Goal: Task Accomplishment & Management: Use online tool/utility

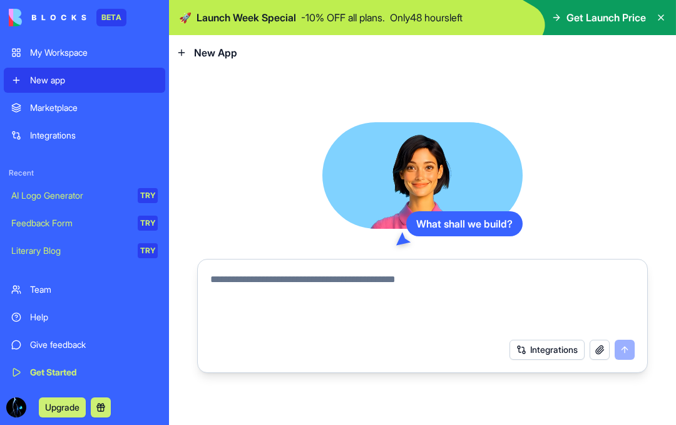
click at [313, 280] on textarea at bounding box center [422, 302] width 425 height 60
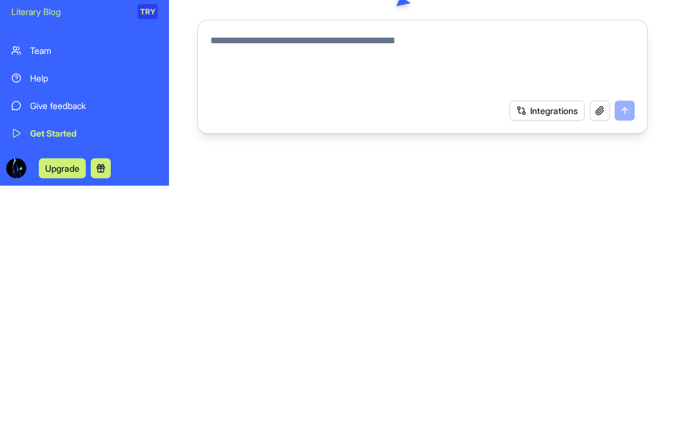
click at [270, 272] on textarea at bounding box center [422, 302] width 425 height 60
paste textarea "**********"
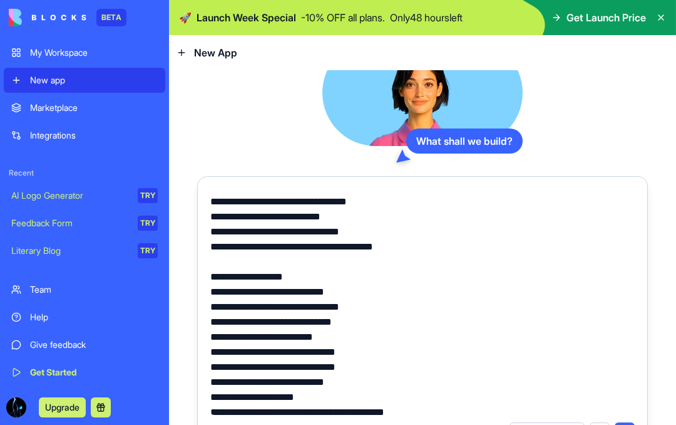
scroll to position [12819, 0]
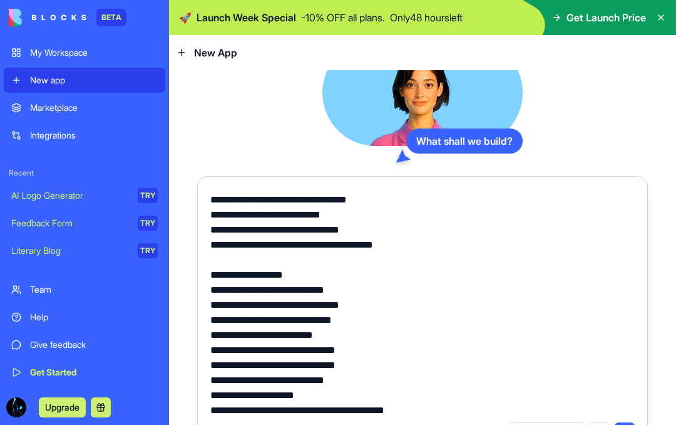
click at [232, 261] on textarea at bounding box center [422, 301] width 425 height 225
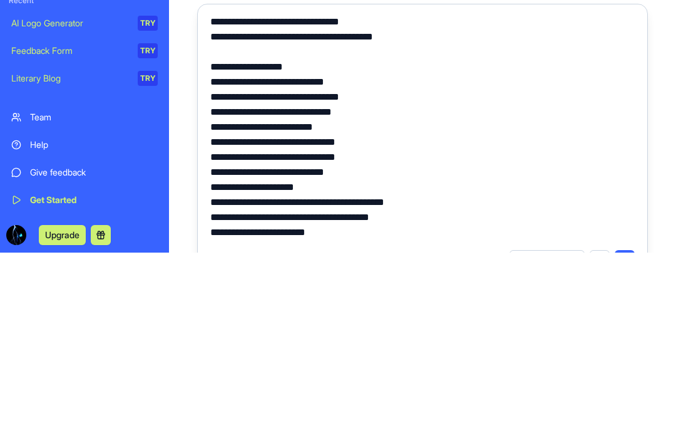
scroll to position [12856, 0]
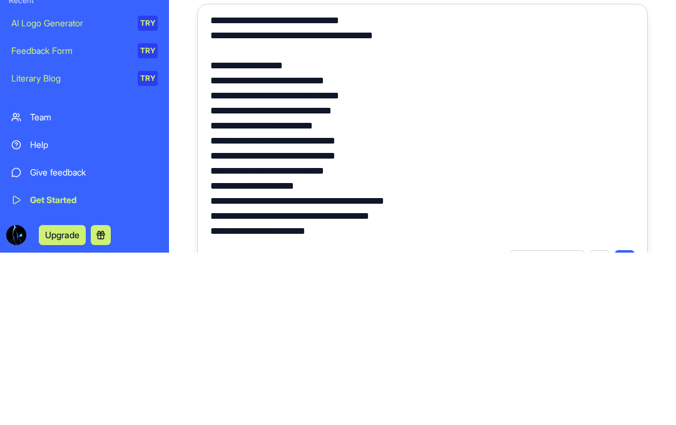
click at [217, 189] on textarea at bounding box center [422, 301] width 425 height 225
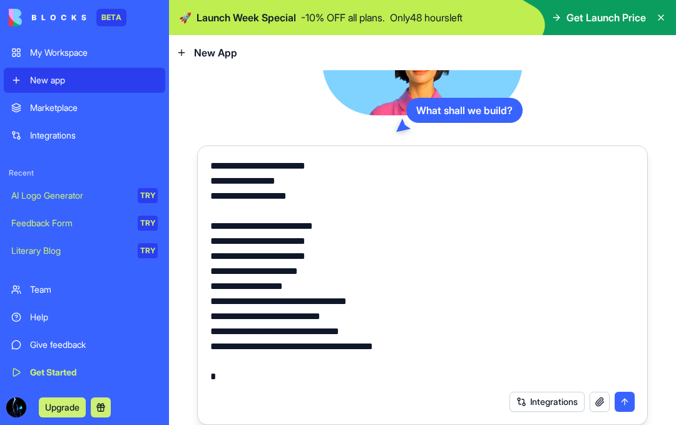
scroll to position [34, 0]
click at [268, 336] on textarea at bounding box center [422, 270] width 425 height 225
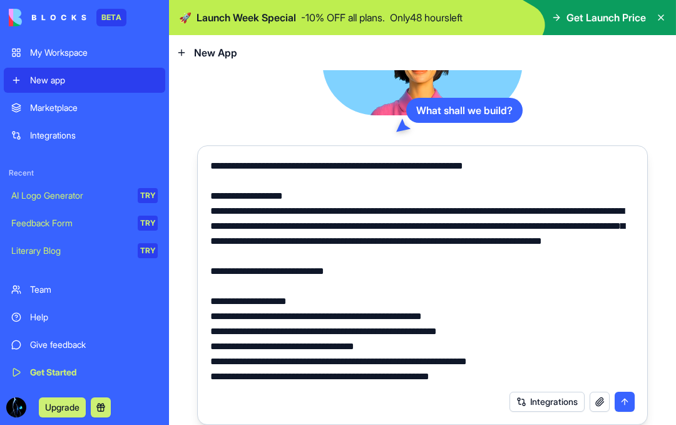
scroll to position [0, 0]
click at [234, 158] on textarea at bounding box center [422, 270] width 425 height 225
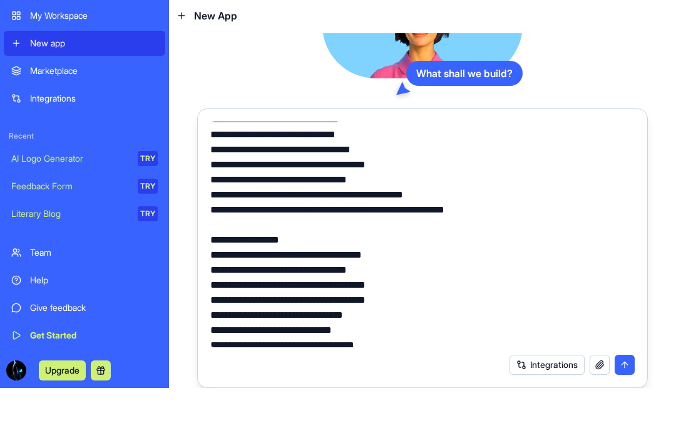
type textarea "**********"
click at [629, 391] on button "submit" at bounding box center [625, 401] width 20 height 20
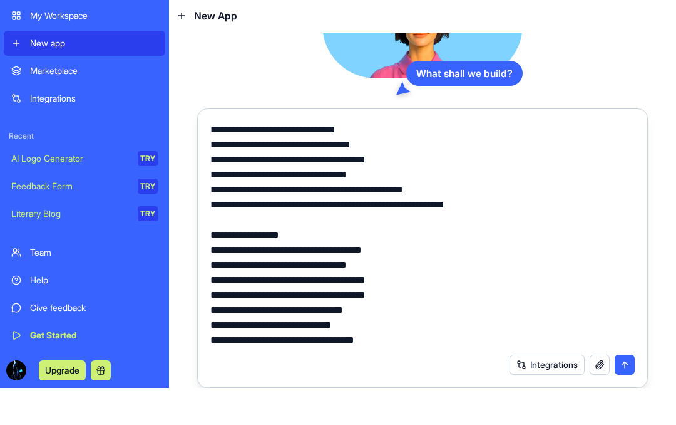
scroll to position [1384, 0]
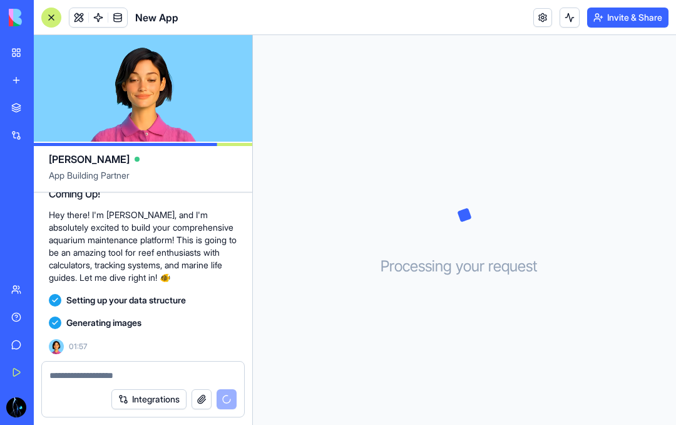
scroll to position [7484, 0]
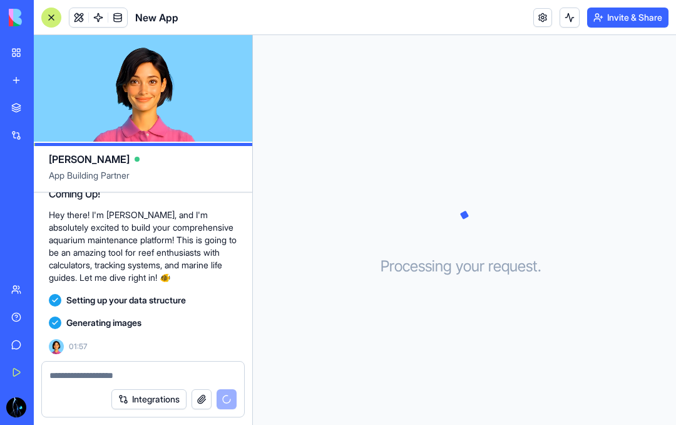
click at [177, 247] on p "Hey there! I'm [PERSON_NAME], and I'm absolutely excited to build your comprehe…" at bounding box center [143, 246] width 189 height 75
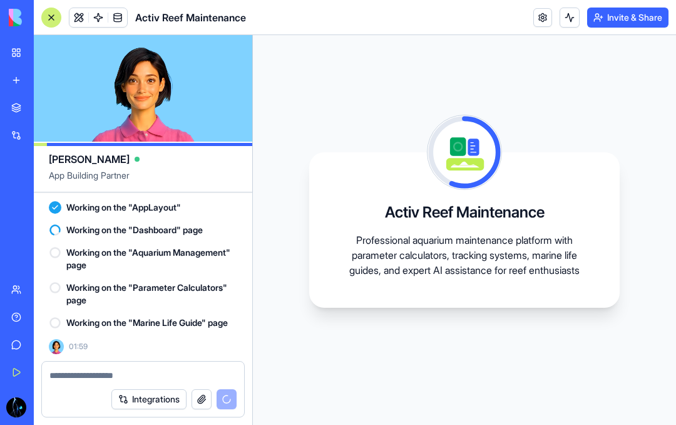
scroll to position [7680, 0]
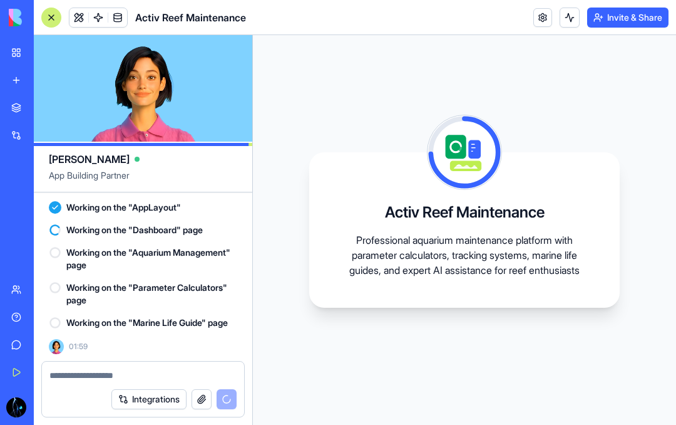
click at [85, 18] on span at bounding box center [98, 17] width 35 height 35
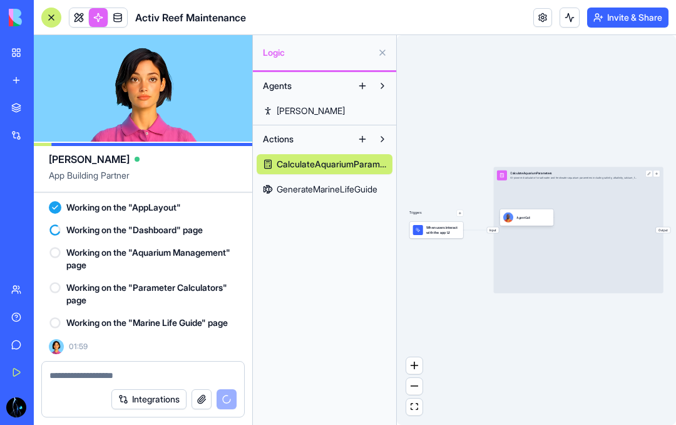
click at [324, 189] on span "GenerateMarineLifeGuide" at bounding box center [327, 189] width 101 height 13
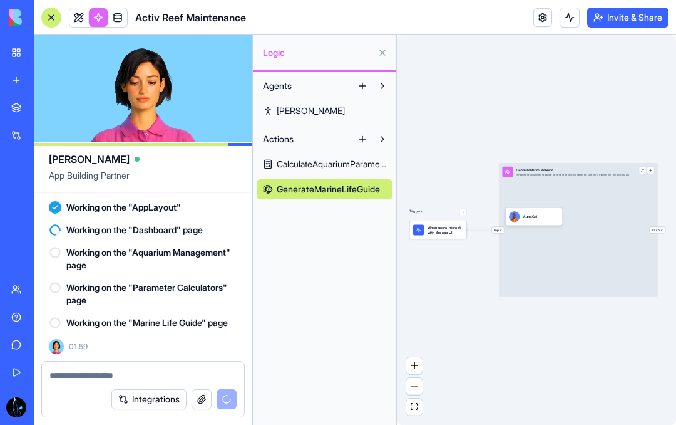
click at [326, 190] on span "GenerateMarineLifeGuide" at bounding box center [328, 189] width 103 height 13
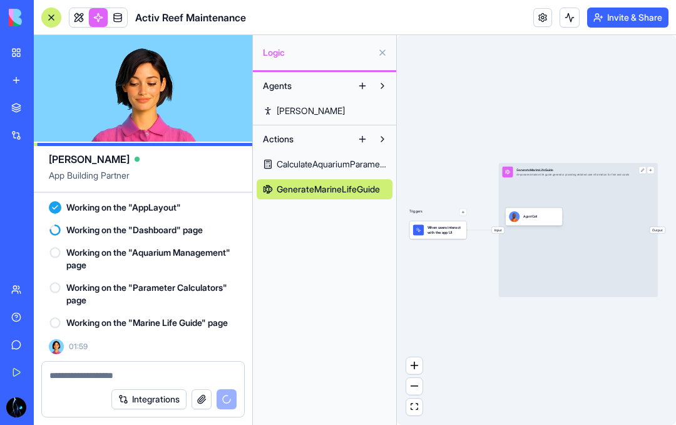
click at [322, 148] on button "Actions" at bounding box center [305, 139] width 96 height 20
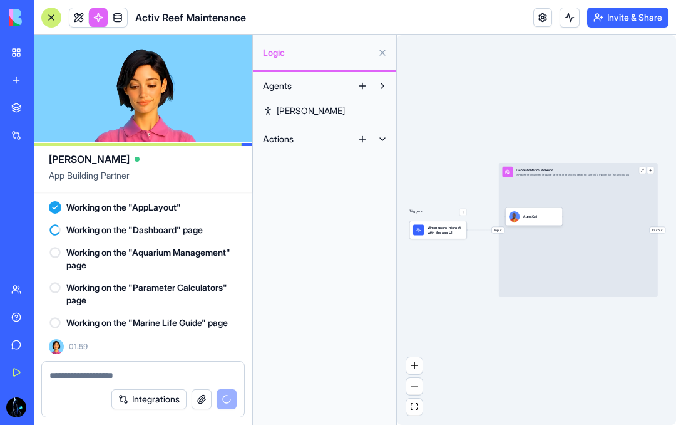
click at [386, 135] on button at bounding box center [383, 139] width 20 height 20
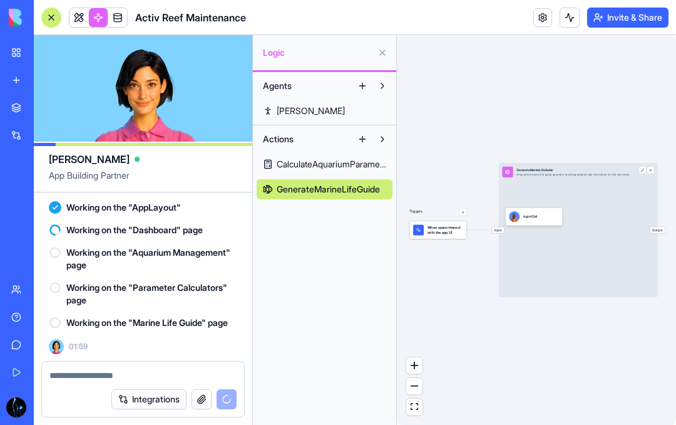
click at [291, 108] on span "Steve" at bounding box center [311, 111] width 68 height 13
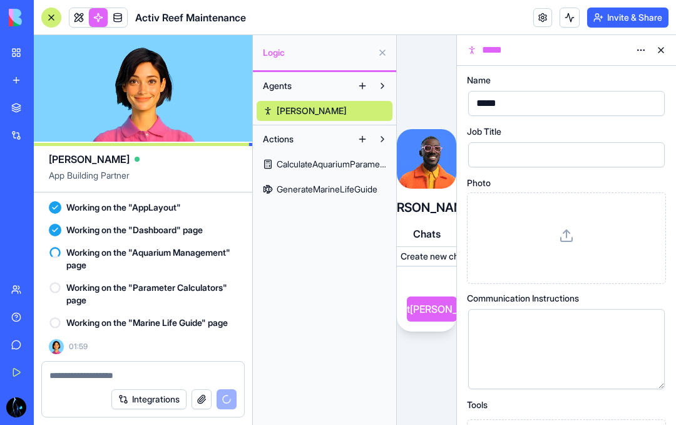
click at [661, 43] on button at bounding box center [661, 50] width 20 height 20
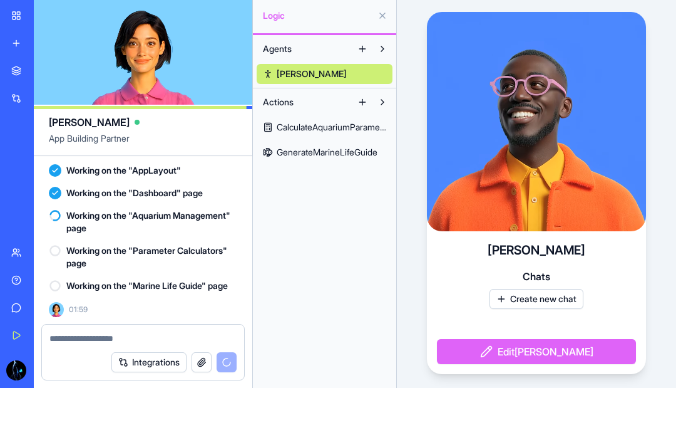
click at [502, 376] on button "Edit Steve" at bounding box center [536, 388] width 199 height 25
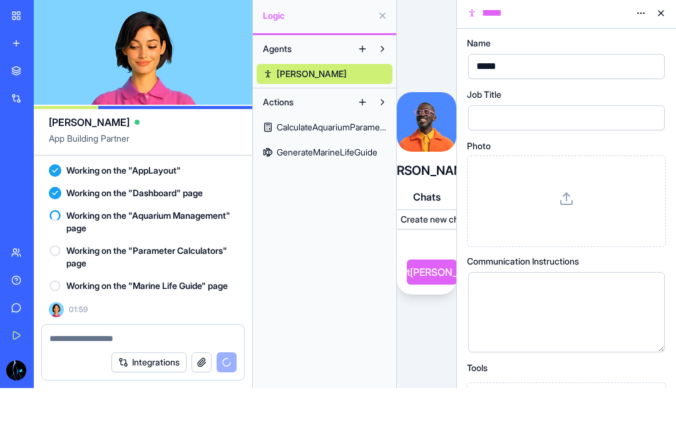
click at [434, 296] on button "Edit Steve" at bounding box center [432, 308] width 50 height 25
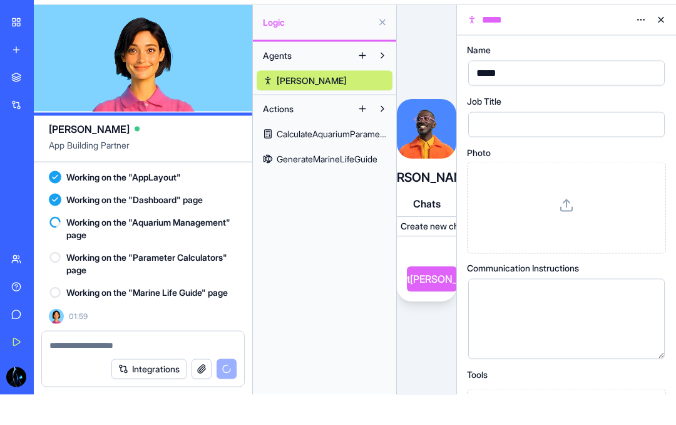
click at [661, 40] on button at bounding box center [661, 50] width 20 height 20
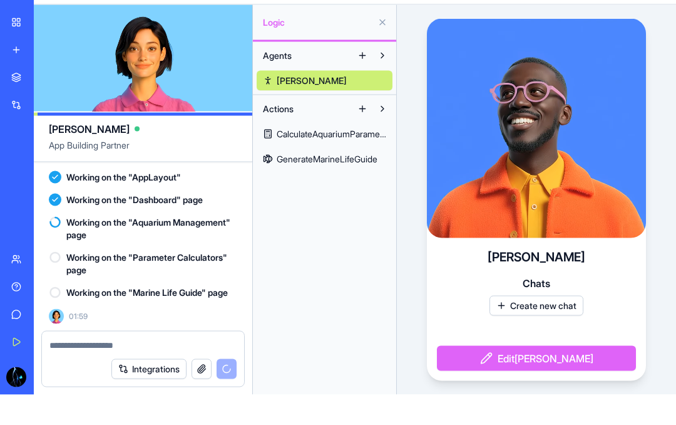
click at [383, 43] on button at bounding box center [383, 53] width 20 height 20
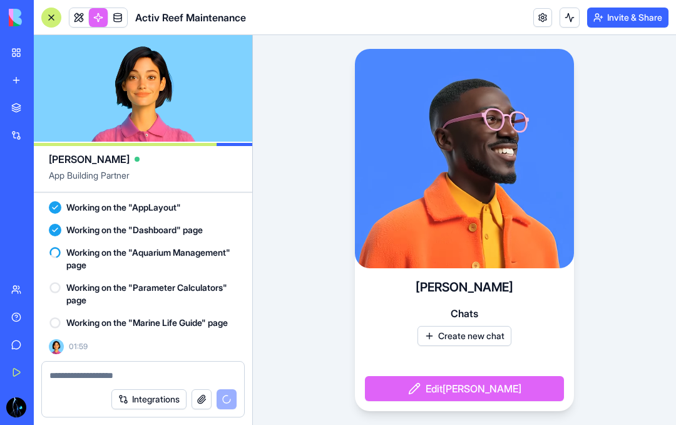
click at [117, 15] on span at bounding box center [117, 17] width 35 height 35
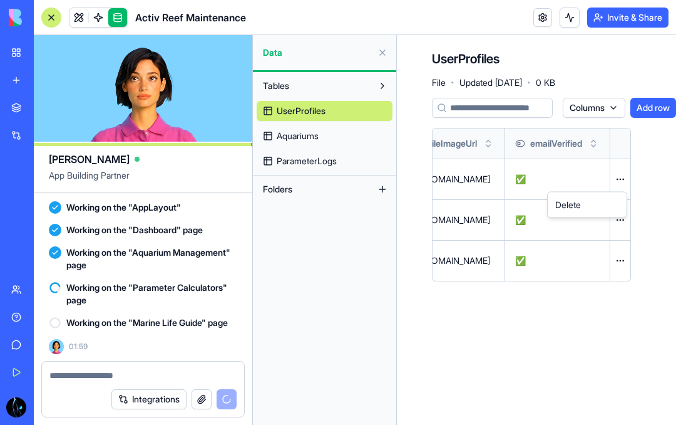
scroll to position [0, 8]
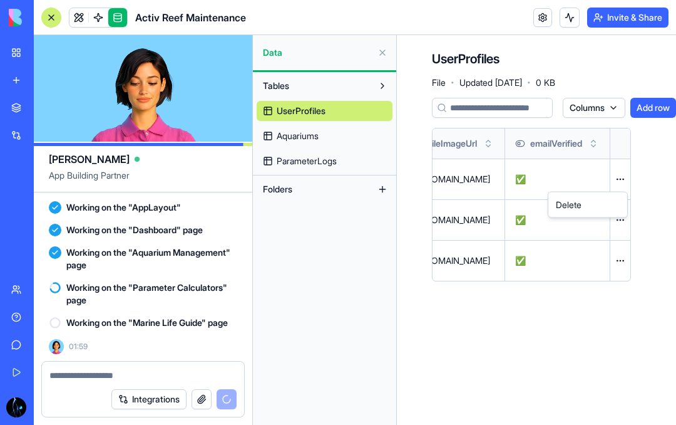
click at [618, 175] on html "BETA My Workspace New app Marketplace Integrations Recent New App AI Logo Gener…" at bounding box center [338, 212] width 676 height 425
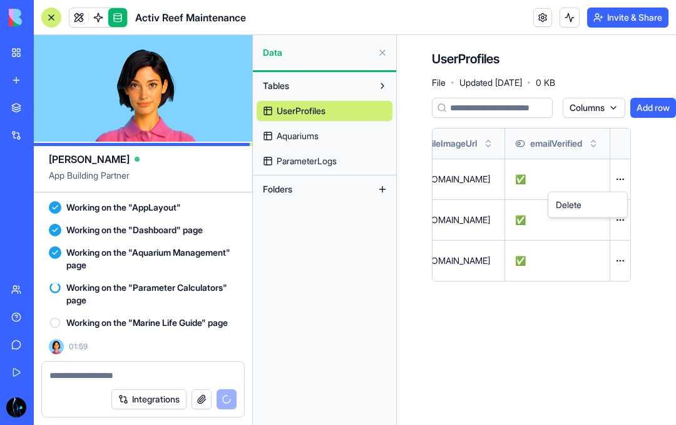
click at [312, 137] on html "BETA My Workspace New app Marketplace Integrations Recent New App AI Logo Gener…" at bounding box center [338, 212] width 676 height 425
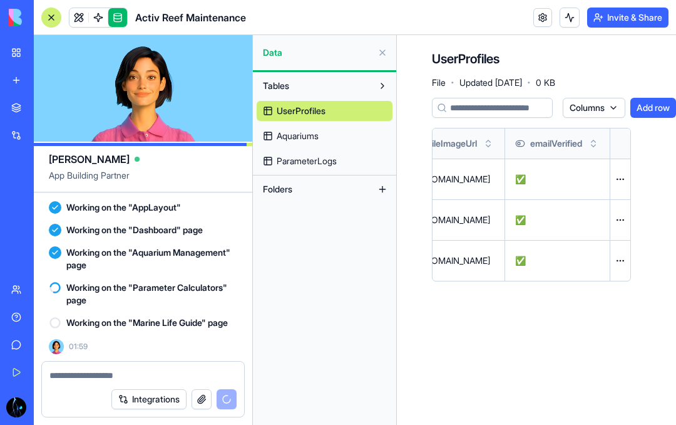
click at [305, 131] on span "Aquariums" at bounding box center [298, 136] width 42 height 13
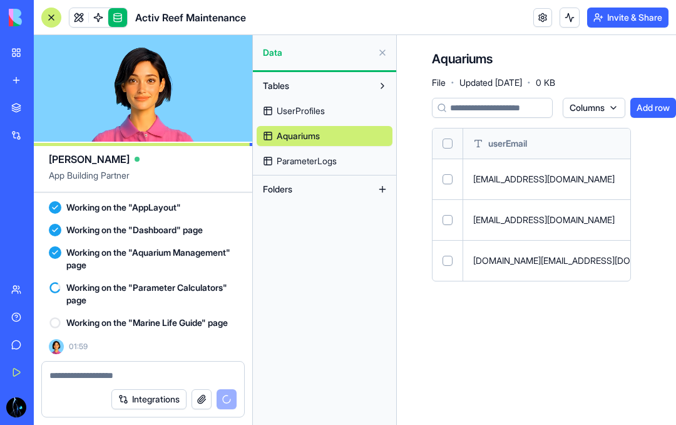
click at [308, 132] on span "Aquariums" at bounding box center [298, 136] width 43 height 13
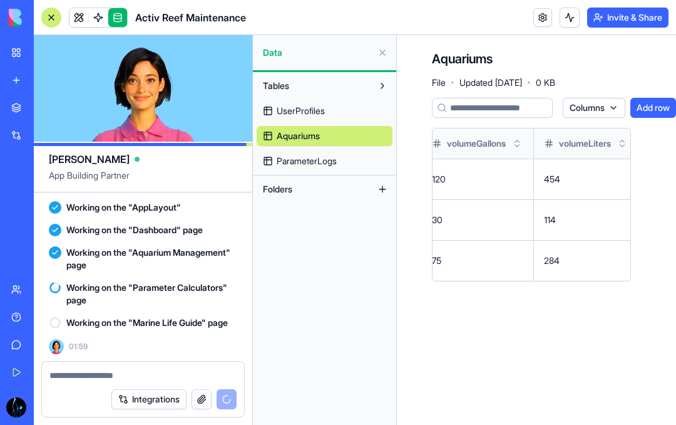
scroll to position [0, 430]
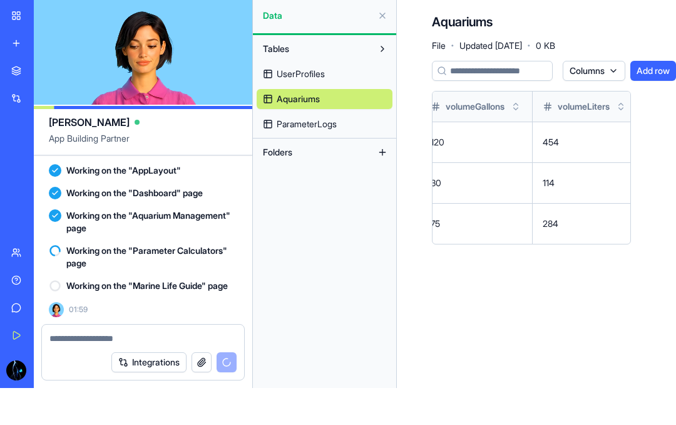
click at [316, 155] on span "ParameterLogs" at bounding box center [307, 161] width 60 height 13
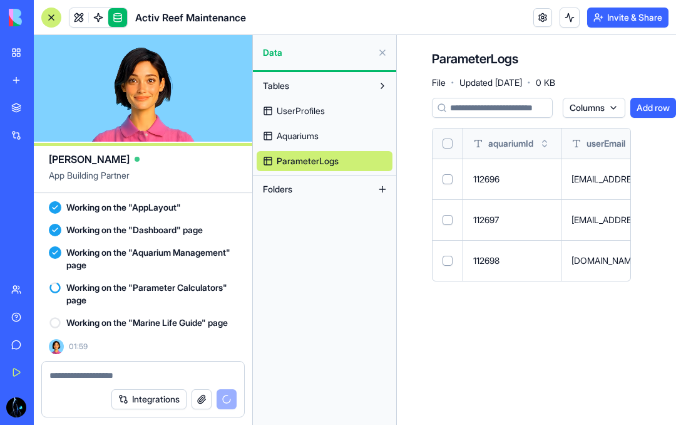
click at [322, 160] on span "ParameterLogs" at bounding box center [308, 161] width 62 height 13
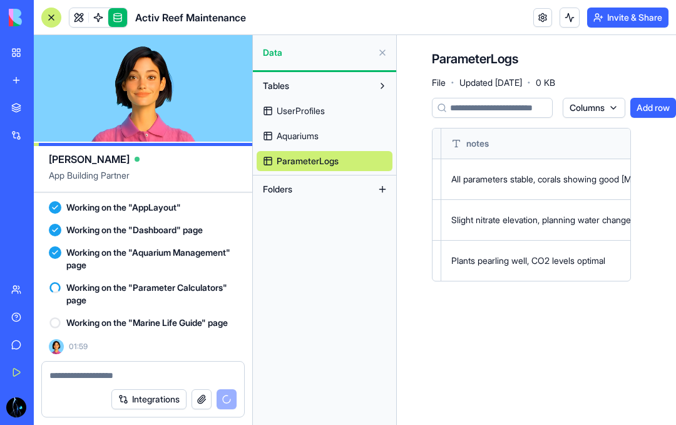
scroll to position [0, 1637]
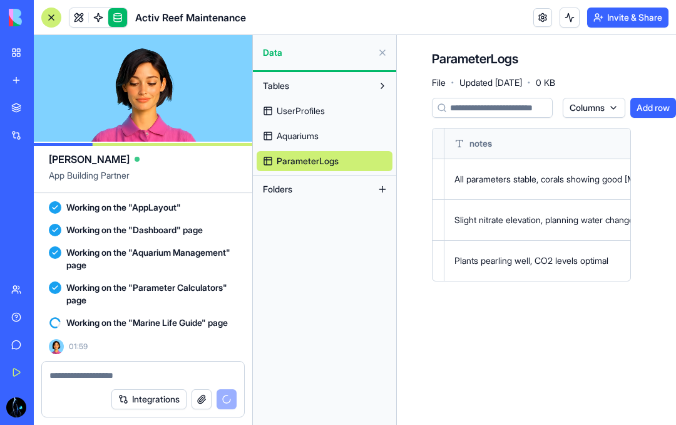
click at [391, 53] on button at bounding box center [383, 53] width 20 height 20
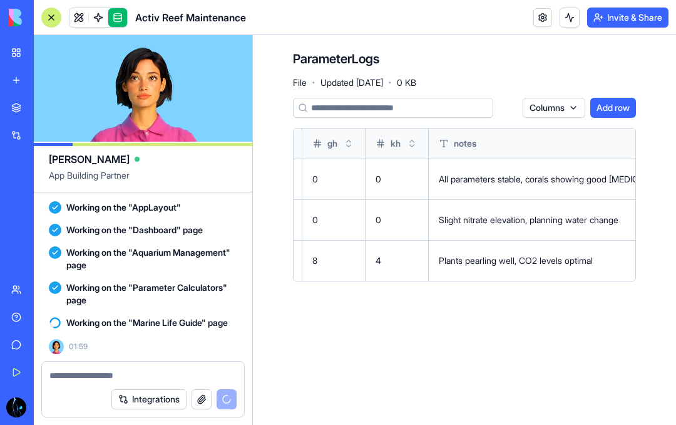
scroll to position [0, 1493]
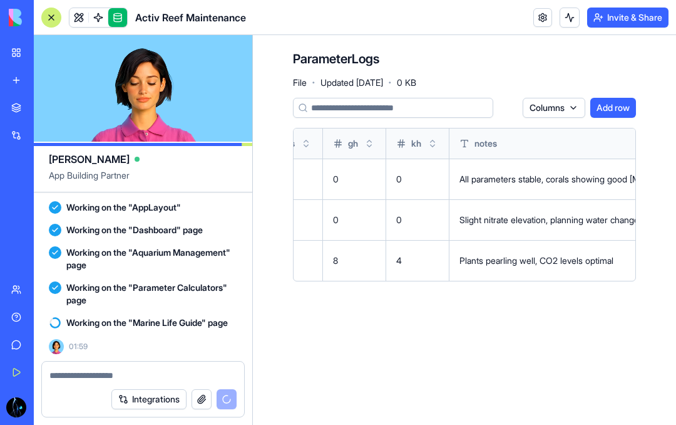
click at [73, 13] on link at bounding box center [79, 17] width 19 height 19
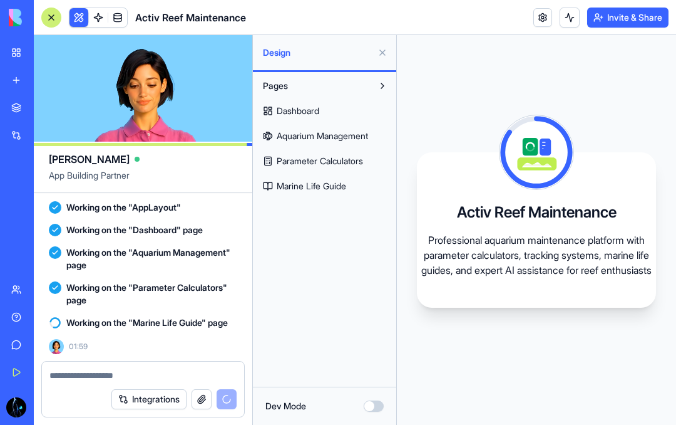
click at [302, 113] on span "Dashboard" at bounding box center [298, 111] width 43 height 13
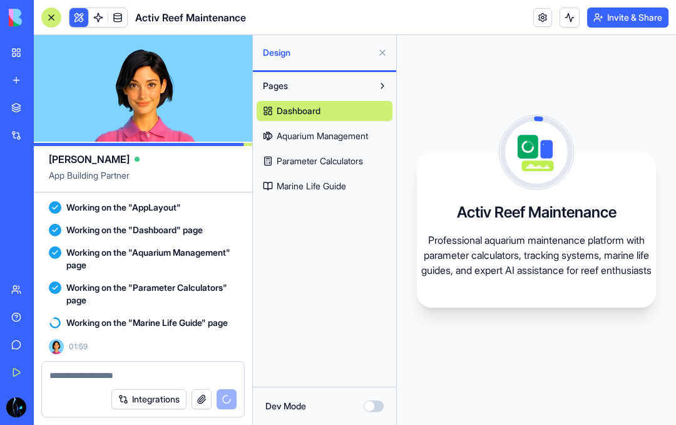
click at [297, 109] on span "Dashboard" at bounding box center [299, 111] width 44 height 13
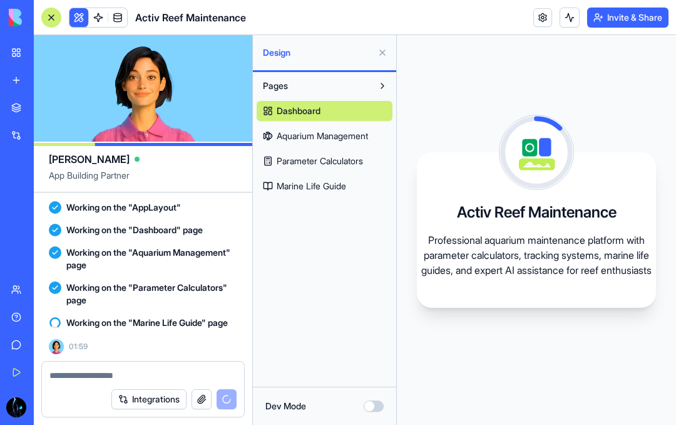
click at [319, 130] on span "Aquarium Management" at bounding box center [322, 136] width 91 height 13
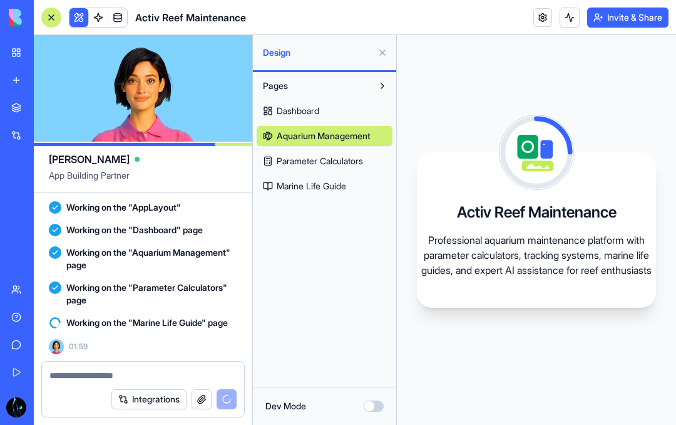
click at [308, 108] on span "Dashboard" at bounding box center [298, 111] width 43 height 13
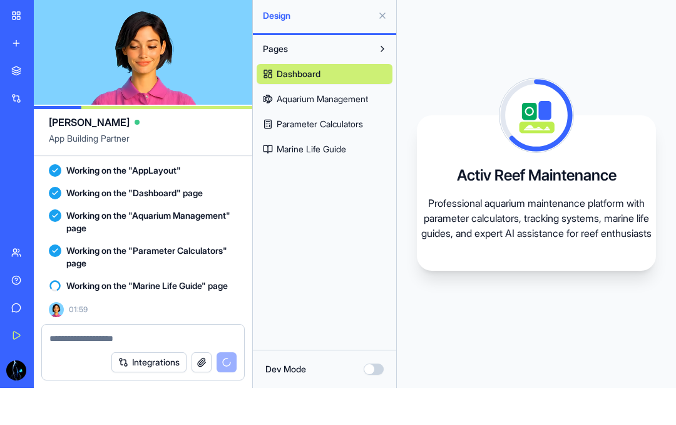
click at [490, 63] on div "Activ Reef Maintenance Professional aquarium maintenance platform with paramete…" at bounding box center [536, 230] width 279 height 390
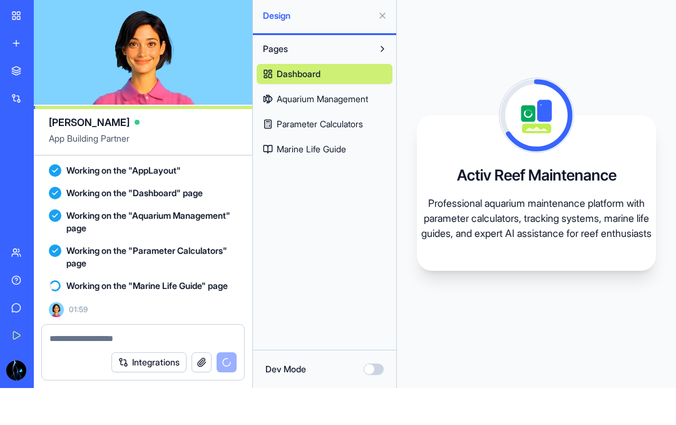
click at [490, 63] on div "Activ Reef Maintenance Professional aquarium maintenance platform with paramete…" at bounding box center [536, 230] width 279 height 390
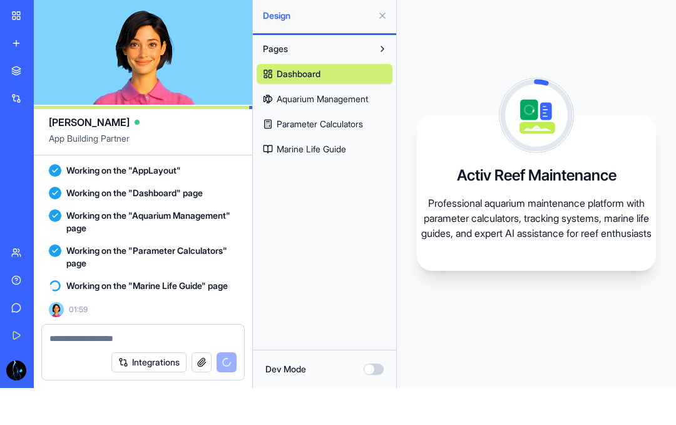
click at [382, 43] on button at bounding box center [383, 53] width 20 height 20
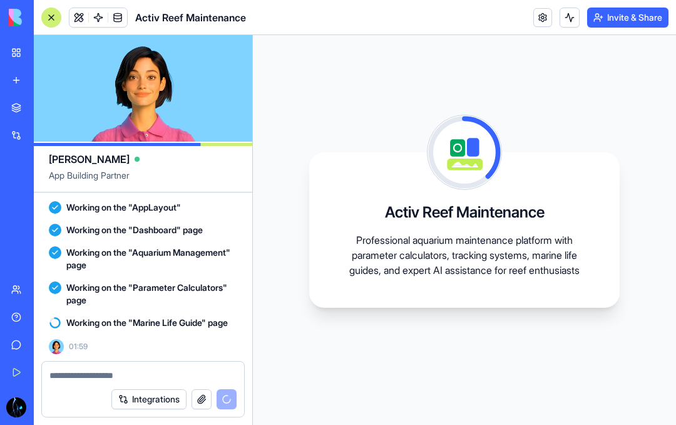
click at [117, 14] on link at bounding box center [117, 17] width 19 height 19
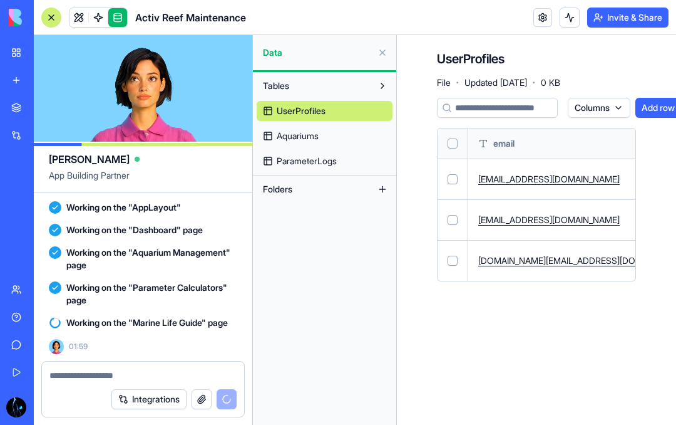
click at [98, 12] on link at bounding box center [98, 17] width 19 height 19
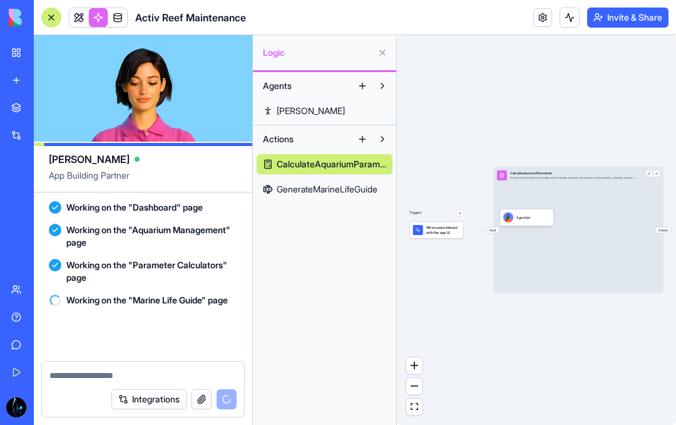
scroll to position [7702, 0]
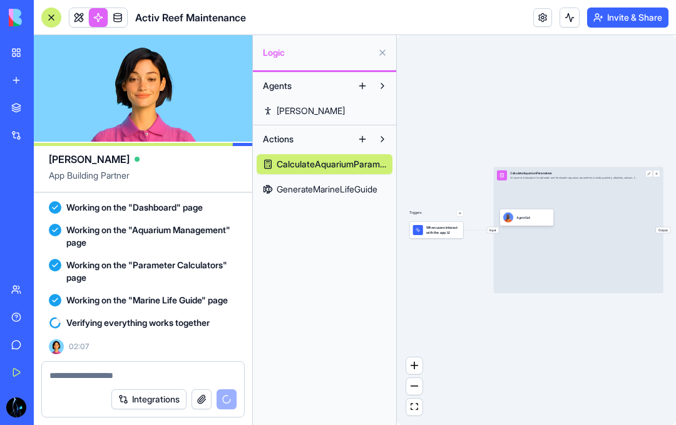
click at [383, 53] on button at bounding box center [383, 53] width 20 height 20
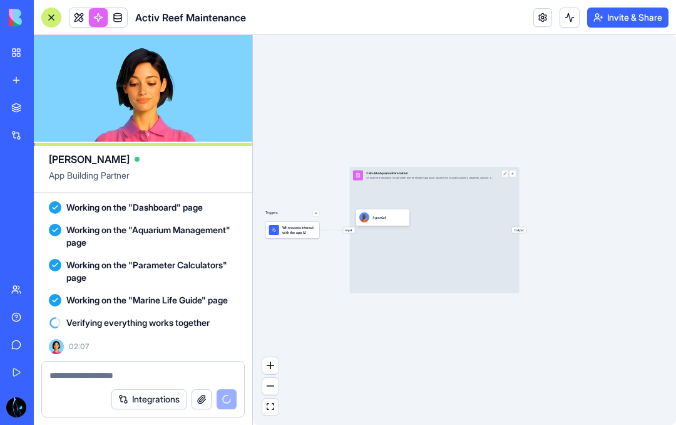
scroll to position [7725, 0]
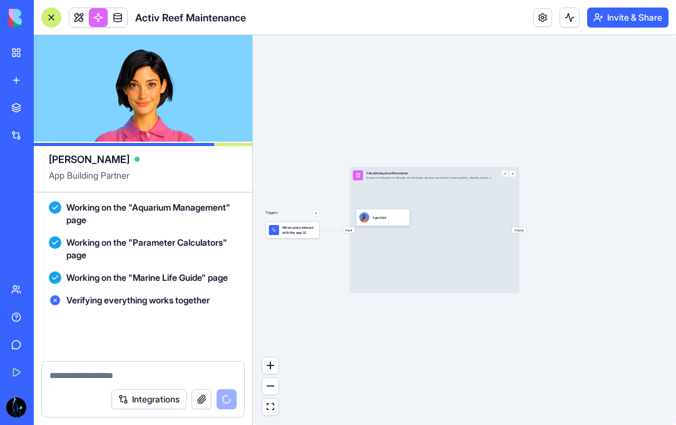
click at [149, 182] on span "App Building Partner" at bounding box center [143, 180] width 189 height 23
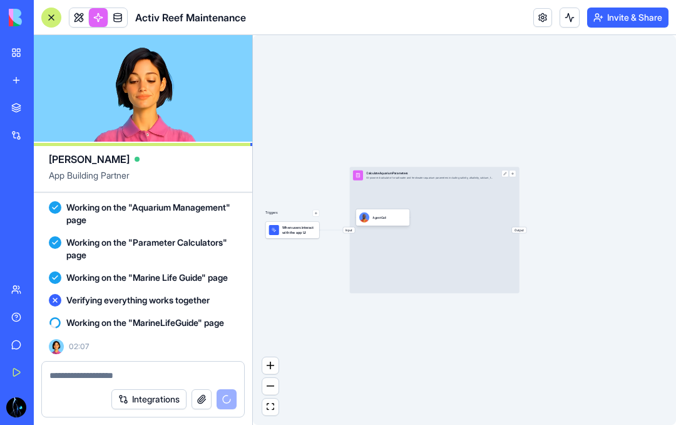
click at [76, 14] on span at bounding box center [78, 17] width 35 height 35
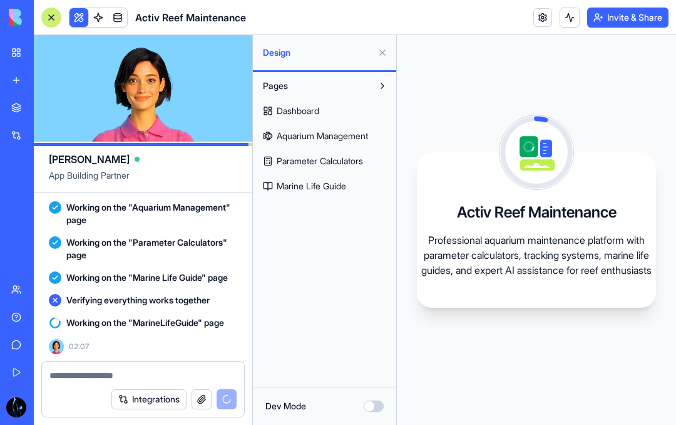
click at [77, 17] on button at bounding box center [79, 17] width 19 height 19
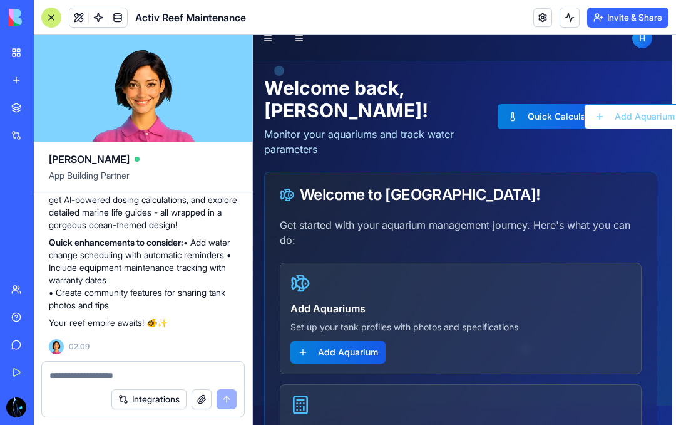
scroll to position [19, 3]
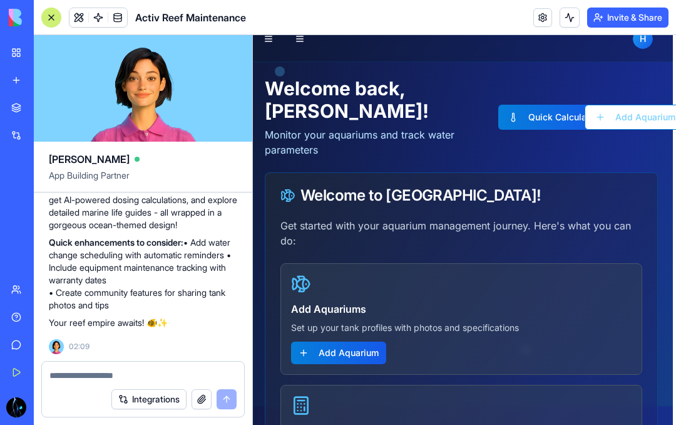
click at [611, 3] on header "Activ Reef Maintenance Invite & Share" at bounding box center [355, 17] width 643 height 35
click at [611, 11] on button "Invite & Share" at bounding box center [627, 18] width 81 height 20
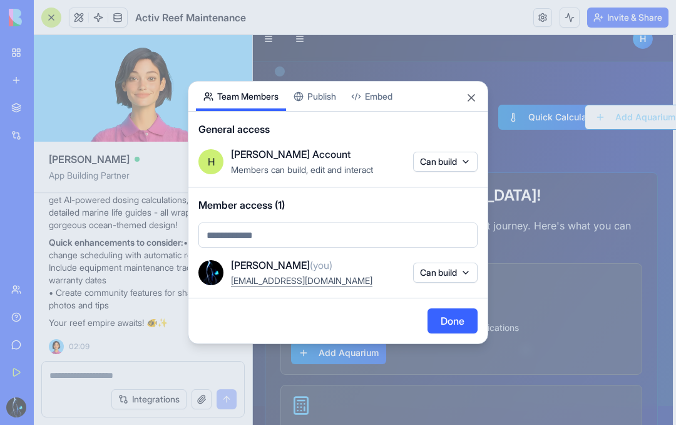
click at [314, 98] on div "Share App Team Members Publish Embed General access H Hale's Account Members ca…" at bounding box center [338, 212] width 301 height 263
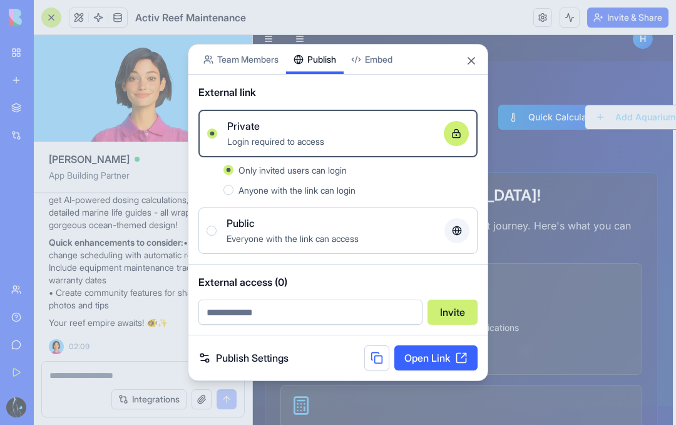
click at [416, 356] on link "Open Link" at bounding box center [436, 357] width 83 height 25
click at [466, 66] on button "Close" at bounding box center [471, 60] width 13 height 13
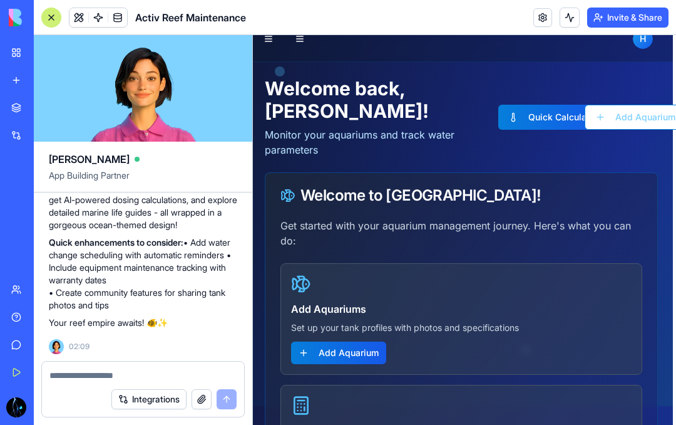
click at [618, 16] on button "Invite & Share" at bounding box center [627, 18] width 81 height 20
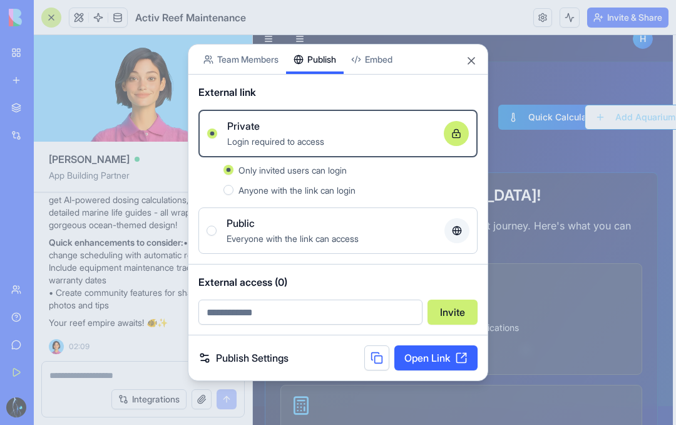
click at [358, 212] on label "Public Everyone with the link can access" at bounding box center [338, 230] width 279 height 46
click at [217, 225] on button "Public Everyone with the link can access" at bounding box center [212, 230] width 10 height 10
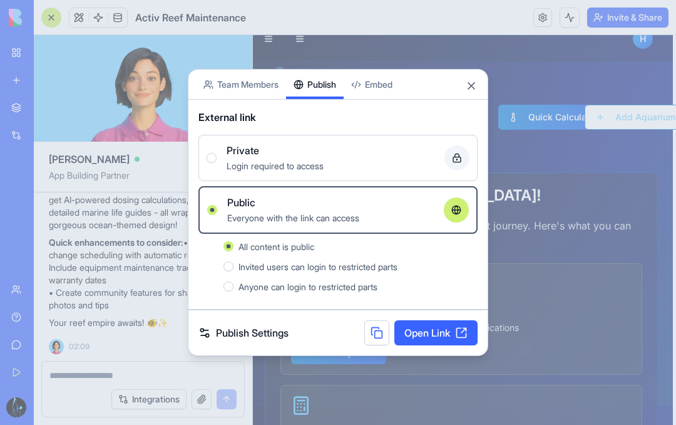
click at [349, 157] on div "Private" at bounding box center [331, 150] width 208 height 15
click at [217, 157] on button "Private Login required to access" at bounding box center [212, 158] width 10 height 10
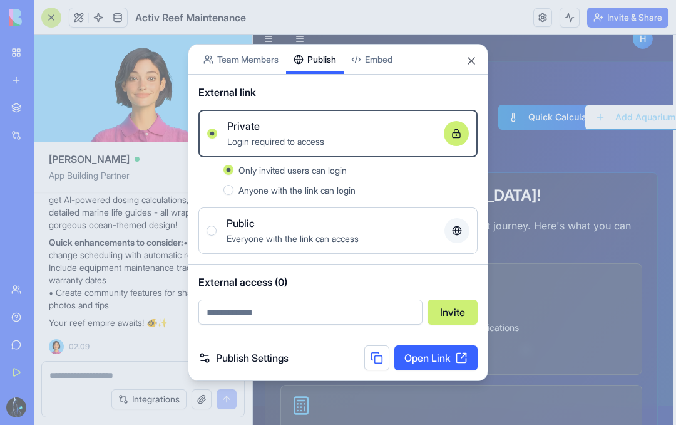
click at [239, 182] on div "Anyone with the link can login" at bounding box center [358, 189] width 239 height 15
click at [234, 185] on button "Anyone with the link can login" at bounding box center [229, 190] width 10 height 10
click at [417, 353] on link "Open Link" at bounding box center [436, 357] width 83 height 25
click at [468, 68] on div "Share App Team Members Publish Embed" at bounding box center [338, 59] width 299 height 30
click at [468, 58] on button "Close" at bounding box center [471, 60] width 13 height 13
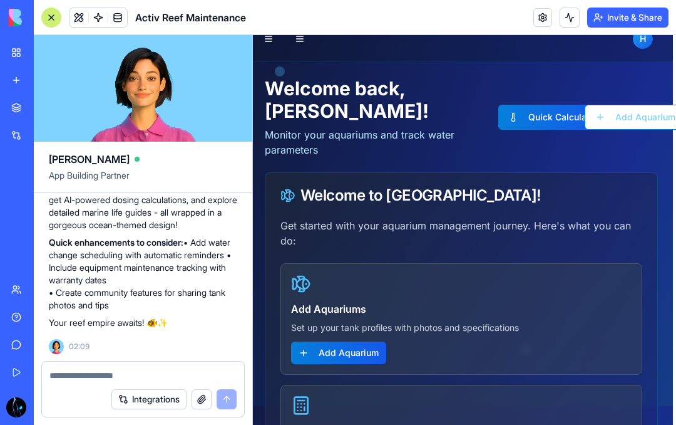
click at [110, 364] on div at bounding box center [143, 371] width 202 height 20
click at [103, 371] on textarea at bounding box center [142, 375] width 187 height 13
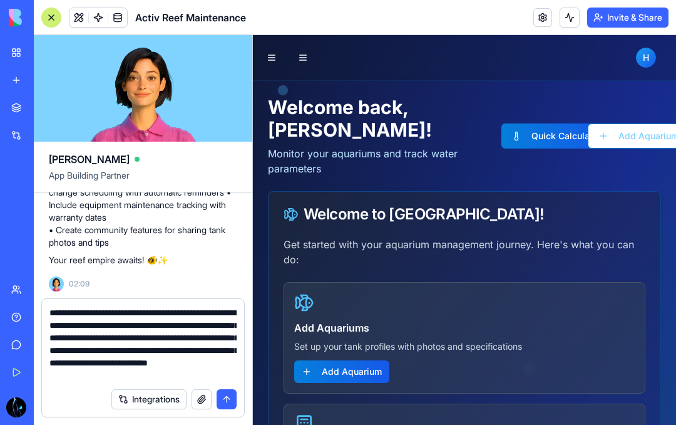
scroll to position [0, 0]
click at [302, 50] on button "button" at bounding box center [303, 57] width 25 height 25
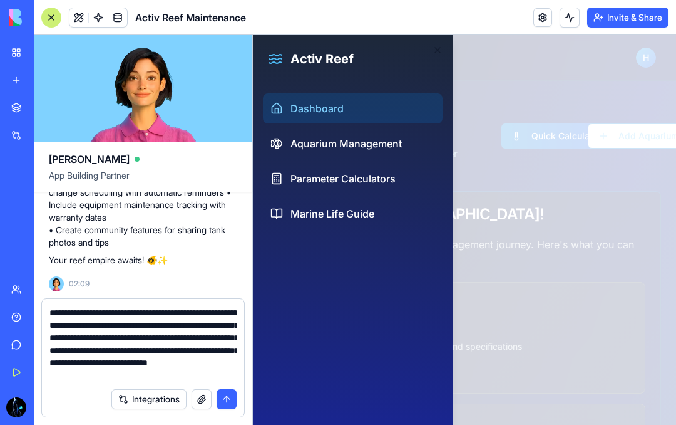
click at [439, 51] on icon "button" at bounding box center [438, 50] width 10 height 10
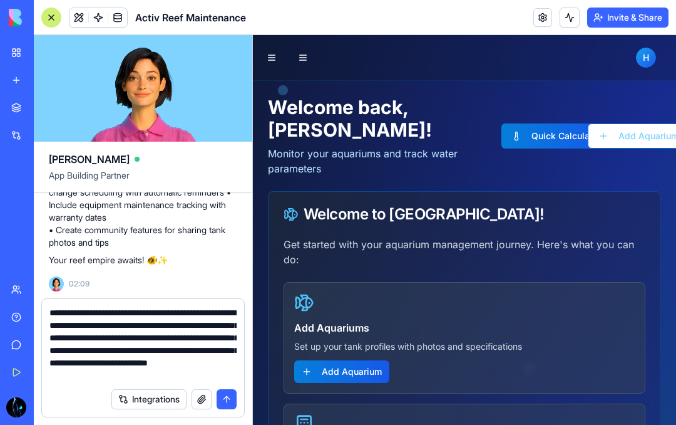
click at [272, 59] on button at bounding box center [272, 58] width 18 height 18
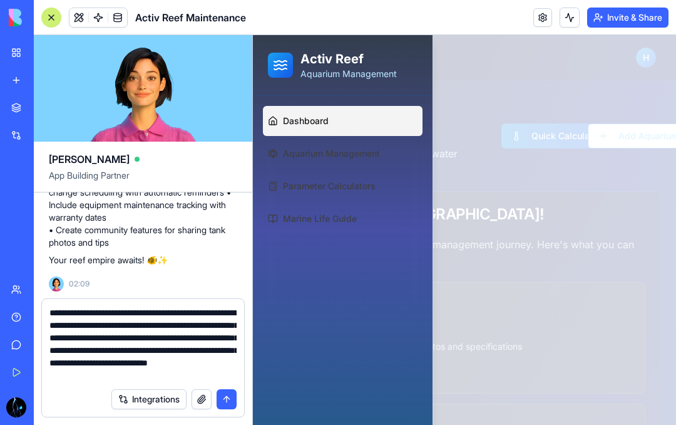
click at [475, 81] on div at bounding box center [464, 230] width 423 height 390
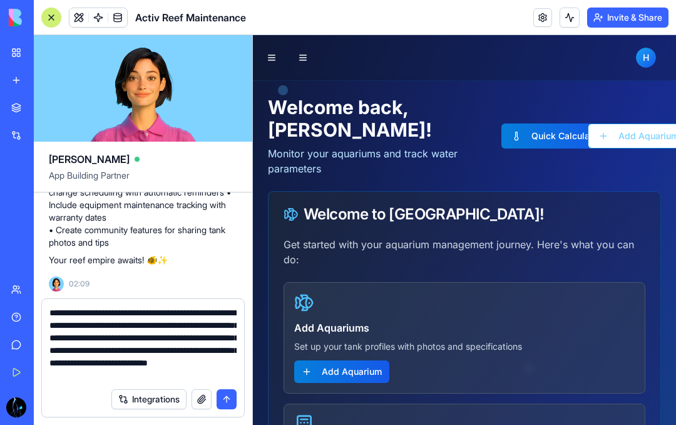
scroll to position [8026, 0]
click at [160, 368] on textarea "**********" at bounding box center [142, 343] width 187 height 75
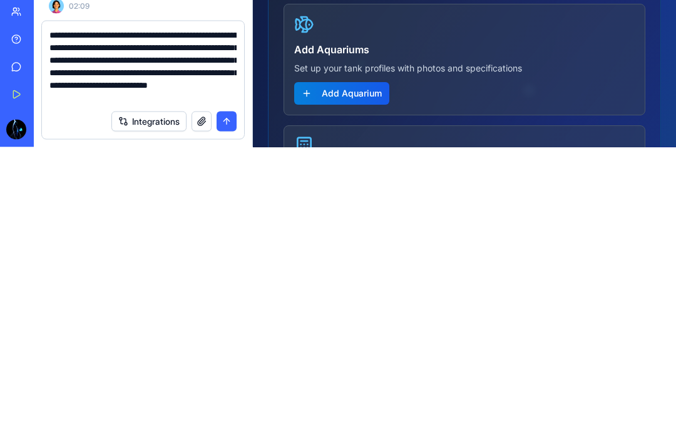
click at [135, 306] on textarea "**********" at bounding box center [142, 343] width 187 height 75
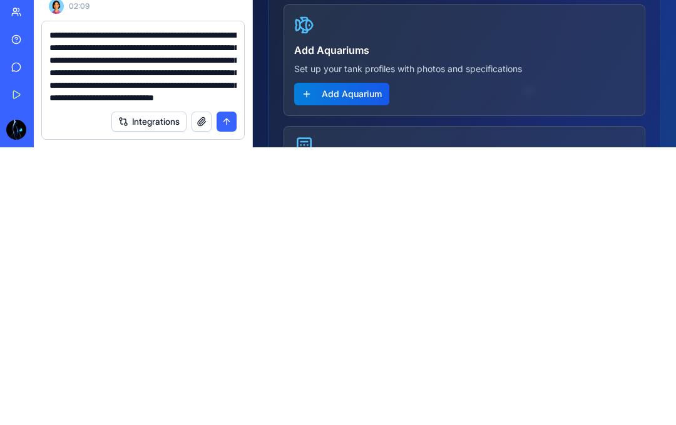
scroll to position [24, 0]
type textarea "**********"
click at [230, 389] on button "submit" at bounding box center [227, 399] width 20 height 20
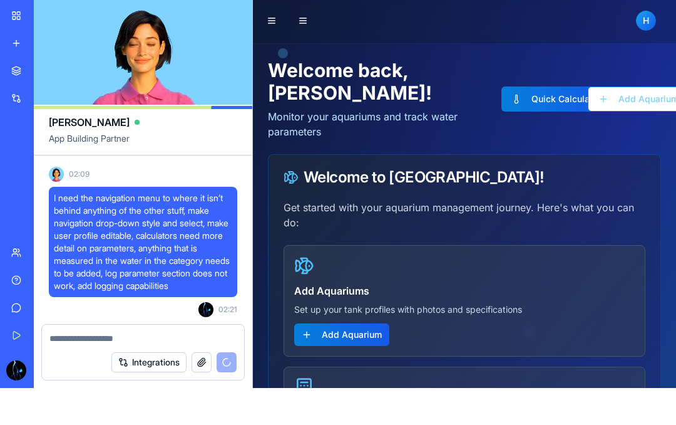
scroll to position [0, 0]
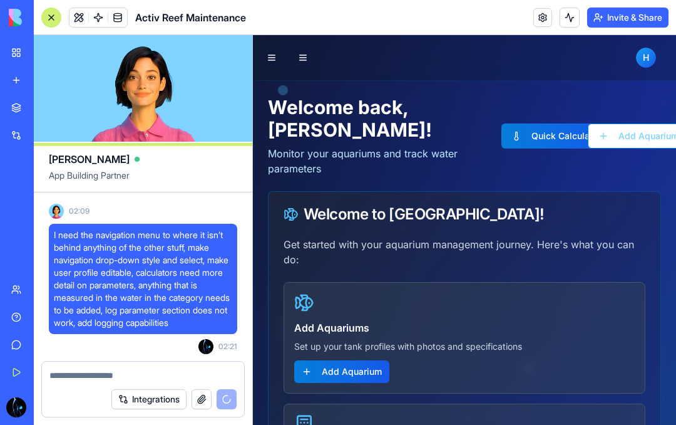
click at [278, 57] on button at bounding box center [272, 58] width 18 height 18
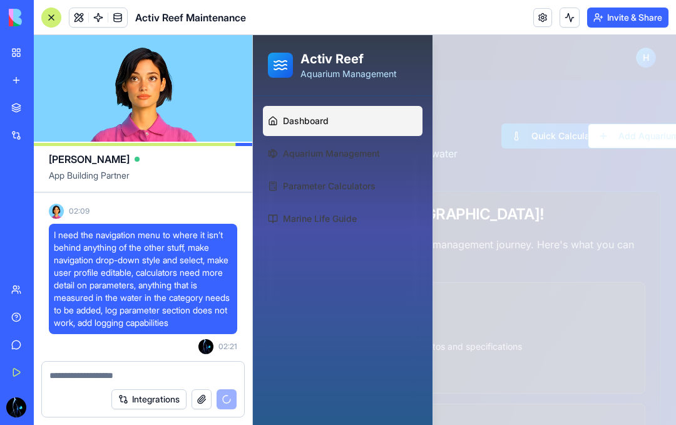
click at [365, 153] on span "Aquarium Management" at bounding box center [331, 153] width 97 height 13
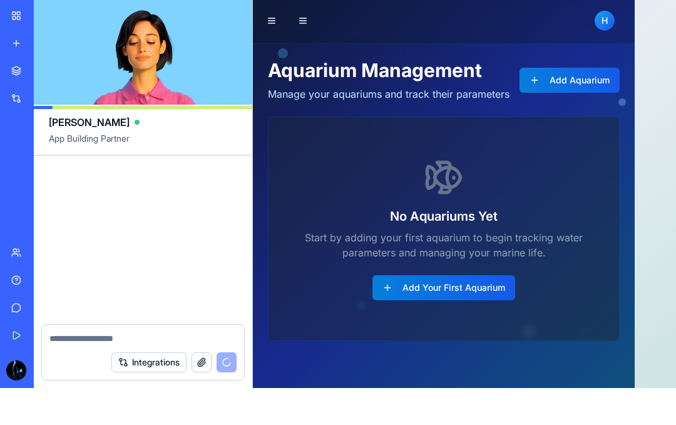
scroll to position [8406, 0]
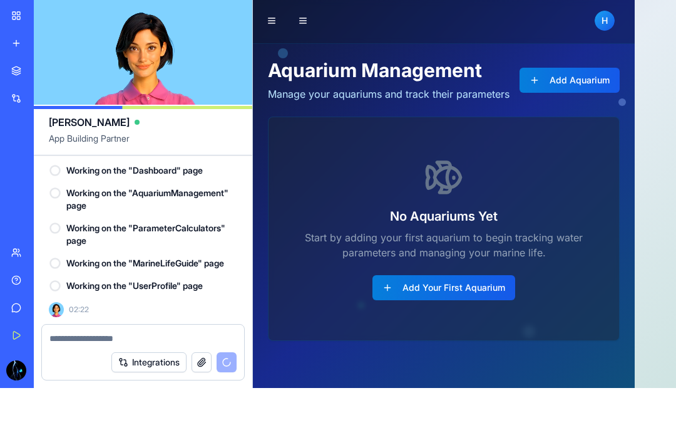
click at [470, 279] on button "Add Your First Aquarium" at bounding box center [444, 287] width 143 height 25
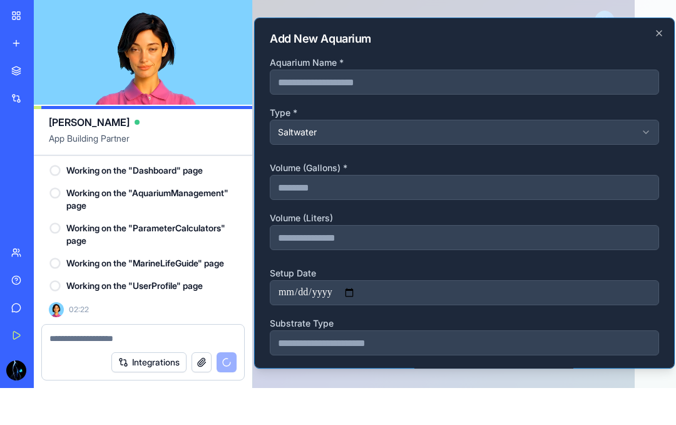
scroll to position [0, 0]
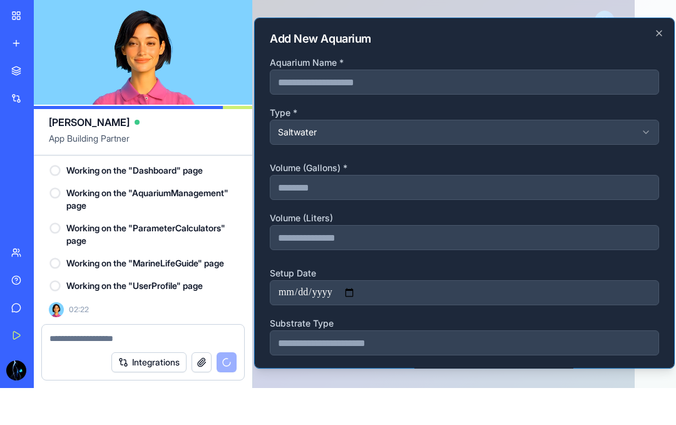
click at [663, 34] on icon "button" at bounding box center [659, 33] width 10 height 10
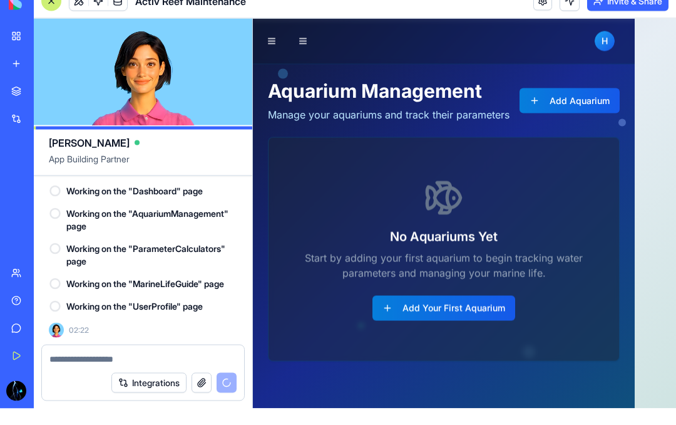
click at [306, 44] on button "button" at bounding box center [303, 40] width 25 height 25
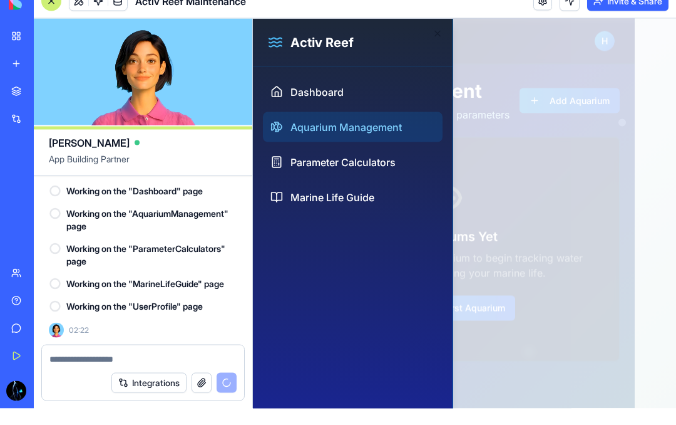
click at [360, 162] on span "Parameter Calculators" at bounding box center [343, 161] width 105 height 15
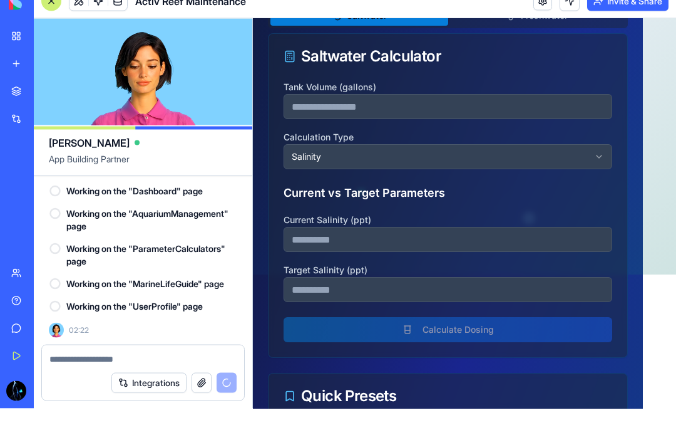
click at [465, 156] on button "Salinity" at bounding box center [448, 156] width 329 height 25
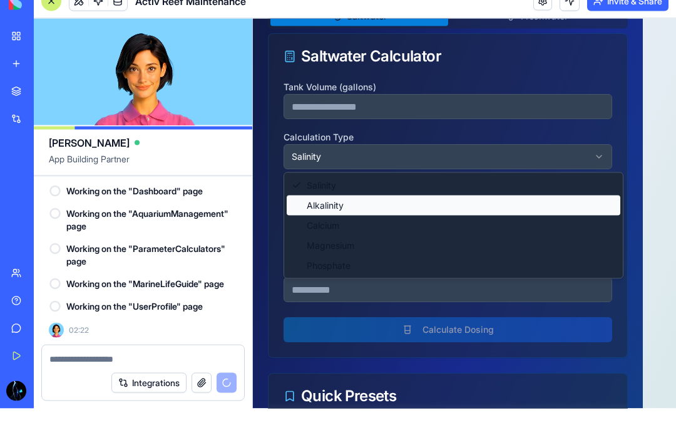
click at [422, 201] on div "Alkalinity" at bounding box center [454, 205] width 334 height 20
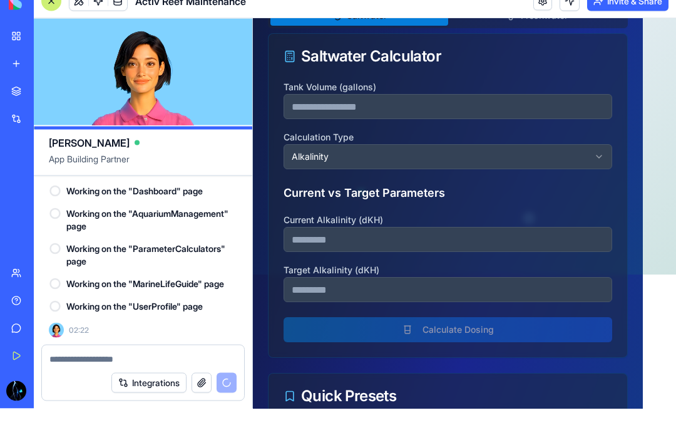
click at [399, 157] on button "Alkalinity" at bounding box center [448, 156] width 329 height 25
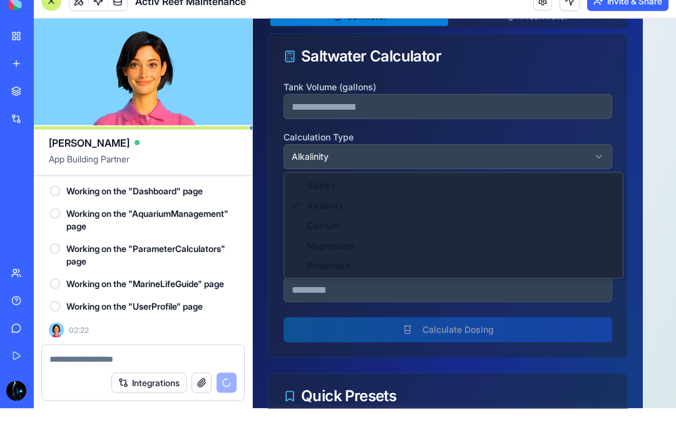
click at [368, 223] on div "Calcium" at bounding box center [454, 225] width 334 height 20
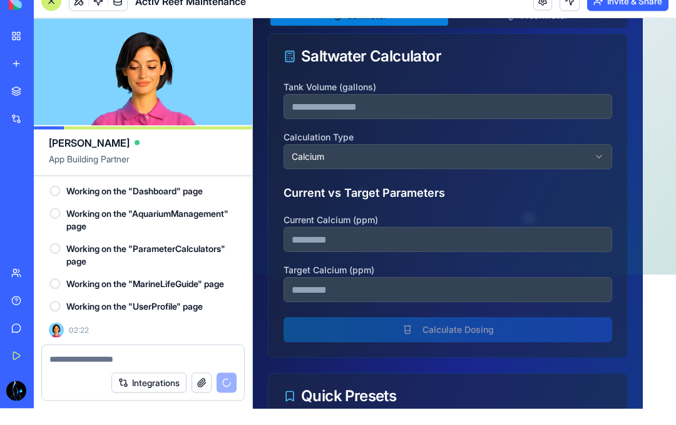
click at [384, 154] on button "Calcium" at bounding box center [448, 156] width 329 height 25
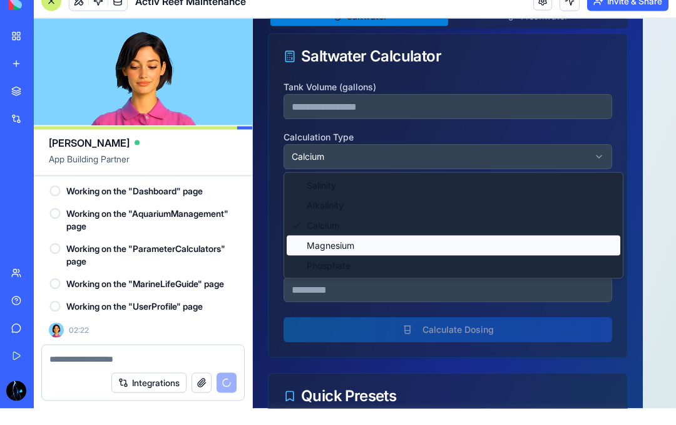
click at [370, 247] on div "Magnesium" at bounding box center [454, 245] width 334 height 20
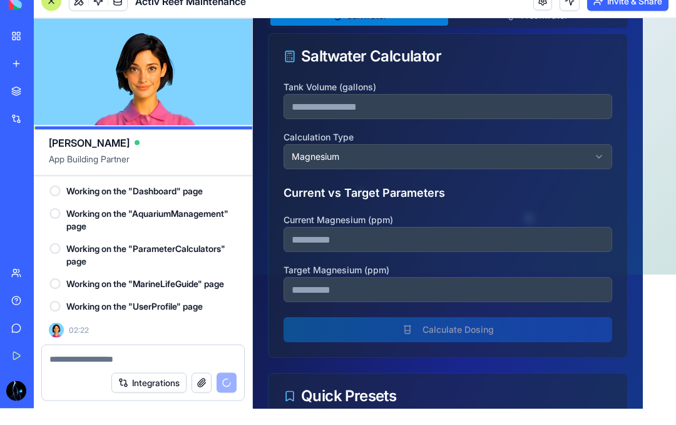
click at [376, 158] on button "Magnesium" at bounding box center [448, 156] width 329 height 25
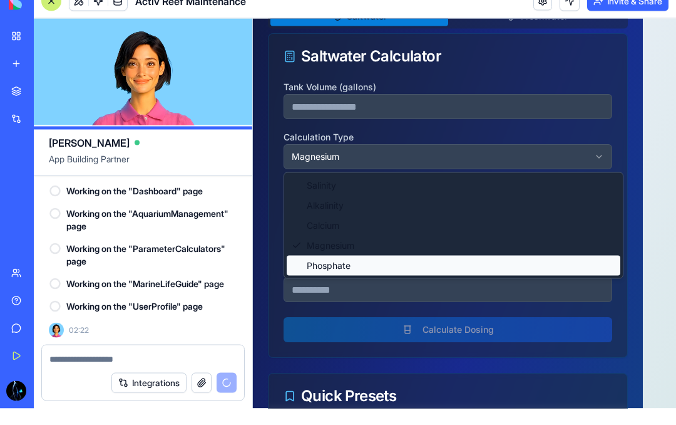
click at [372, 262] on div "Phosphate" at bounding box center [454, 265] width 334 height 20
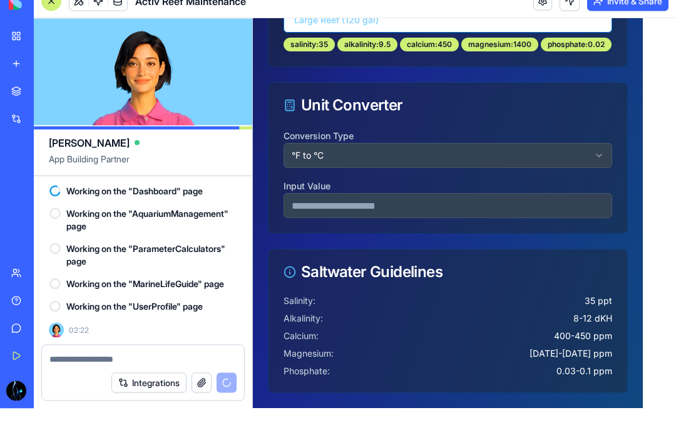
click at [452, 158] on button "°F to °C" at bounding box center [448, 155] width 329 height 25
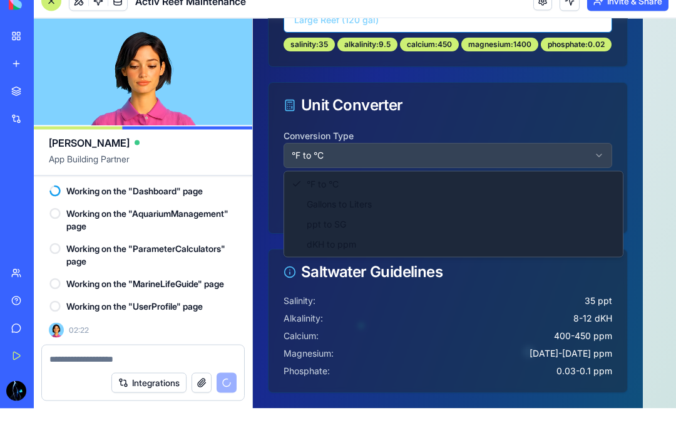
click at [437, 207] on div "Gallons to Liters" at bounding box center [454, 204] width 334 height 20
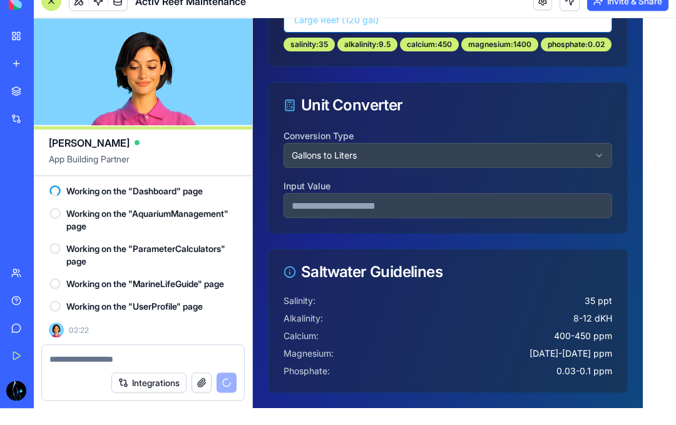
click at [443, 162] on button "Gallons to Liters" at bounding box center [448, 155] width 329 height 25
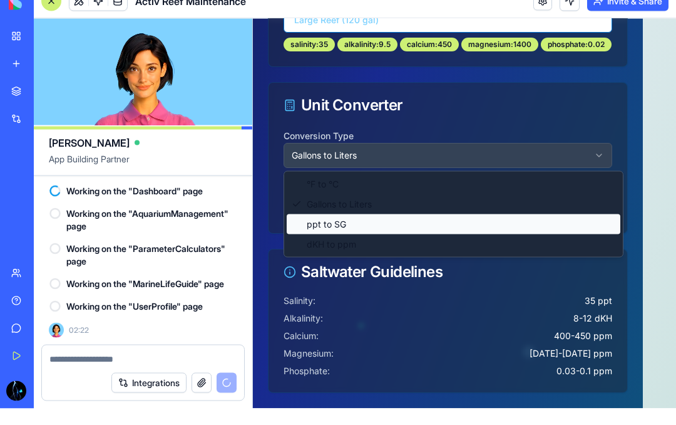
click at [446, 220] on div "ppt to SG" at bounding box center [454, 224] width 334 height 20
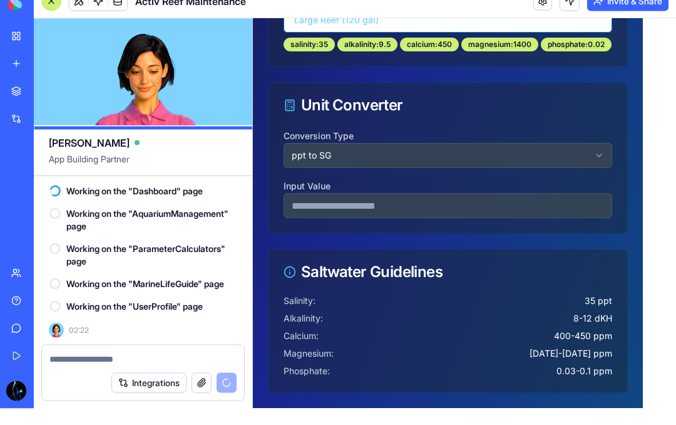
click at [440, 158] on button "ppt to SG" at bounding box center [448, 155] width 329 height 25
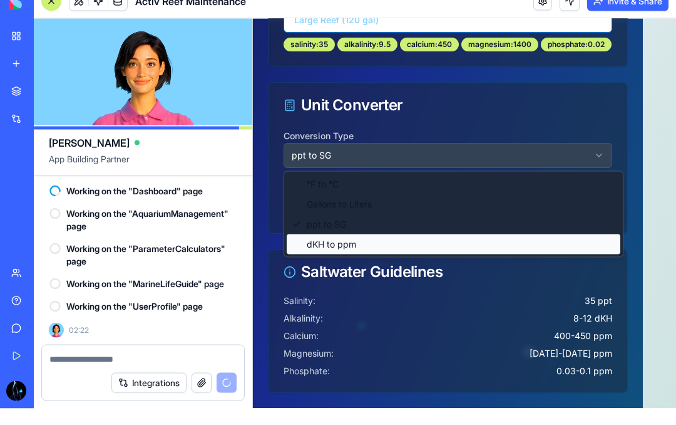
click at [441, 239] on div "dKH to ppm" at bounding box center [454, 244] width 334 height 20
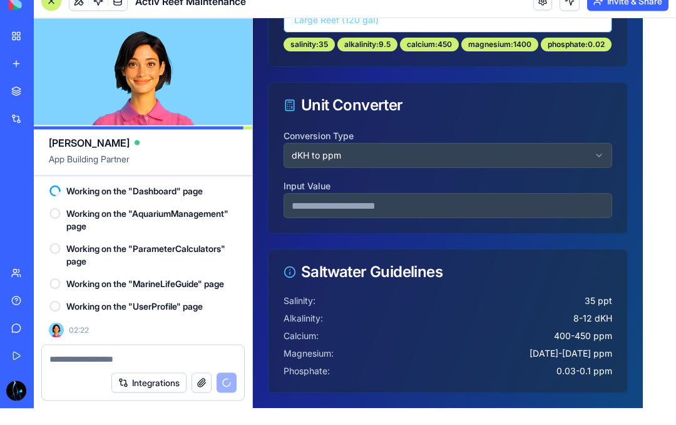
click at [440, 127] on div "Unit Converter" at bounding box center [448, 105] width 359 height 45
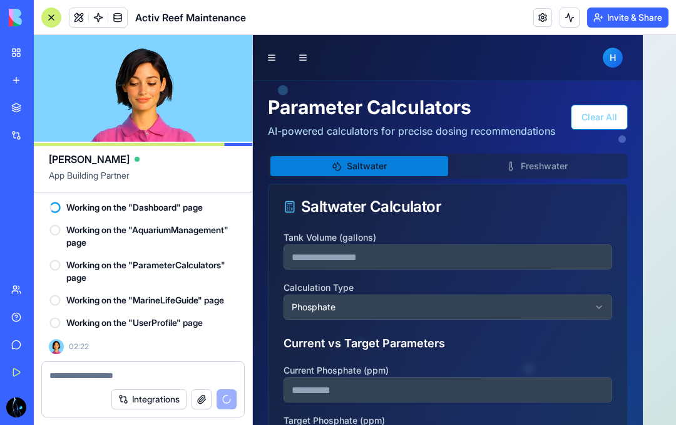
click at [620, 122] on button "Clear All" at bounding box center [599, 117] width 57 height 25
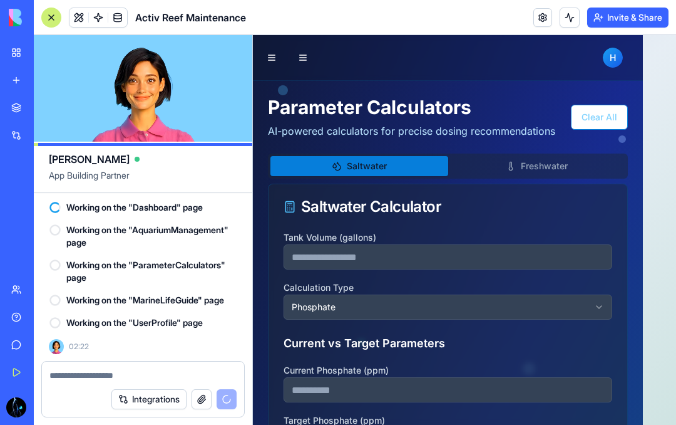
click at [616, 115] on button "Clear All" at bounding box center [599, 117] width 57 height 25
click at [616, 114] on button "Clear All" at bounding box center [599, 117] width 57 height 25
click at [617, 123] on button "Clear All" at bounding box center [599, 117] width 57 height 25
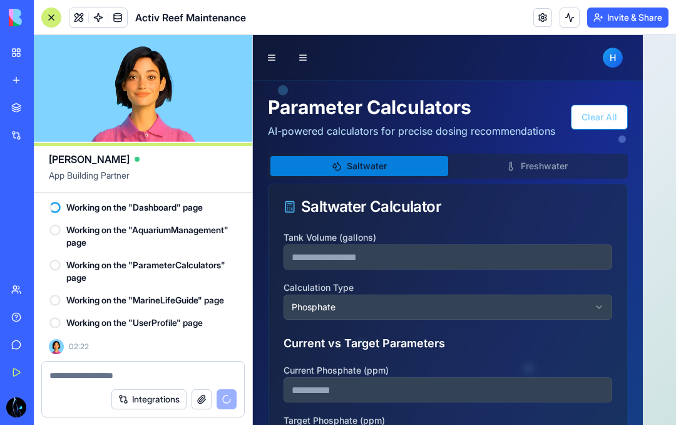
click at [616, 123] on button "Clear All" at bounding box center [599, 117] width 57 height 25
click at [617, 118] on button "Clear All" at bounding box center [599, 117] width 57 height 25
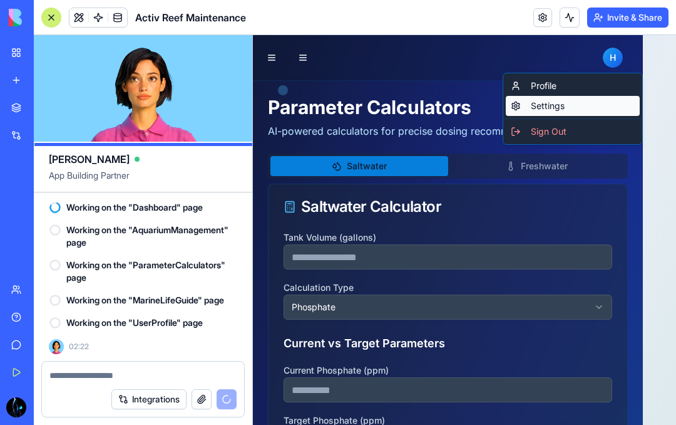
click at [554, 106] on div "Settings" at bounding box center [573, 106] width 134 height 20
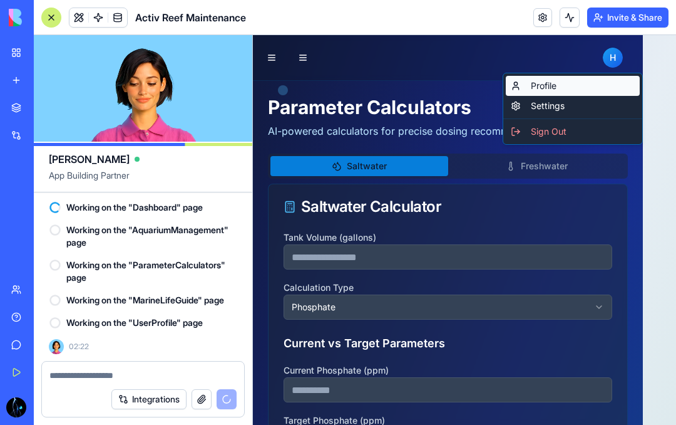
click at [552, 88] on div "Profile" at bounding box center [573, 86] width 134 height 20
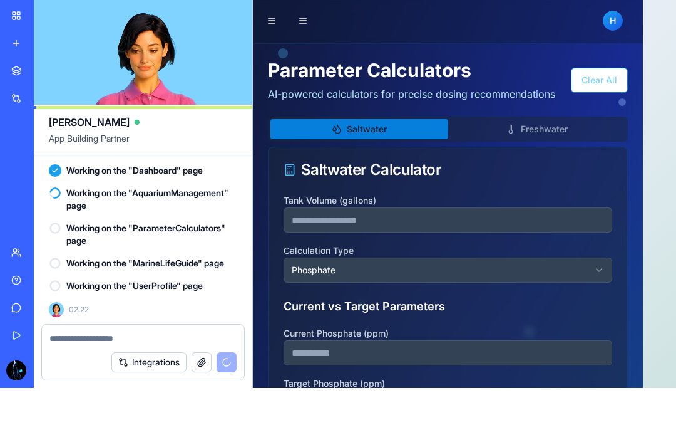
click at [391, 207] on input "number" at bounding box center [448, 219] width 329 height 25
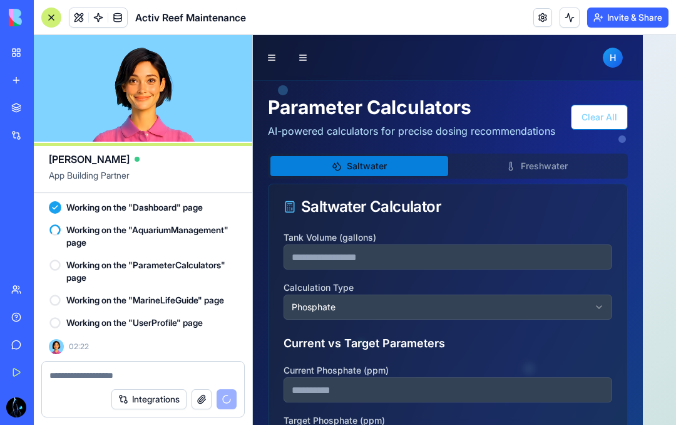
click at [552, 162] on button "Freshwater" at bounding box center [537, 166] width 178 height 20
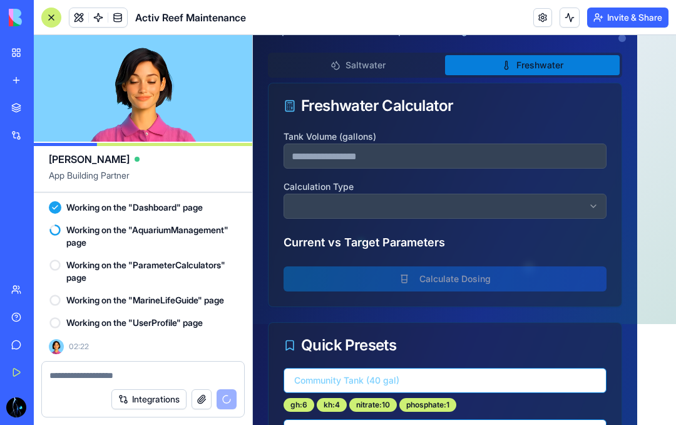
scroll to position [101, 0]
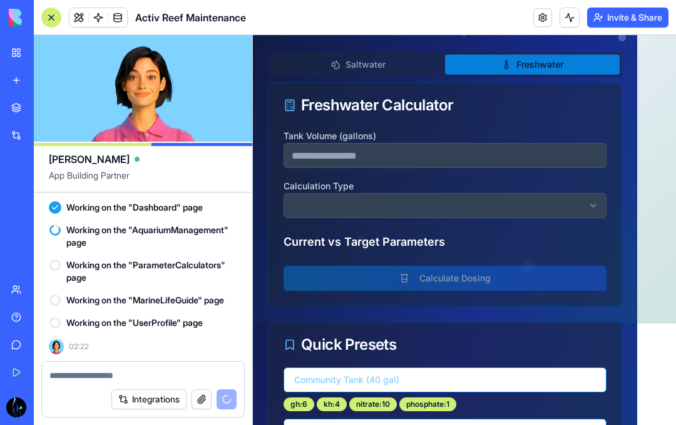
click at [490, 201] on button "button" at bounding box center [445, 205] width 323 height 25
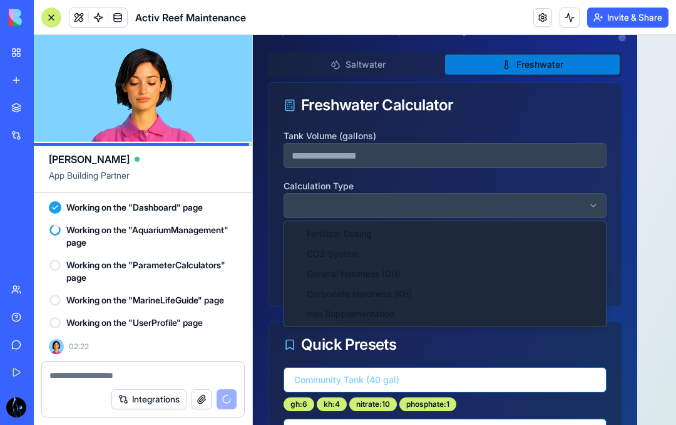
click at [431, 256] on div "CO2 System" at bounding box center [445, 254] width 317 height 20
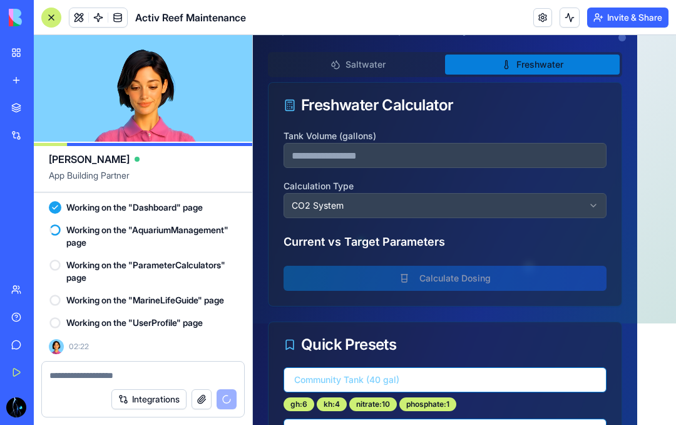
click at [430, 207] on button "CO2 System" at bounding box center [445, 205] width 323 height 25
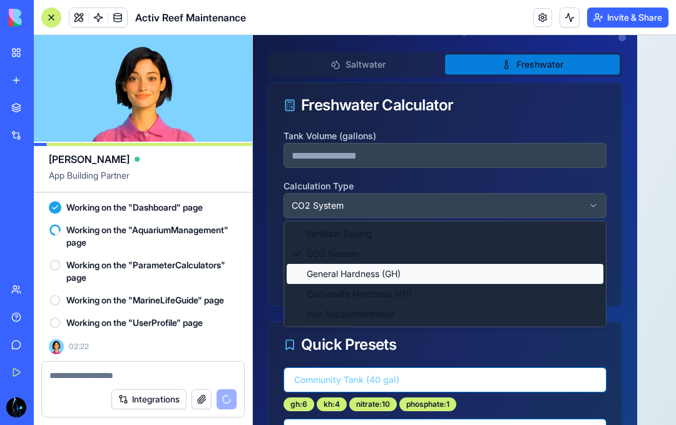
click at [425, 267] on div "General Hardness (GH)" at bounding box center [445, 274] width 317 height 20
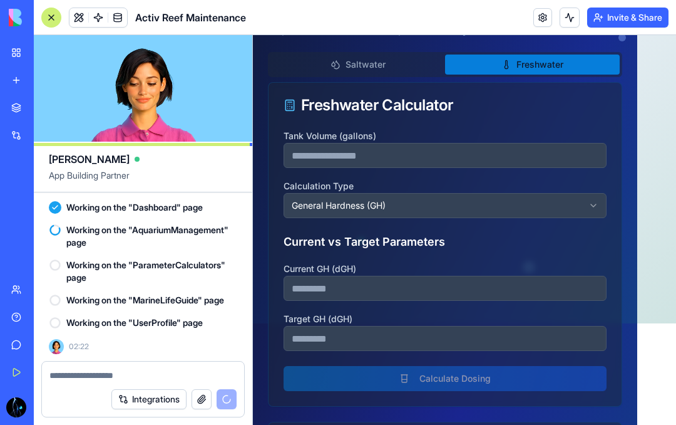
click at [431, 209] on button "General Hardness (GH)" at bounding box center [445, 205] width 323 height 25
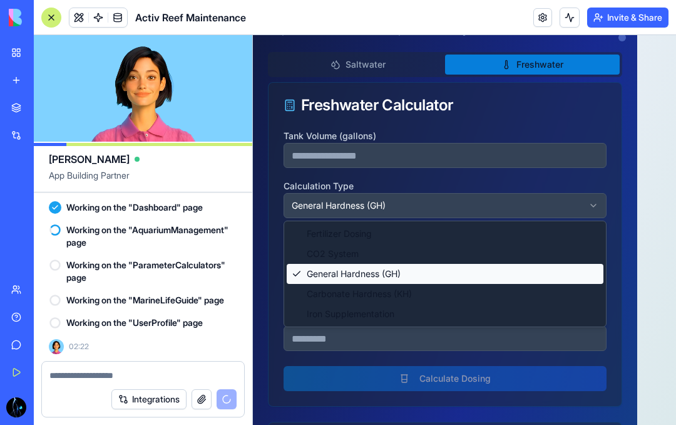
click at [427, 282] on div "General Hardness (GH)" at bounding box center [445, 274] width 317 height 20
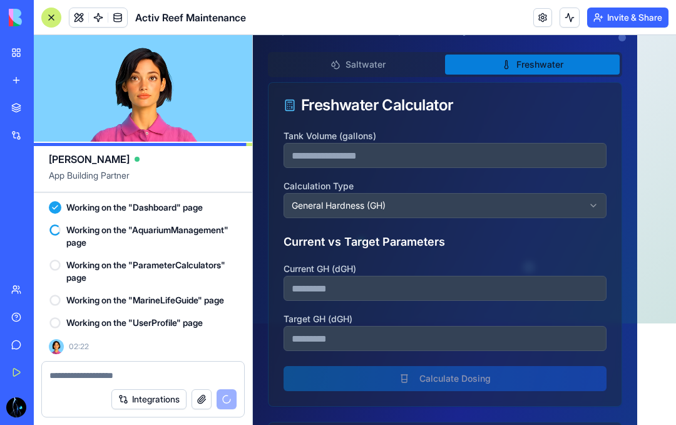
click at [437, 208] on button "General Hardness (GH)" at bounding box center [445, 205] width 323 height 25
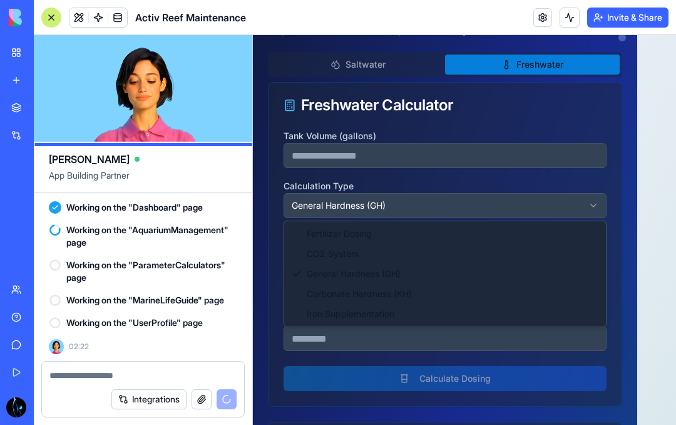
click at [429, 289] on div "Carbonate Hardness (KH)" at bounding box center [445, 294] width 317 height 20
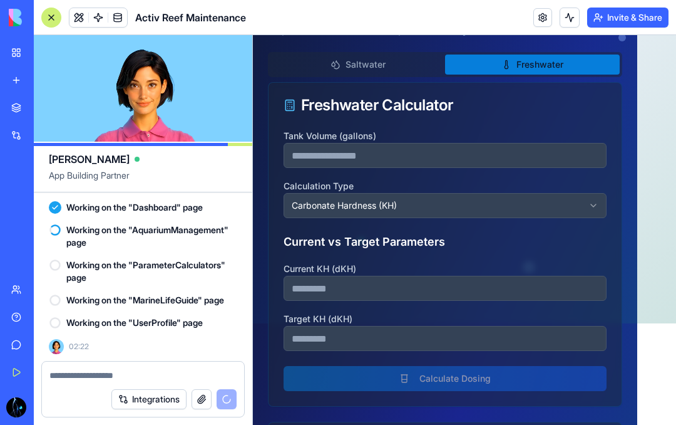
click at [432, 207] on button "Carbonate Hardness (KH)" at bounding box center [445, 205] width 323 height 25
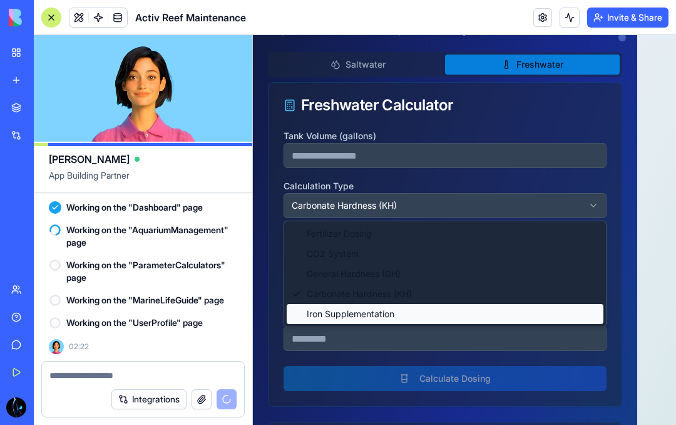
click at [424, 307] on div "Iron Supplementation" at bounding box center [445, 314] width 317 height 20
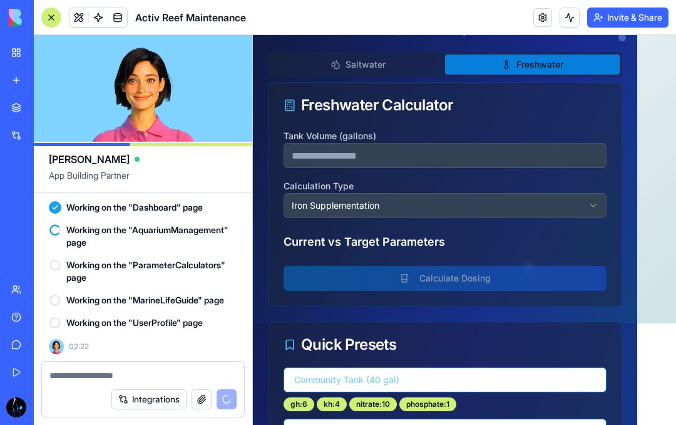
click at [426, 208] on button "Iron Supplementation" at bounding box center [445, 205] width 323 height 25
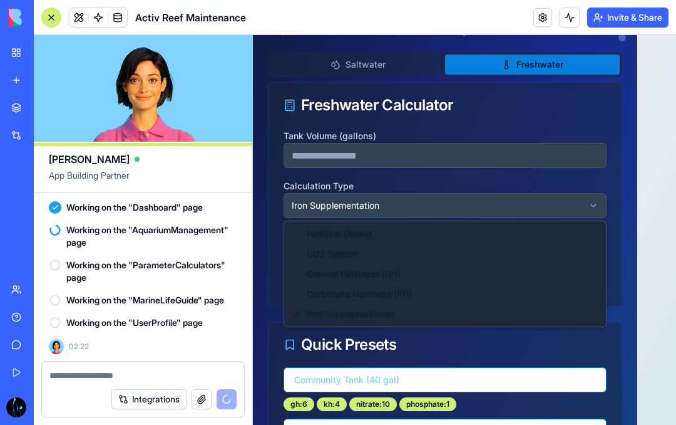
click at [449, 191] on html "H Hale statikparties@gmail.com Parameter Calculators AI-powered calculators for…" at bounding box center [464, 402] width 423 height 936
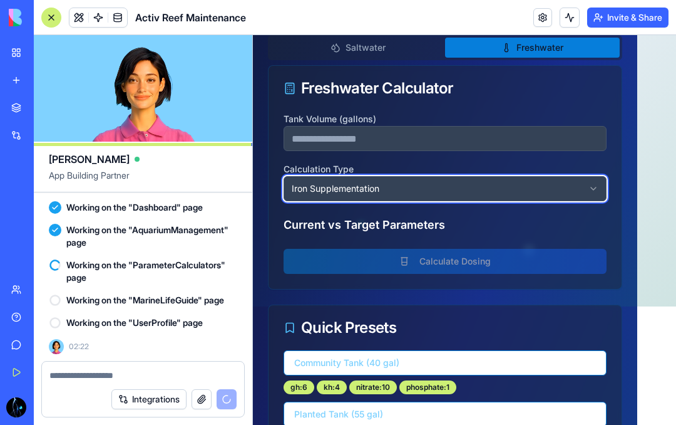
scroll to position [116, 0]
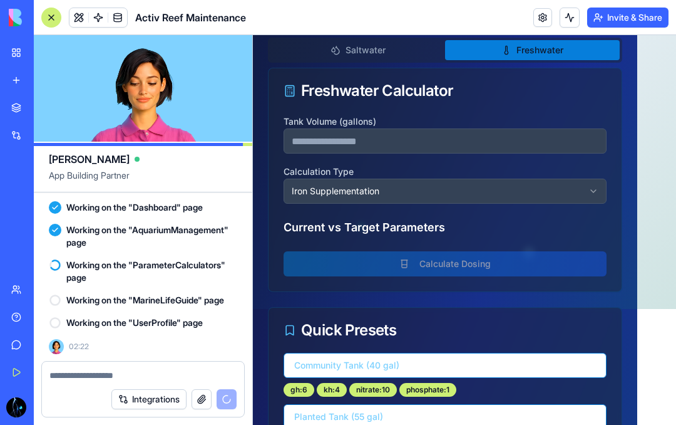
click at [484, 230] on h3 "Current vs Target Parameters" at bounding box center [445, 228] width 323 height 18
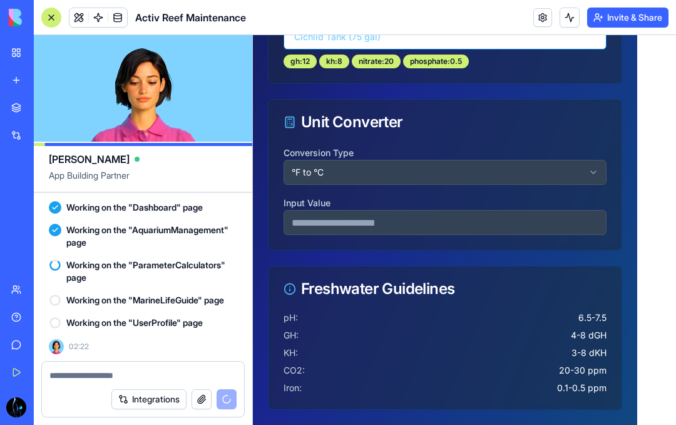
scroll to position [547, 0]
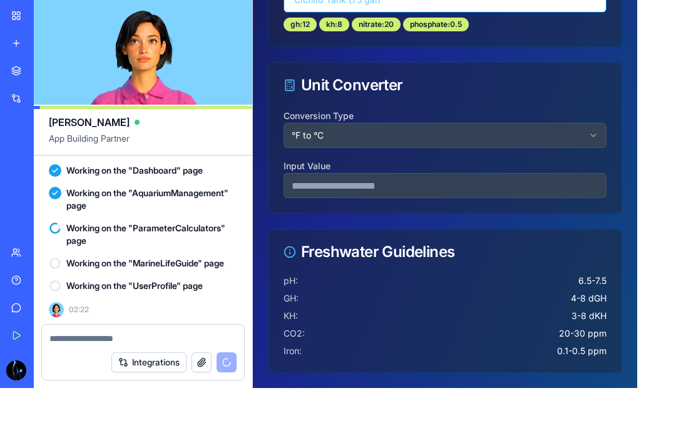
click at [495, 261] on div "Freshwater Guidelines" at bounding box center [445, 251] width 353 height 45
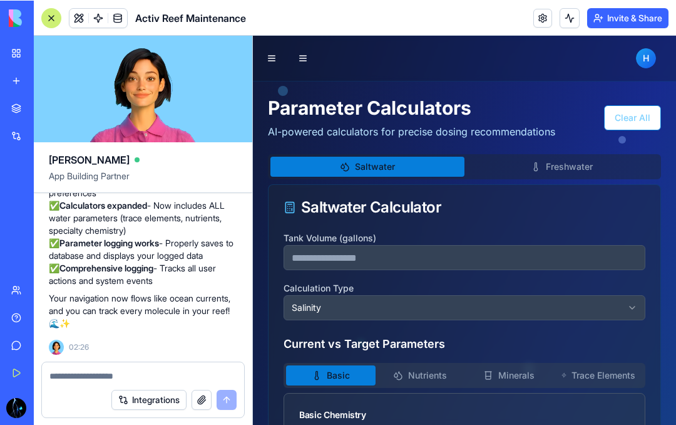
scroll to position [8300, 0]
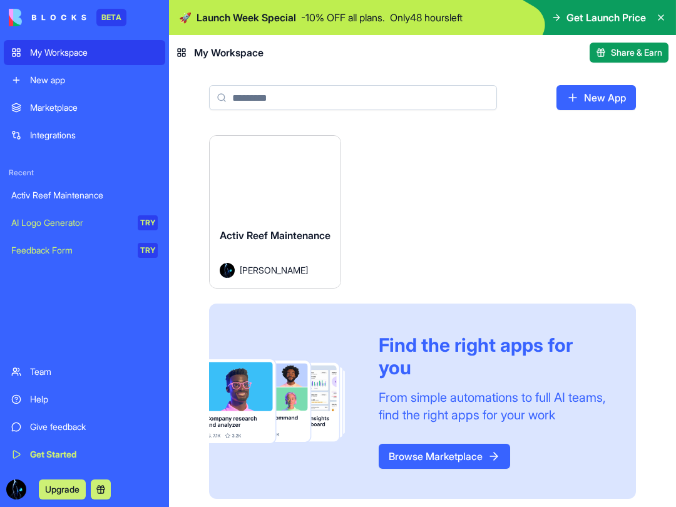
click at [236, 189] on button "Launch" at bounding box center [276, 176] width 94 height 25
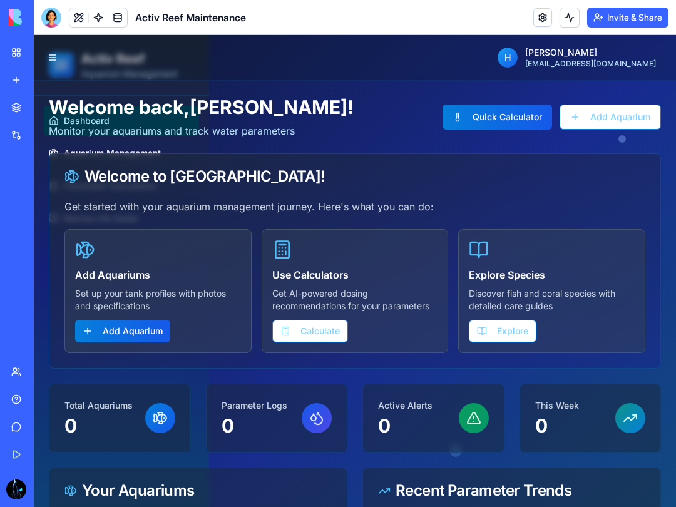
click at [299, 321] on button "Calculate" at bounding box center [310, 331] width 76 height 23
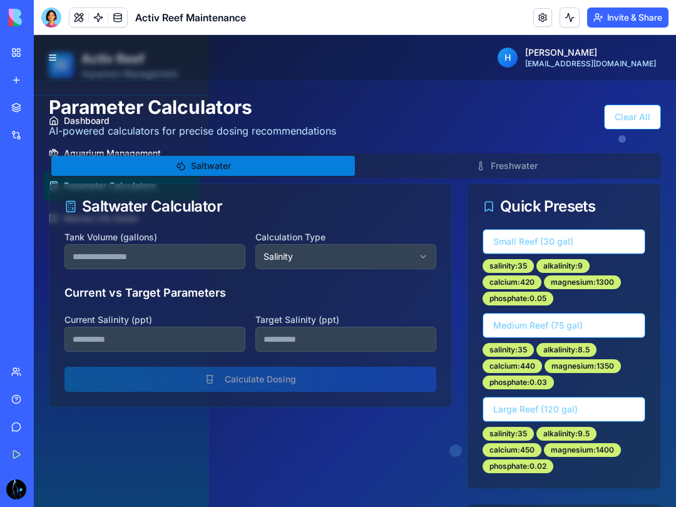
click at [51, 56] on button at bounding box center [53, 58] width 18 height 18
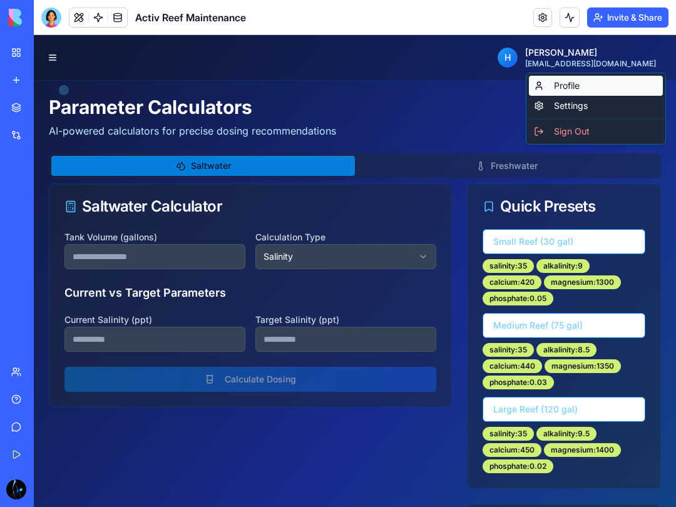
click at [549, 82] on div "Profile" at bounding box center [596, 86] width 134 height 20
click at [545, 85] on div "Profile" at bounding box center [596, 86] width 134 height 20
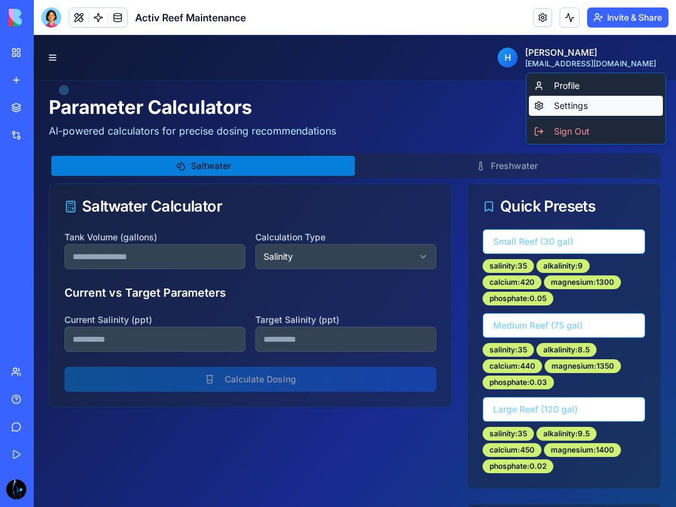
click at [539, 106] on div "Settings" at bounding box center [596, 106] width 134 height 20
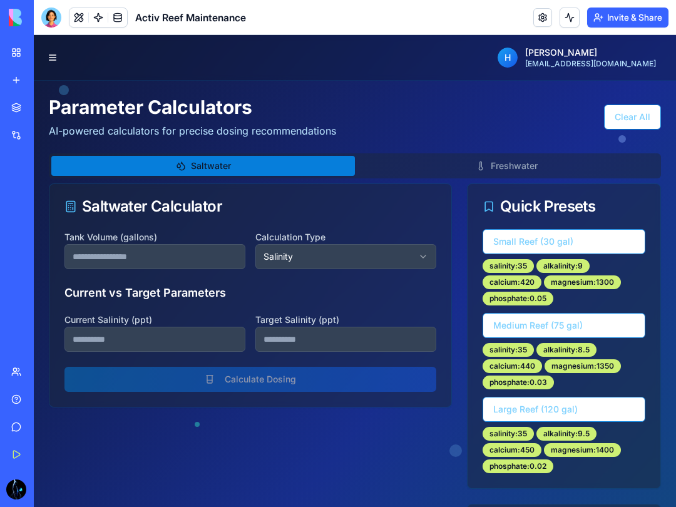
click at [391, 156] on button "Freshwater" at bounding box center [507, 166] width 304 height 20
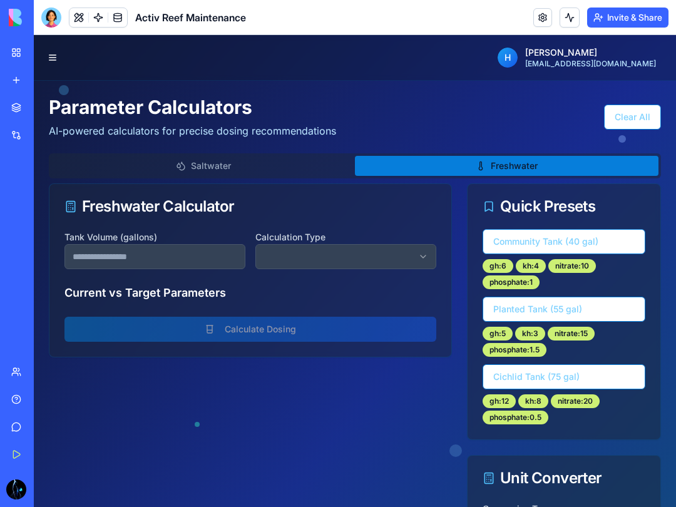
click at [241, 160] on button "Saltwater" at bounding box center [203, 166] width 304 height 20
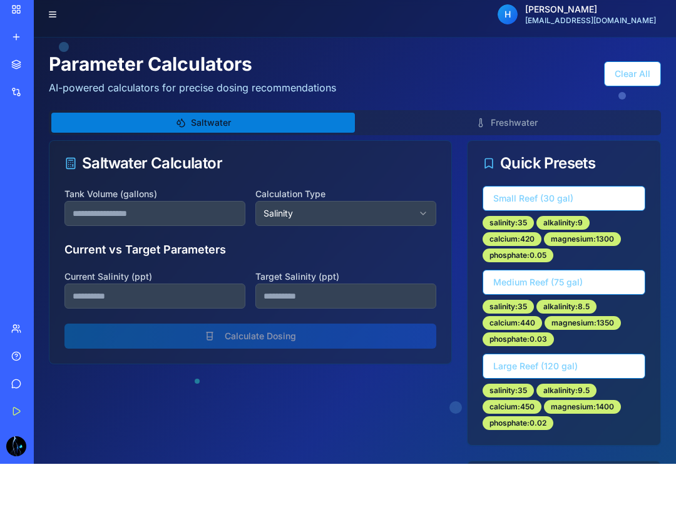
click at [513, 282] on button "Medium Reef (75 gal)" at bounding box center [564, 282] width 163 height 25
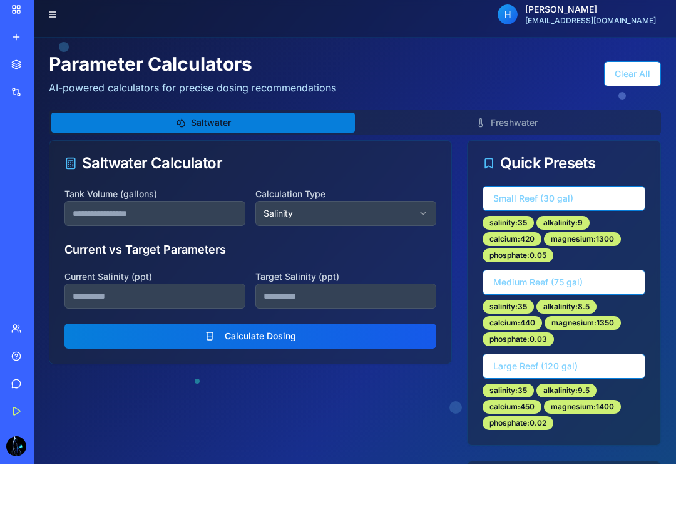
type input "**"
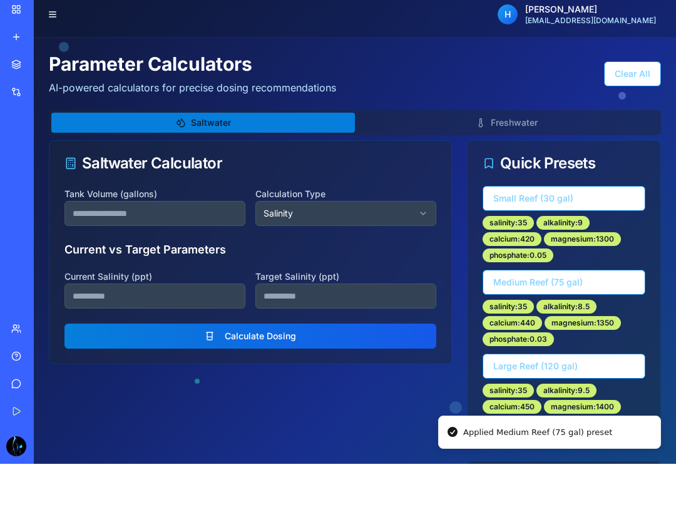
click at [512, 190] on button "Small Reef (30 gal)" at bounding box center [564, 198] width 163 height 25
type input "**"
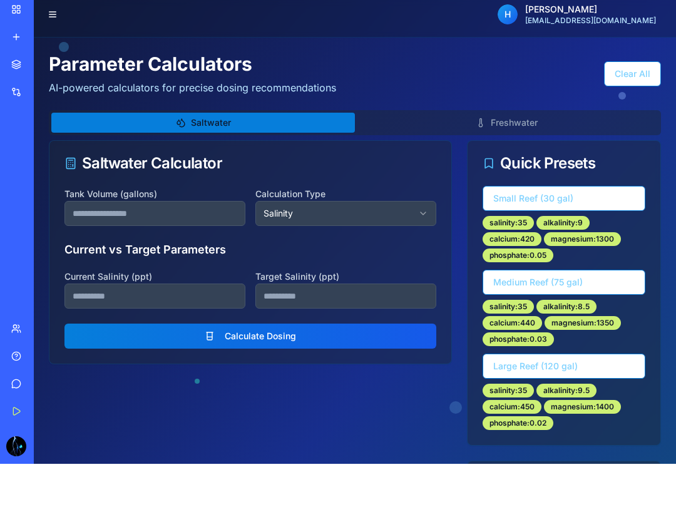
click at [621, 65] on button "Clear All" at bounding box center [632, 73] width 57 height 25
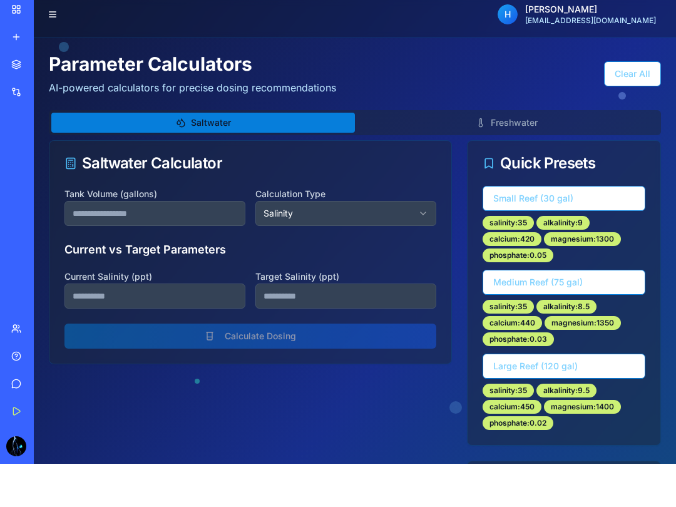
click at [57, 14] on button at bounding box center [53, 15] width 18 height 18
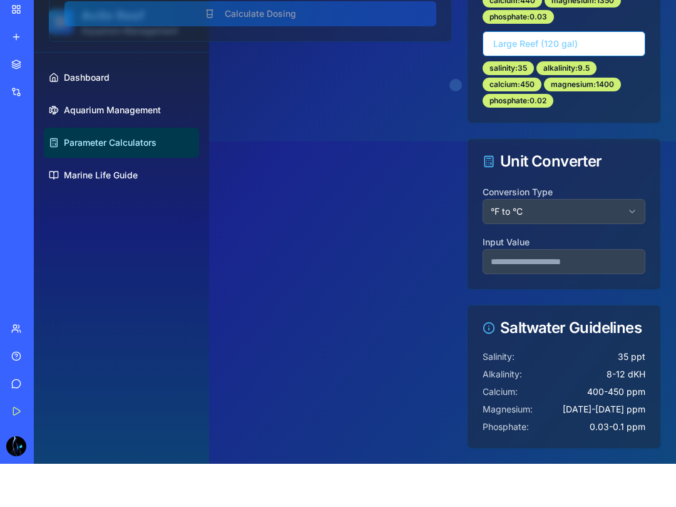
scroll to position [323, 0]
click at [74, 76] on div "Saltwater Calculator Tank Volume (gallons) Calculation Type Salinity Current vs…" at bounding box center [250, 133] width 403 height 631
click at [85, 172] on div "Saltwater Calculator Tank Volume (gallons) Calculation Type Salinity Current vs…" at bounding box center [250, 133] width 403 height 631
click at [84, 172] on div "Saltwater Calculator Tank Volume (gallons) Calculation Type Salinity Current vs…" at bounding box center [250, 133] width 403 height 631
click at [83, 172] on div "Saltwater Calculator Tank Volume (gallons) Calculation Type Salinity Current vs…" at bounding box center [250, 133] width 403 height 631
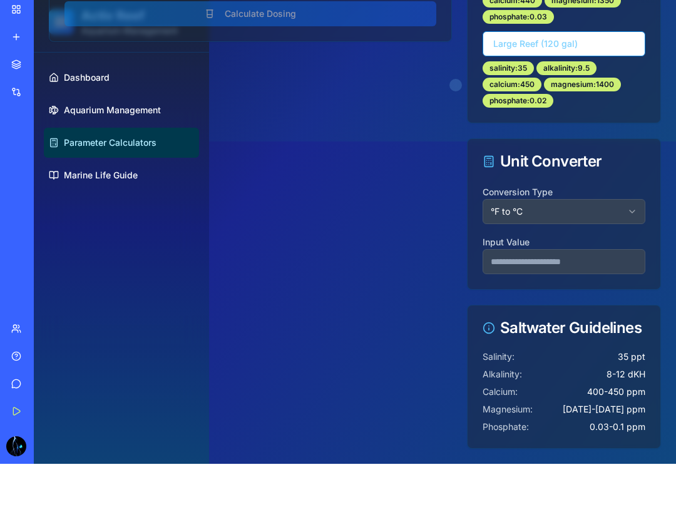
click at [71, 178] on div "Saltwater Calculator Tank Volume (gallons) Calculation Type Salinity Current vs…" at bounding box center [250, 133] width 403 height 631
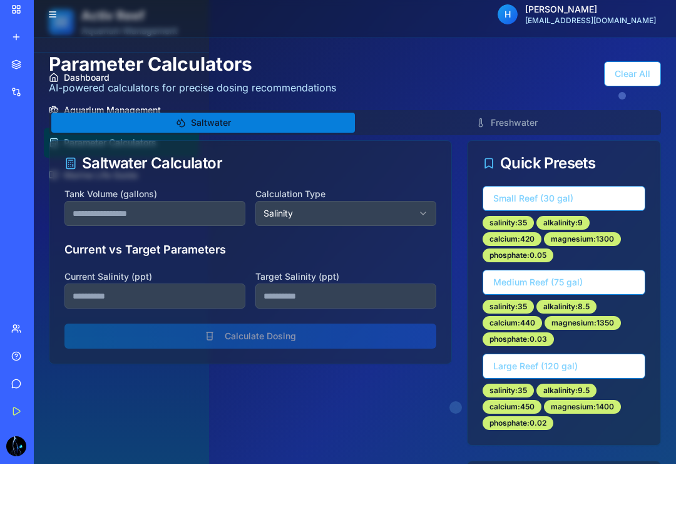
scroll to position [0, 0]
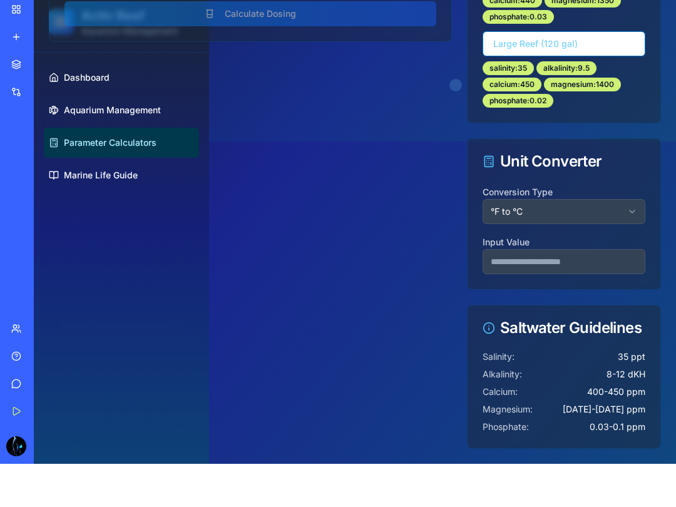
scroll to position [323, 0]
click at [67, 77] on div "Saltwater Calculator Tank Volume (gallons) Calculation Type Salinity Current vs…" at bounding box center [250, 133] width 403 height 631
click at [60, 71] on div "Saltwater Calculator Tank Volume (gallons) Calculation Type Salinity Current vs…" at bounding box center [250, 133] width 403 height 631
click at [62, 70] on div "Saltwater Calculator Tank Volume (gallons) Calculation Type Salinity Current vs…" at bounding box center [250, 133] width 403 height 631
click at [68, 73] on div "Saltwater Calculator Tank Volume (gallons) Calculation Type Salinity Current vs…" at bounding box center [250, 133] width 403 height 631
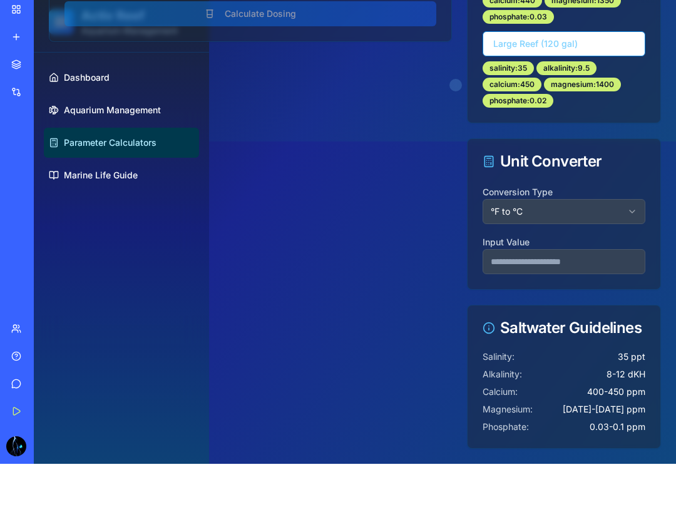
click at [59, 112] on div "Saltwater Calculator Tank Volume (gallons) Calculation Type Salinity Current vs…" at bounding box center [250, 133] width 403 height 631
click at [62, 111] on div "Saltwater Calculator Tank Volume (gallons) Calculation Type Salinity Current vs…" at bounding box center [250, 133] width 403 height 631
click at [63, 72] on div "Saltwater Calculator Tank Volume (gallons) Calculation Type Salinity Current vs…" at bounding box center [250, 133] width 403 height 631
click at [64, 80] on div "Saltwater Calculator Tank Volume (gallons) Calculation Type Salinity Current vs…" at bounding box center [250, 133] width 403 height 631
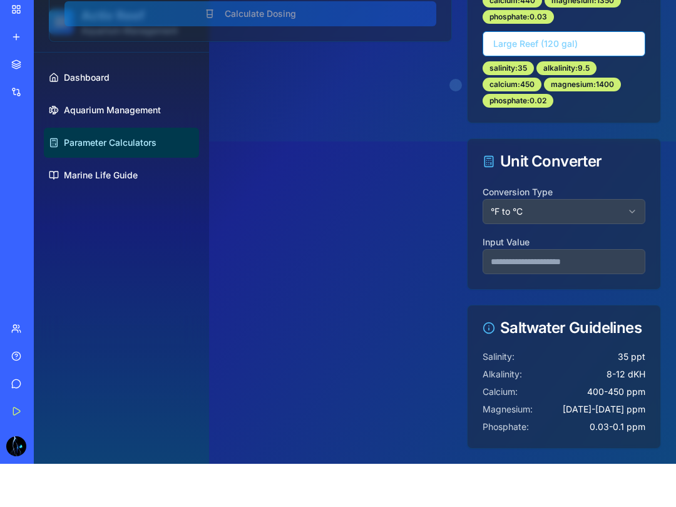
click at [60, 84] on div "Saltwater Calculator Tank Volume (gallons) Calculation Type Salinity Current vs…" at bounding box center [250, 133] width 403 height 631
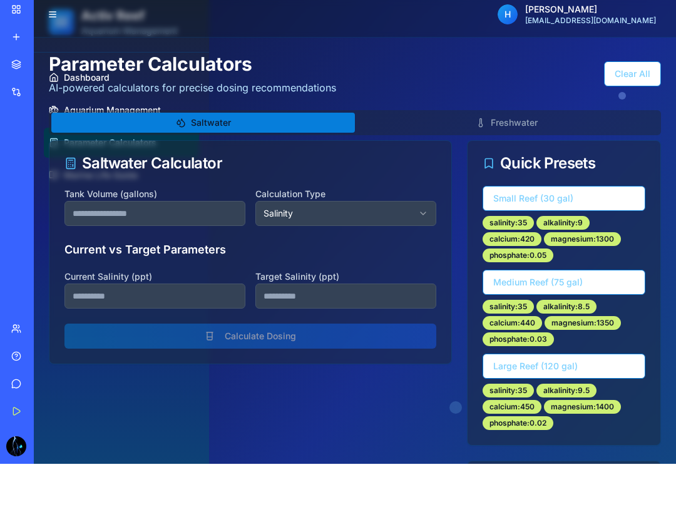
scroll to position [0, 0]
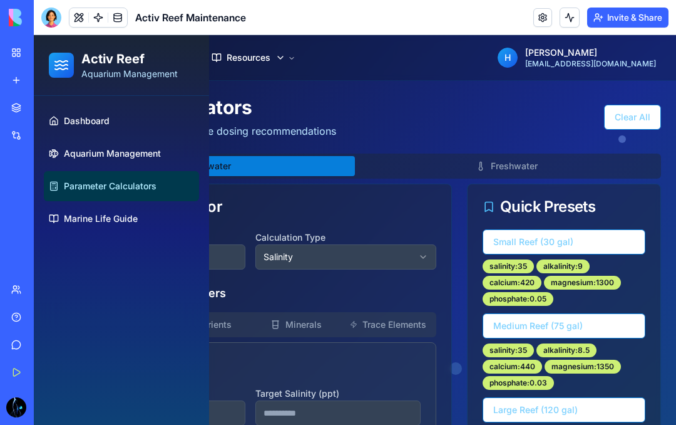
click at [60, 10] on div at bounding box center [51, 18] width 20 height 20
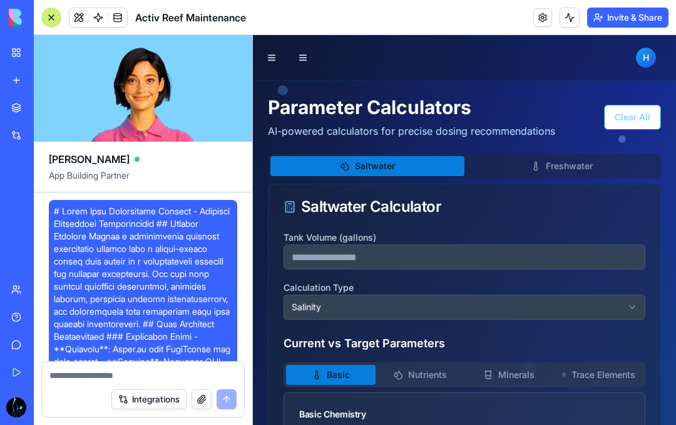
scroll to position [8687, 0]
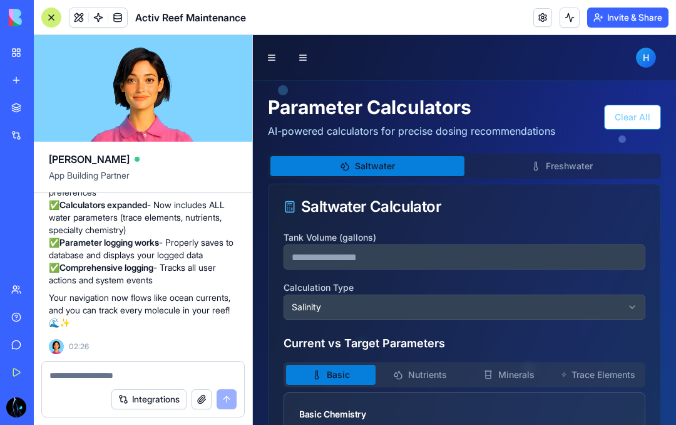
click at [108, 375] on textarea at bounding box center [142, 375] width 187 height 13
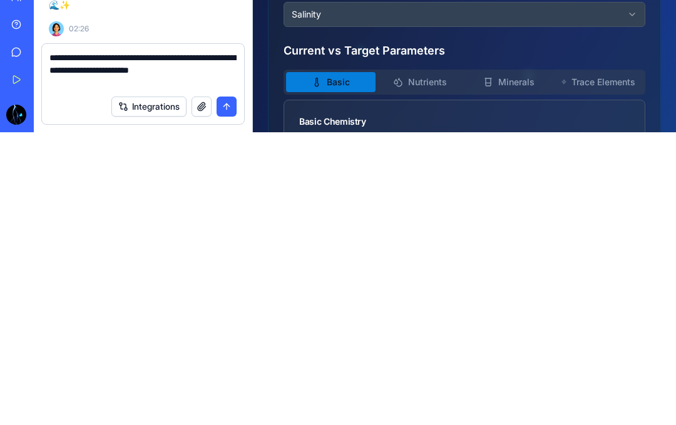
click at [224, 344] on textarea "**********" at bounding box center [142, 363] width 187 height 38
type textarea "**********"
click at [227, 389] on button "submit" at bounding box center [227, 399] width 20 height 20
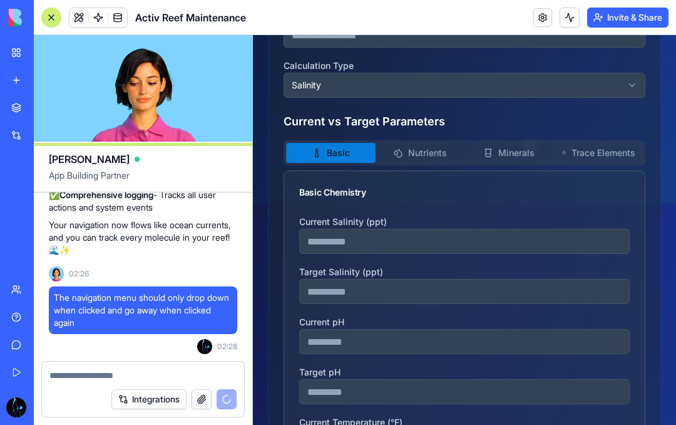
scroll to position [209, 0]
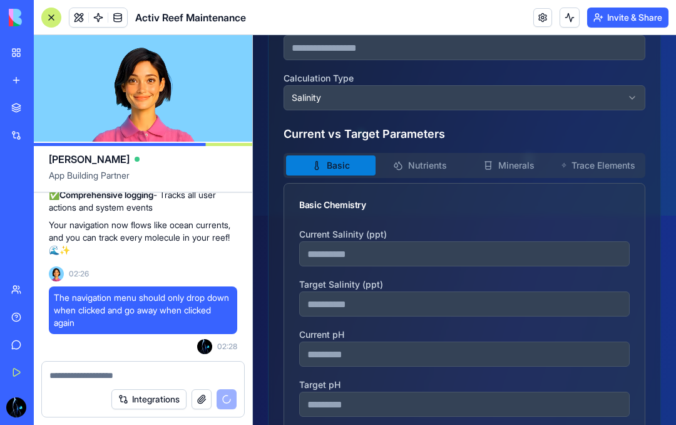
click at [432, 162] on button "Nutrients" at bounding box center [421, 165] width 90 height 20
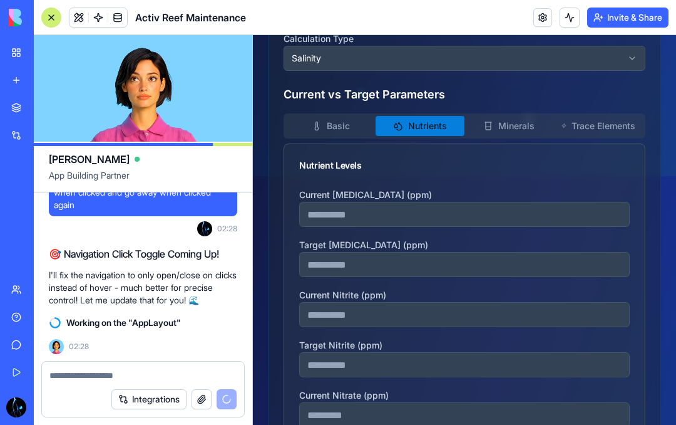
scroll to position [250, 0]
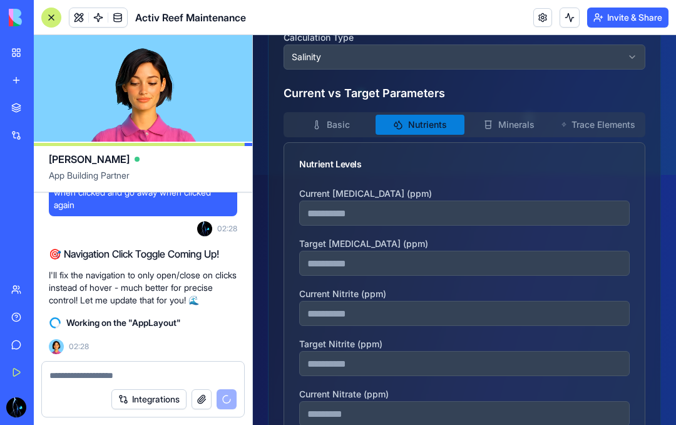
click at [507, 123] on button "Minerals" at bounding box center [510, 125] width 90 height 20
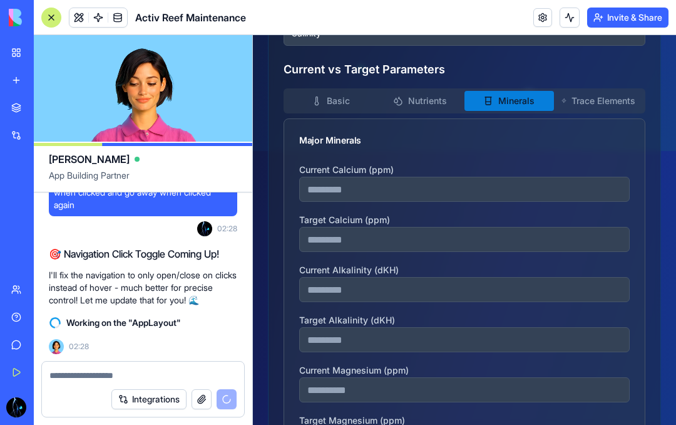
scroll to position [268, 0]
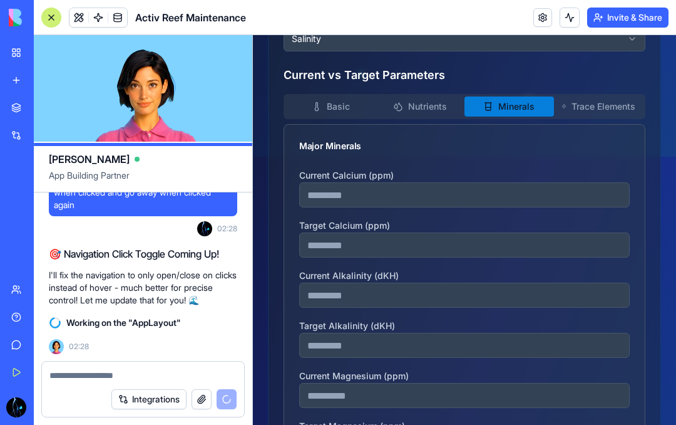
click at [596, 108] on button "Trace Elements" at bounding box center [599, 106] width 90 height 20
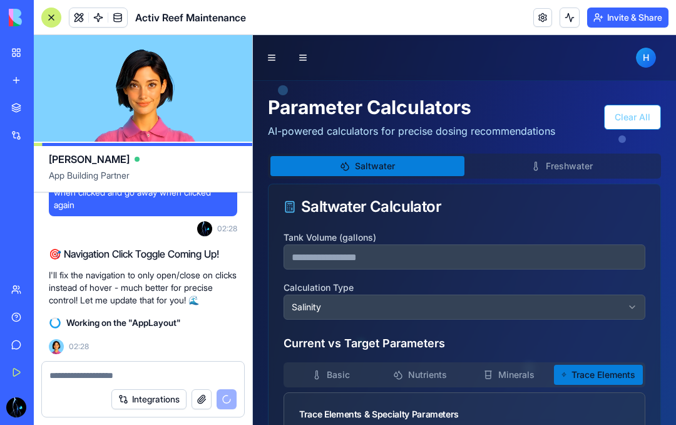
scroll to position [0, 0]
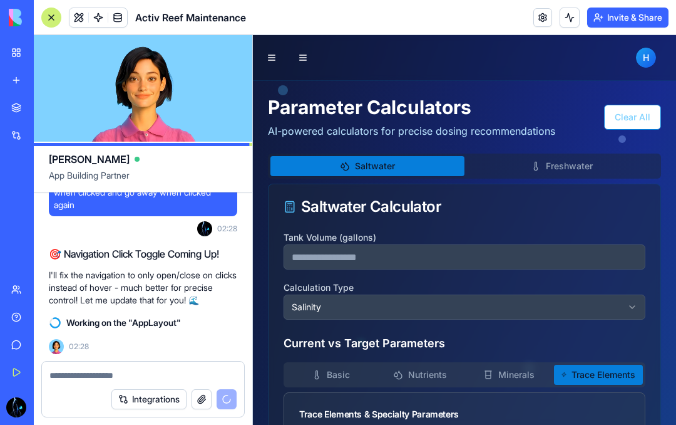
click at [275, 59] on button at bounding box center [272, 58] width 18 height 18
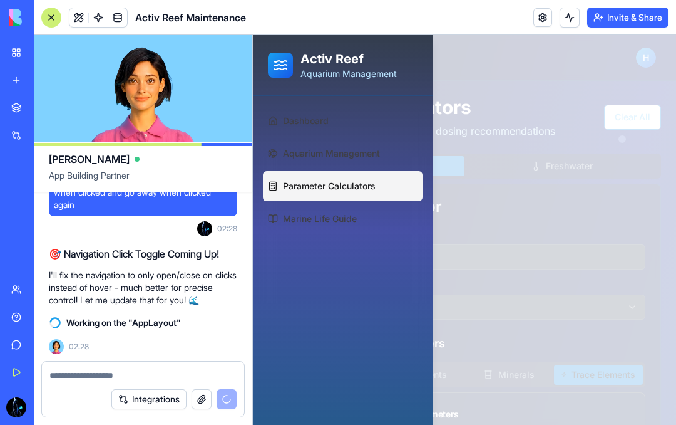
click at [316, 118] on span "Dashboard" at bounding box center [306, 121] width 46 height 13
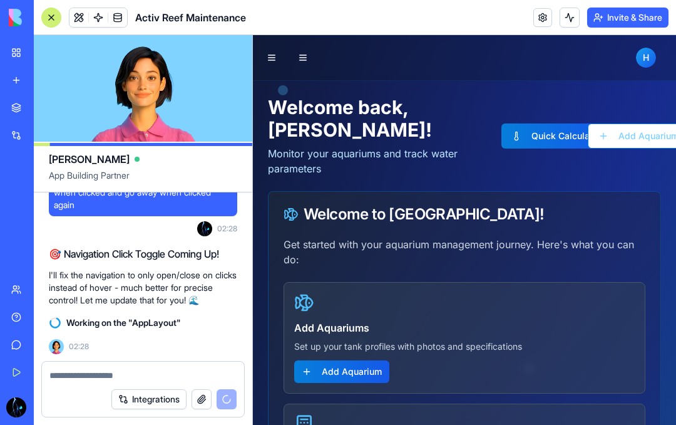
click at [274, 55] on button at bounding box center [272, 58] width 18 height 18
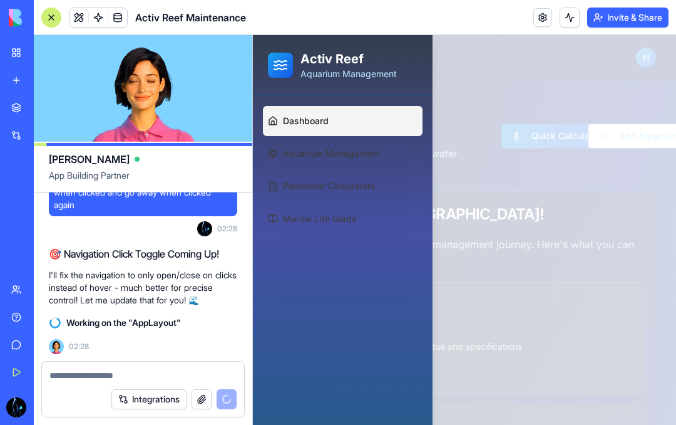
click at [365, 182] on span "Parameter Calculators" at bounding box center [329, 186] width 93 height 13
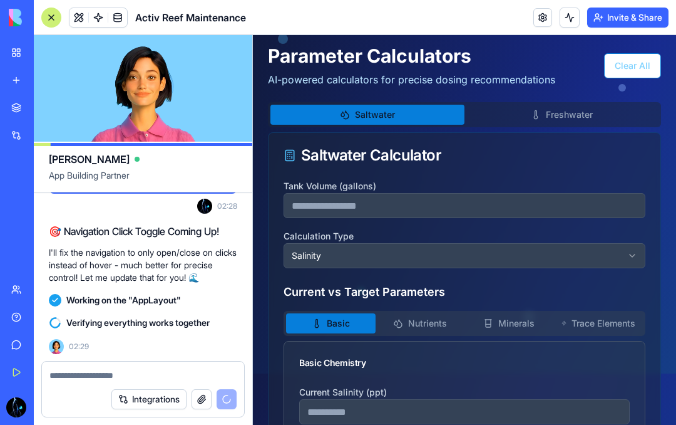
scroll to position [55, 0]
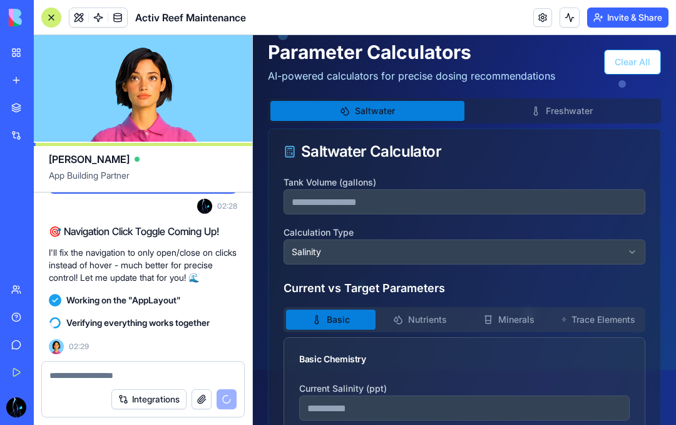
click at [572, 112] on button "Freshwater" at bounding box center [562, 111] width 194 height 20
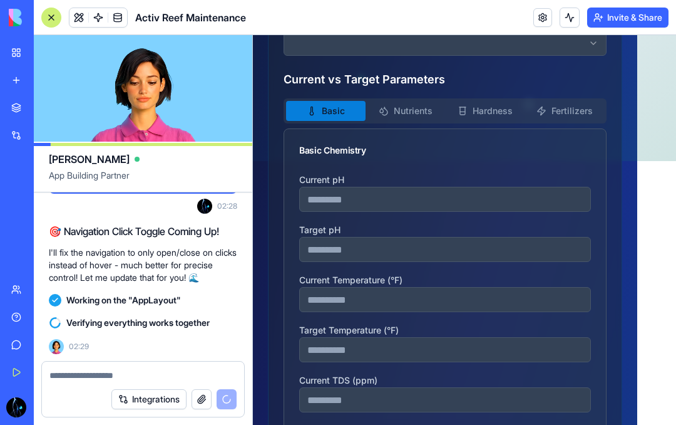
scroll to position [287, 0]
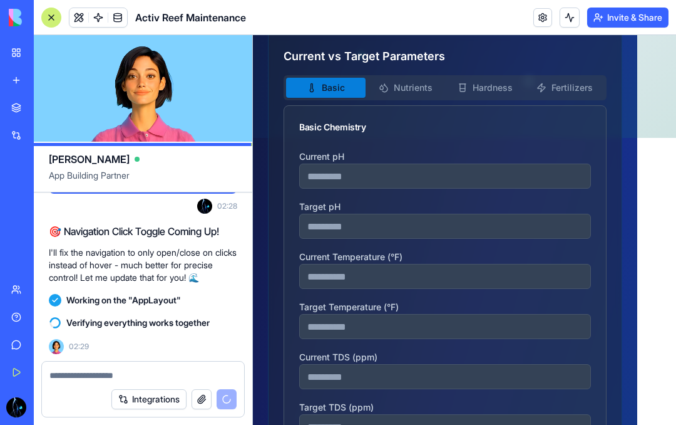
click at [416, 88] on button "Nutrients" at bounding box center [406, 88] width 80 height 20
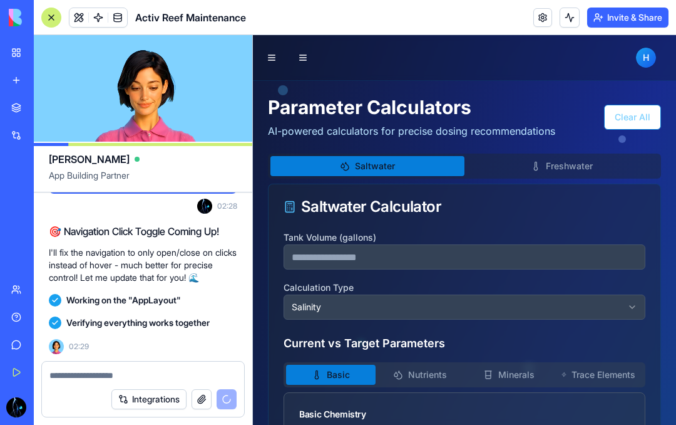
scroll to position [0, 0]
click at [559, 162] on button "Freshwater" at bounding box center [562, 166] width 194 height 20
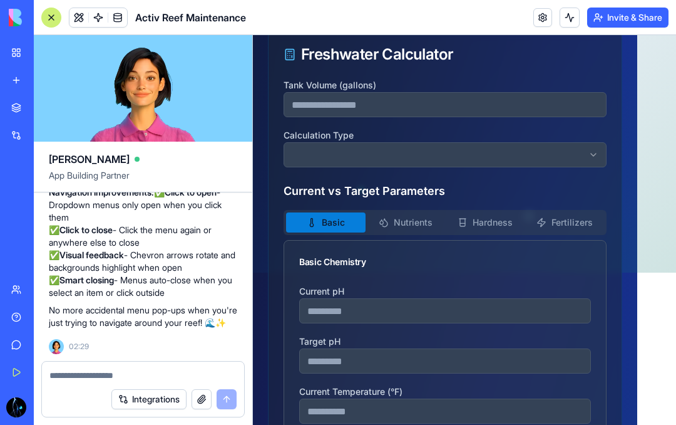
scroll to position [170, 0]
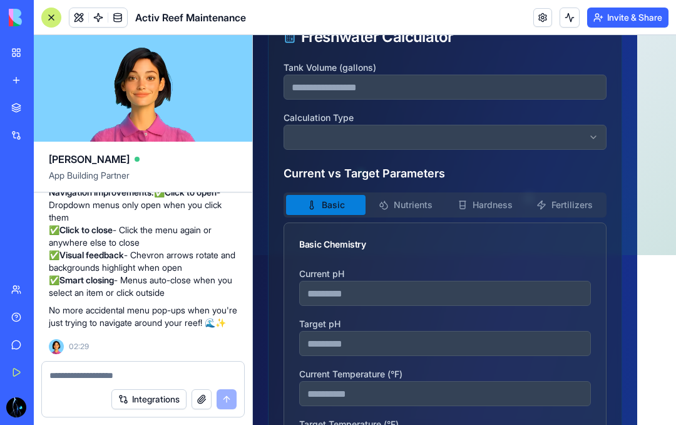
click at [411, 201] on button "Nutrients" at bounding box center [406, 205] width 80 height 20
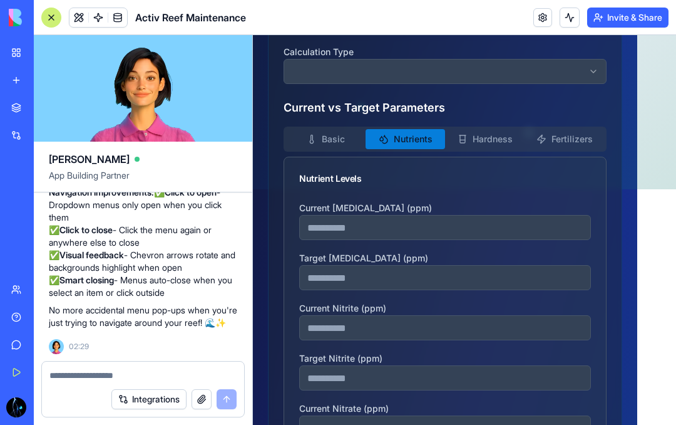
scroll to position [259, 0]
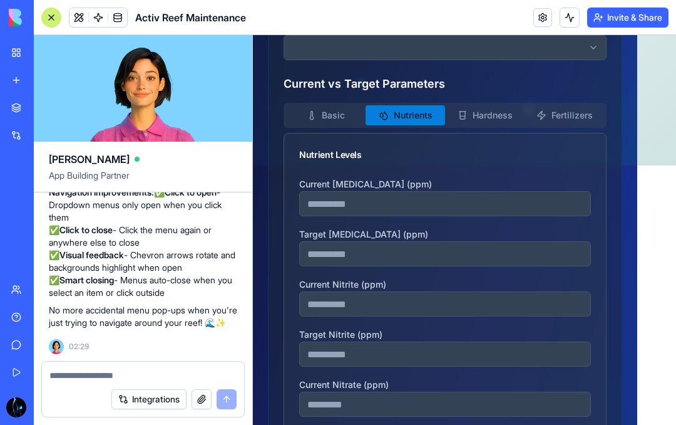
click at [487, 113] on button "Hardness" at bounding box center [485, 115] width 80 height 20
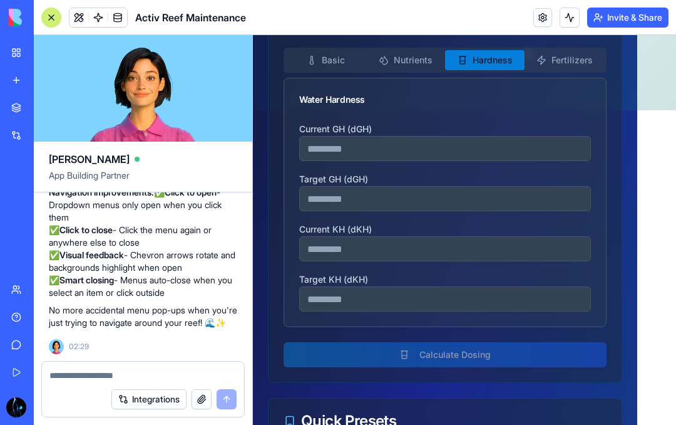
scroll to position [318, 0]
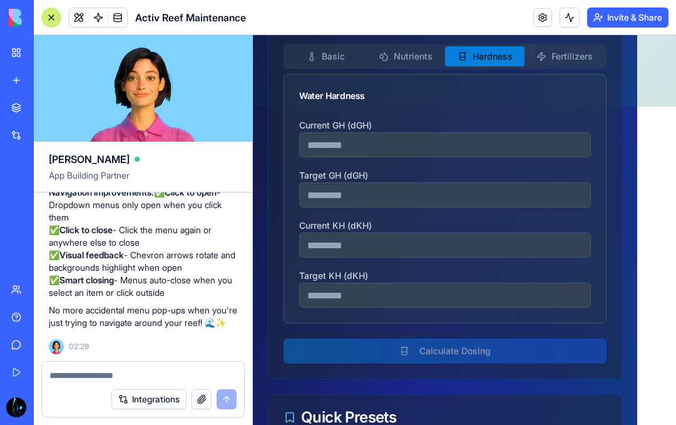
click at [557, 56] on button "Fertilizers" at bounding box center [565, 56] width 80 height 20
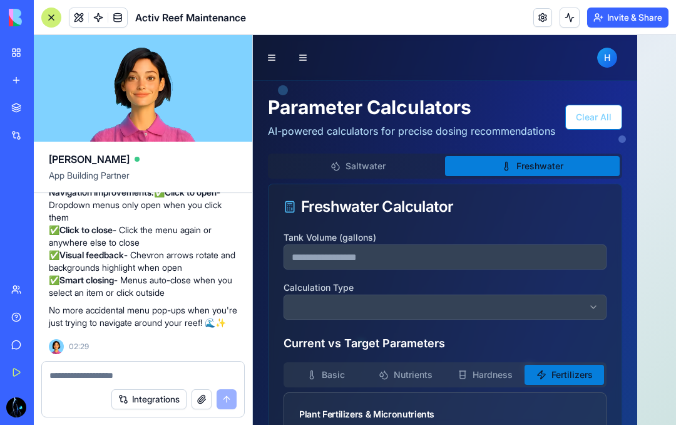
scroll to position [9108, 0]
click at [623, 17] on button "Invite & Share" at bounding box center [627, 18] width 81 height 20
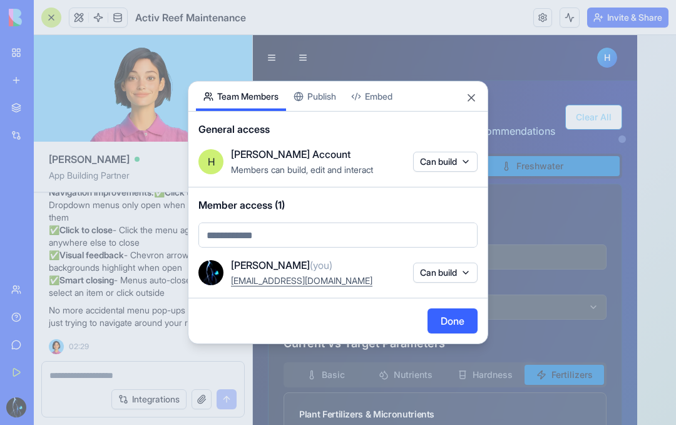
click at [335, 94] on div "Share App Team Members Publish Embed General access H Hale's Account Members ca…" at bounding box center [338, 212] width 301 height 263
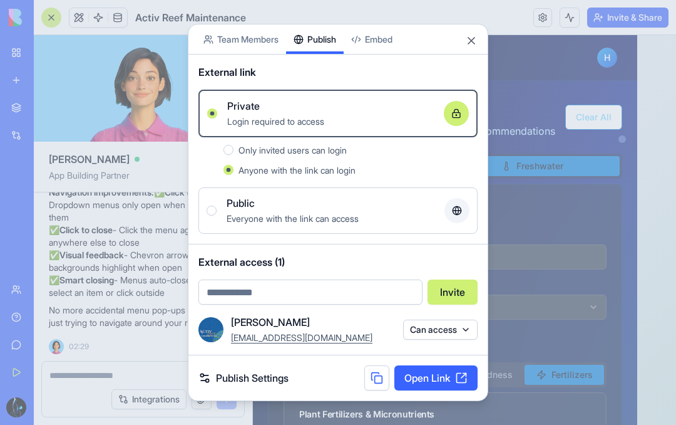
click at [441, 373] on link "Open Link" at bounding box center [436, 377] width 83 height 25
click at [477, 38] on button "Close" at bounding box center [471, 40] width 13 height 13
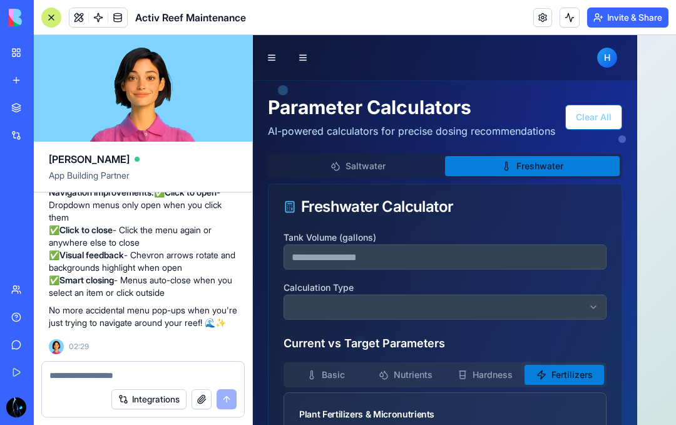
scroll to position [9050, 0]
click at [109, 373] on textarea at bounding box center [142, 375] width 187 height 13
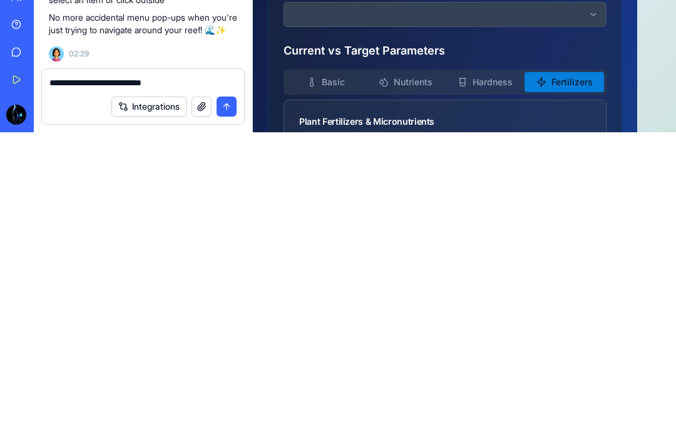
type textarea "**********"
click at [228, 389] on button "submit" at bounding box center [227, 399] width 20 height 20
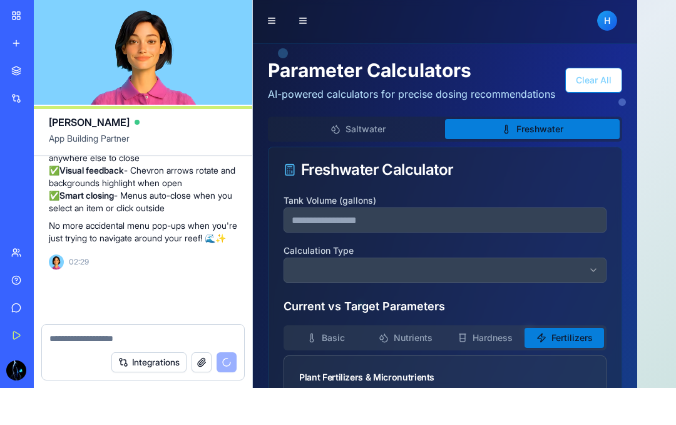
scroll to position [9155, 0]
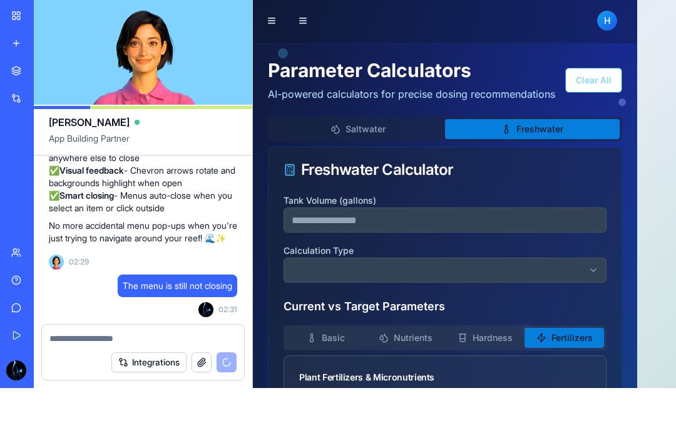
click at [274, 16] on button at bounding box center [272, 21] width 18 height 18
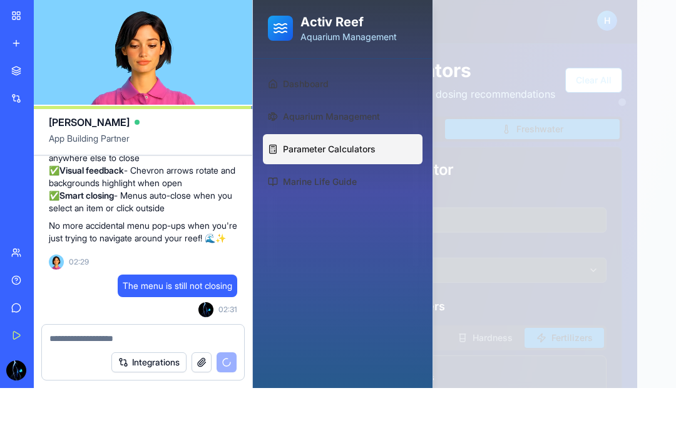
click at [495, 92] on div at bounding box center [464, 193] width 423 height 390
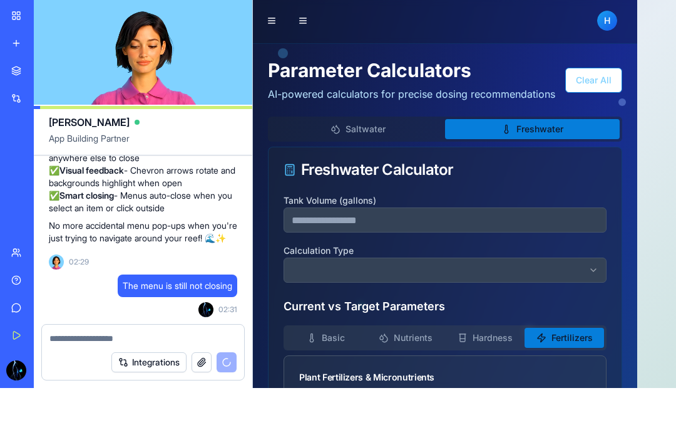
click at [306, 17] on button "button" at bounding box center [303, 20] width 25 height 25
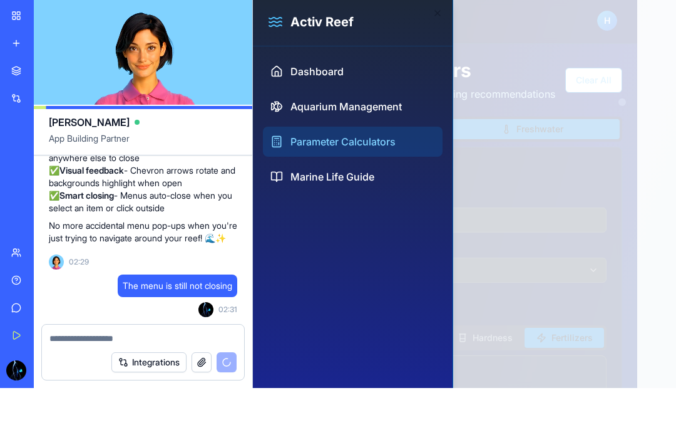
click at [442, 9] on icon "button" at bounding box center [438, 13] width 10 height 10
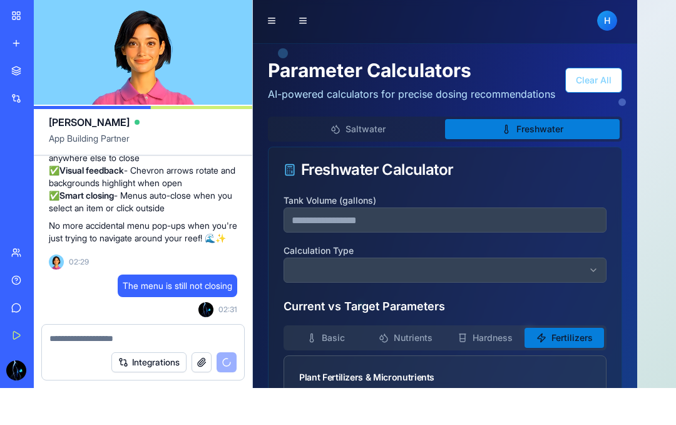
click at [307, 19] on button "button" at bounding box center [303, 20] width 25 height 25
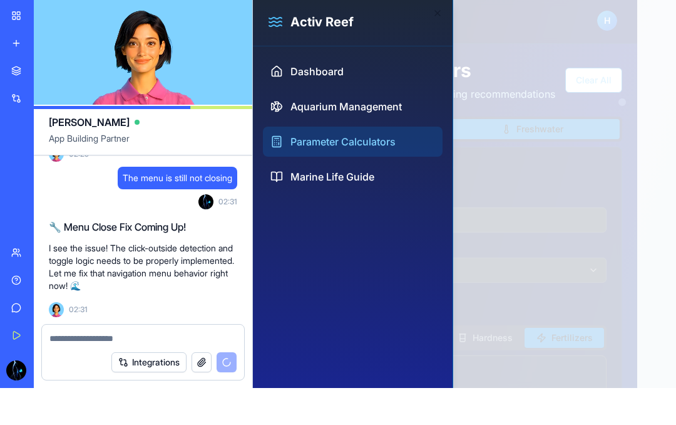
click at [442, 7] on div "Activ Reef" at bounding box center [353, 22] width 200 height 48
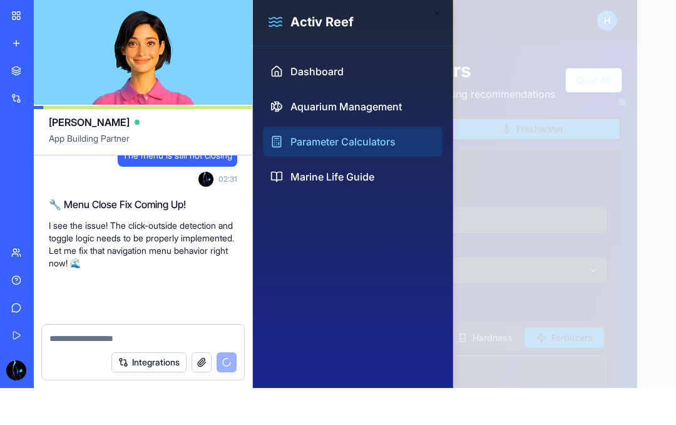
scroll to position [9286, 0]
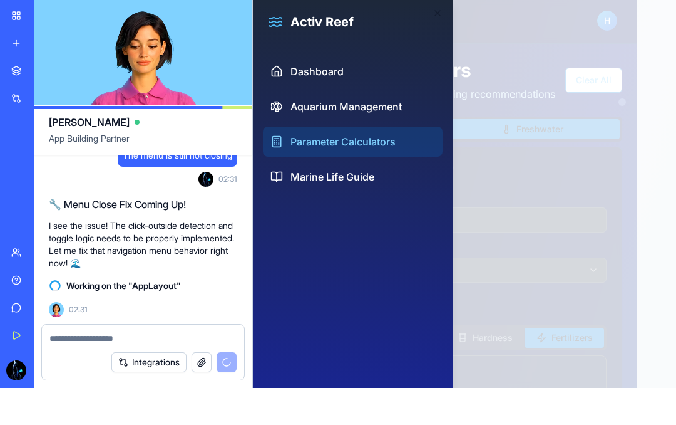
click at [435, 11] on icon "button" at bounding box center [438, 13] width 10 height 10
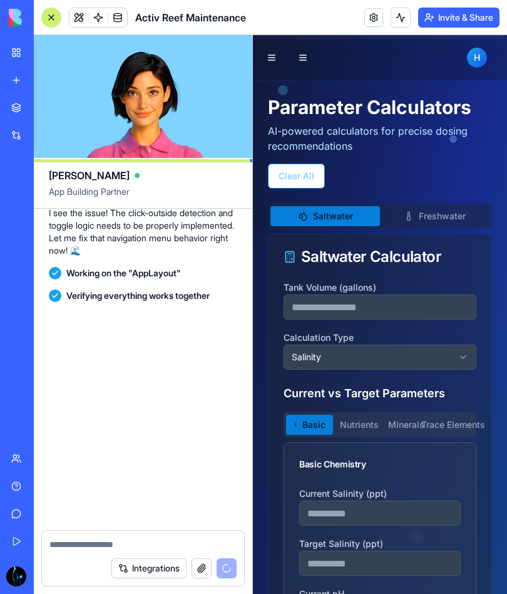
scroll to position [9339, 0]
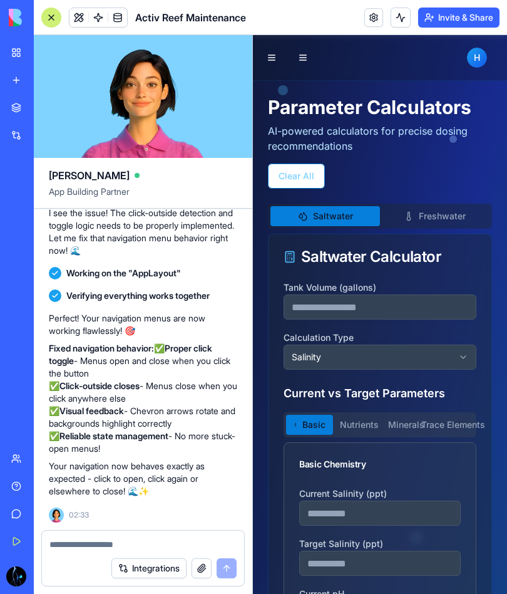
click at [457, 19] on button "Invite & Share" at bounding box center [458, 18] width 81 height 20
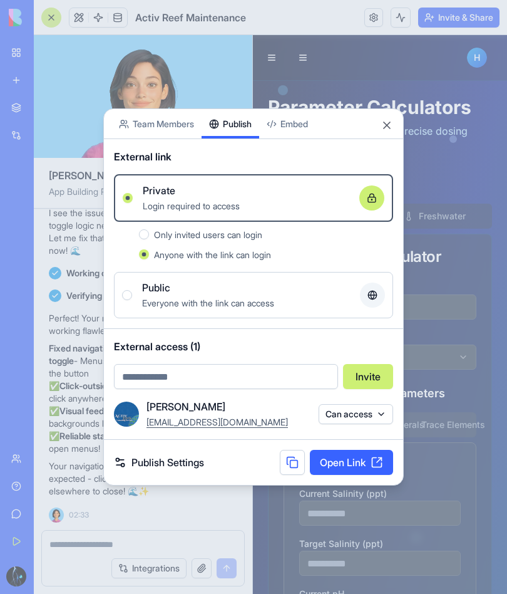
click at [129, 424] on link "Publish Settings" at bounding box center [159, 462] width 90 height 15
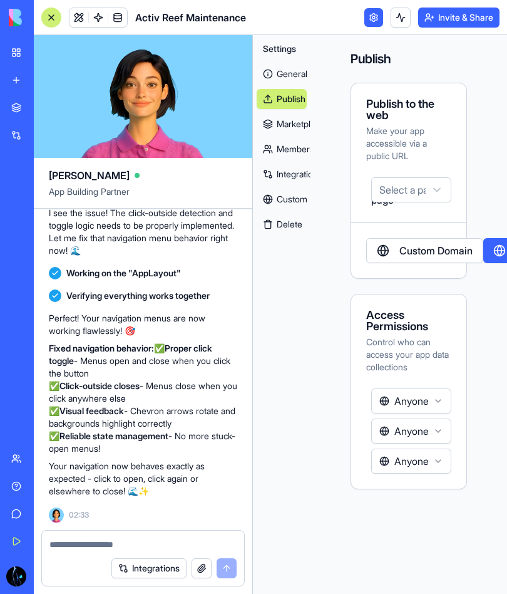
click at [435, 185] on button "Select a page" at bounding box center [411, 189] width 80 height 25
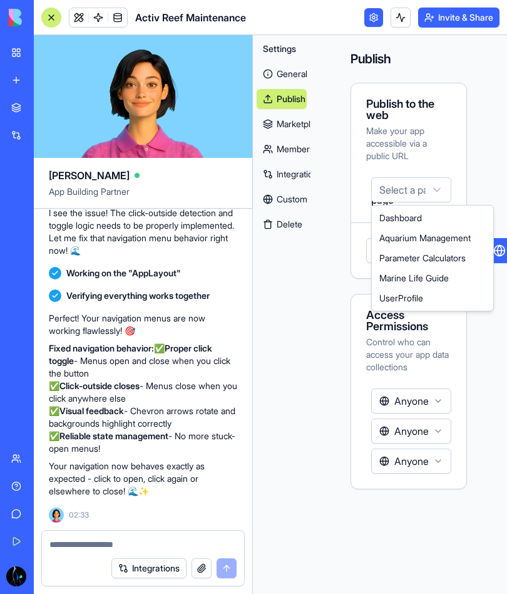
click at [491, 173] on html "BETA My Workspace New app Marketplace Integrations Recent Activ Reef Maintenanc…" at bounding box center [253, 297] width 507 height 594
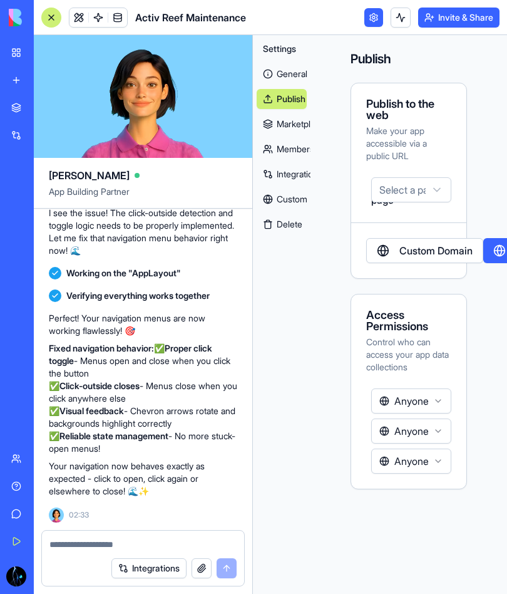
click at [452, 245] on link "Custom Domain" at bounding box center [424, 250] width 117 height 25
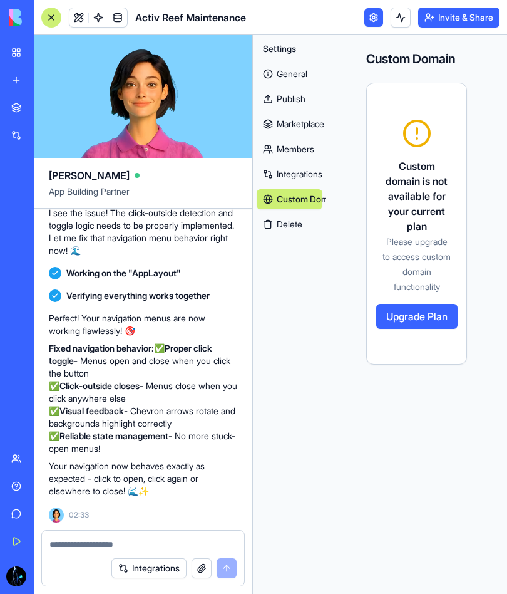
click at [297, 148] on link "Members" at bounding box center [290, 149] width 66 height 20
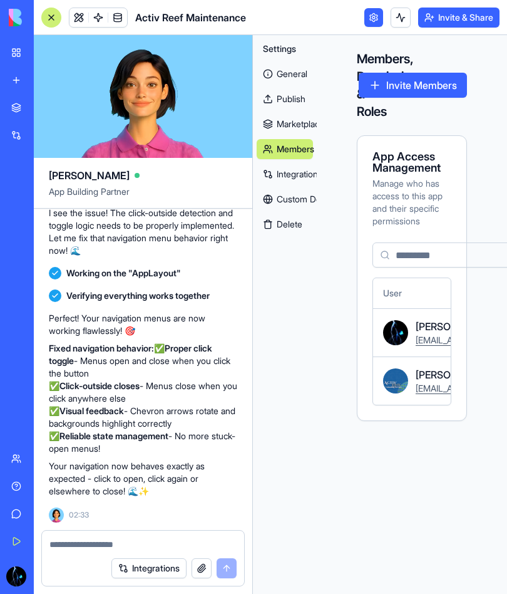
click at [301, 125] on link "Marketplace" at bounding box center [285, 124] width 56 height 20
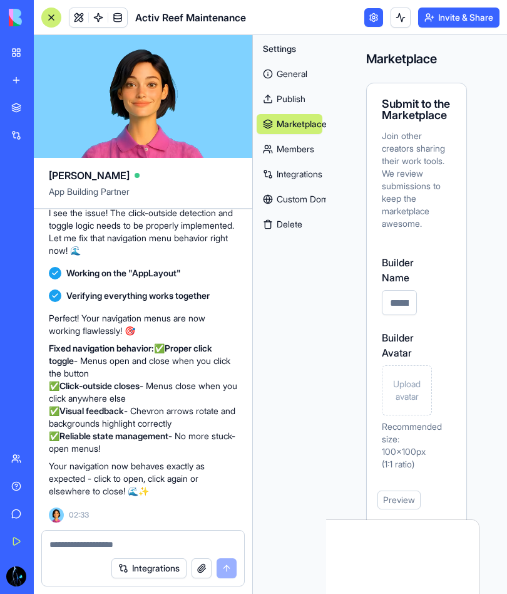
click at [298, 97] on link "Publish" at bounding box center [290, 99] width 66 height 20
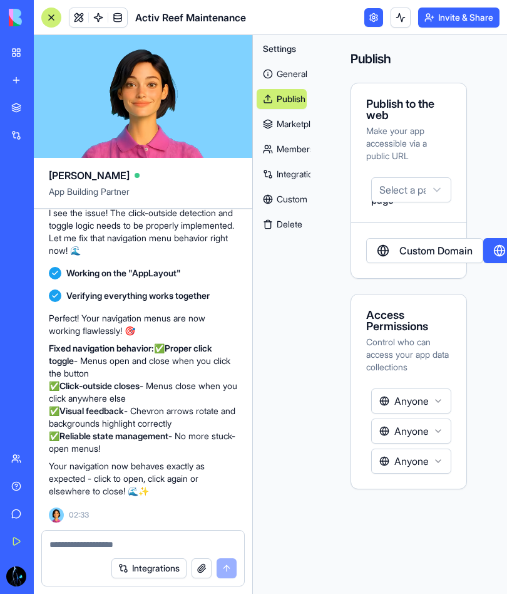
click at [299, 127] on link "Marketplace" at bounding box center [282, 124] width 50 height 20
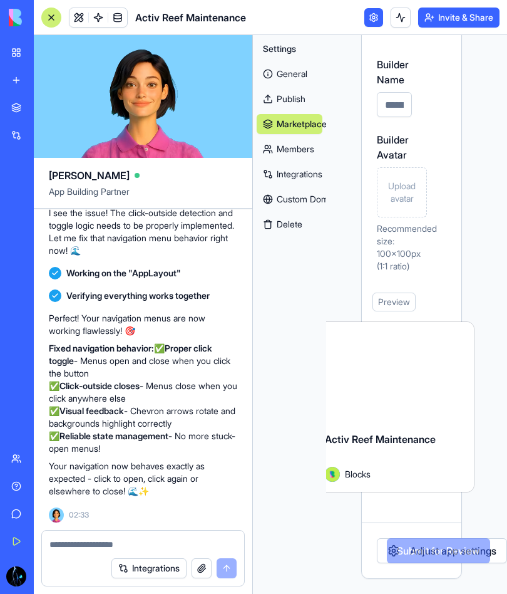
scroll to position [222, 9]
click at [418, 424] on button "Adjust app settings" at bounding box center [442, 550] width 130 height 25
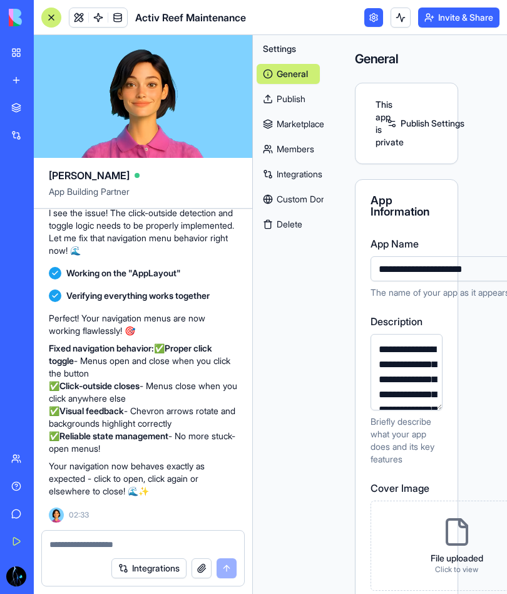
scroll to position [0, 9]
click at [371, 14] on link at bounding box center [374, 17] width 19 height 19
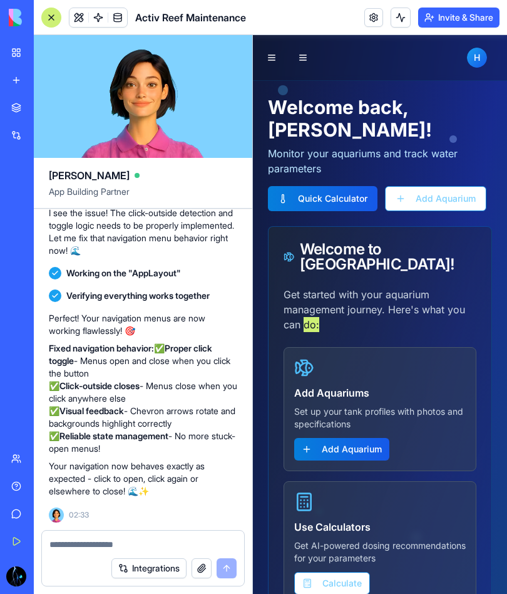
click at [58, 8] on div at bounding box center [51, 18] width 20 height 20
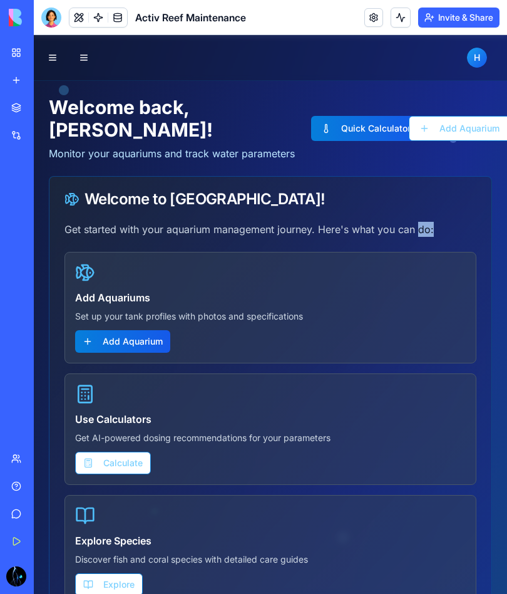
click at [237, 103] on h1 "Welcome back, Hale !" at bounding box center [175, 118] width 252 height 45
click at [85, 47] on button "button" at bounding box center [83, 57] width 25 height 25
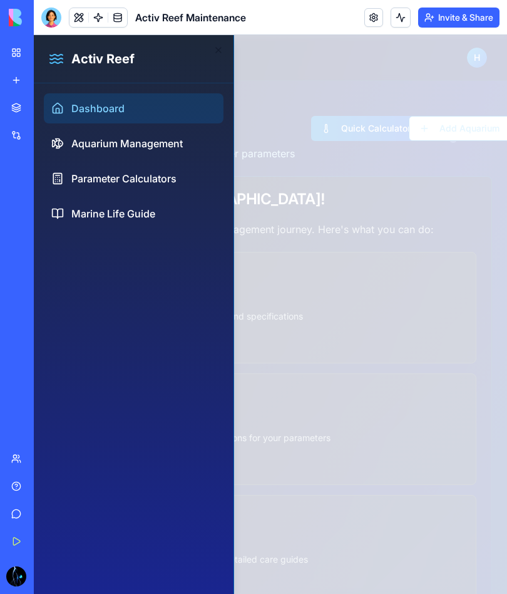
click at [287, 162] on div at bounding box center [270, 314] width 473 height 559
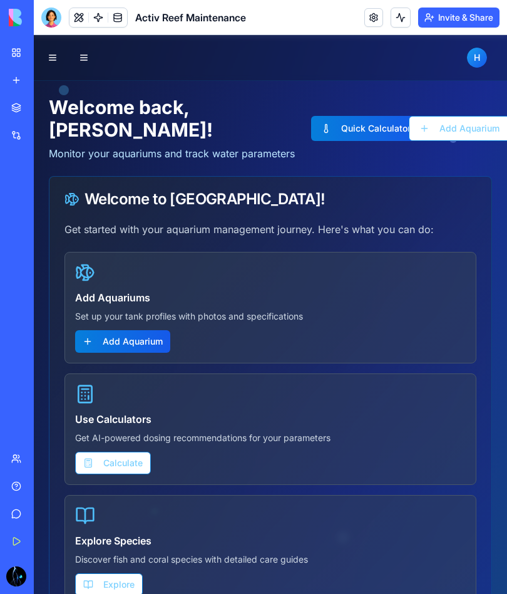
click at [47, 16] on div at bounding box center [51, 18] width 20 height 20
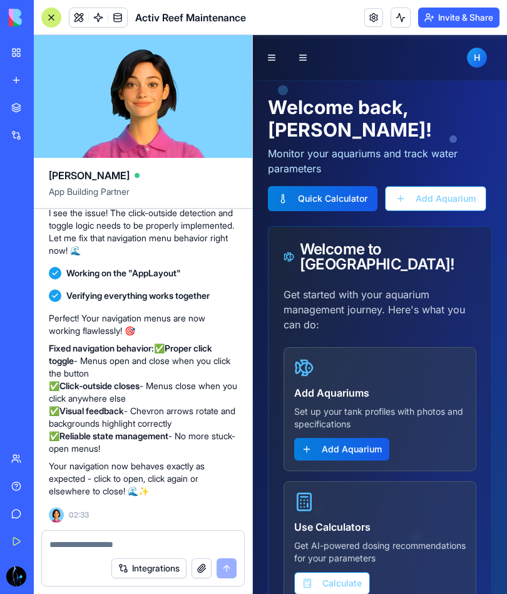
click at [95, 424] on textarea at bounding box center [142, 544] width 187 height 13
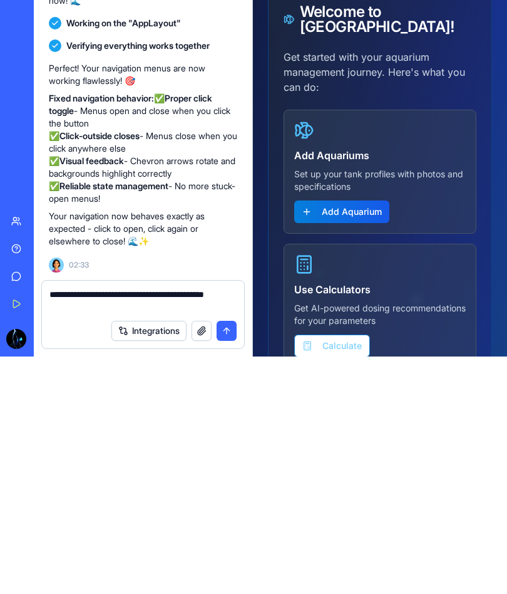
type textarea "**********"
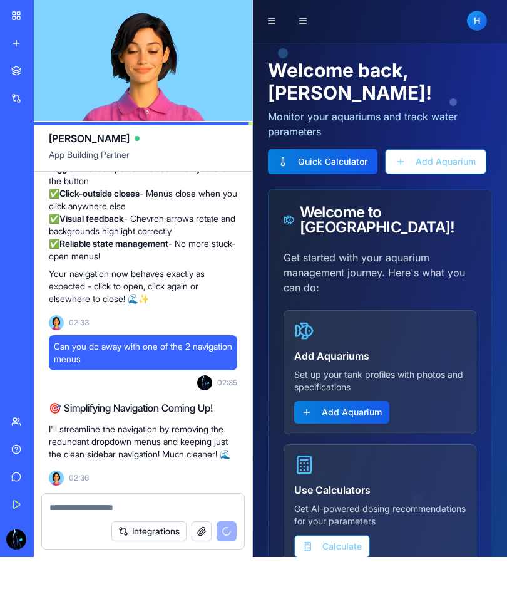
scroll to position [9529, 0]
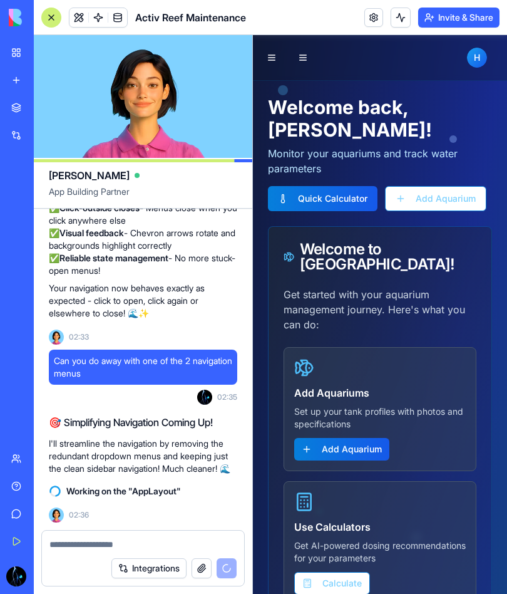
click at [402, 11] on button at bounding box center [401, 18] width 20 height 20
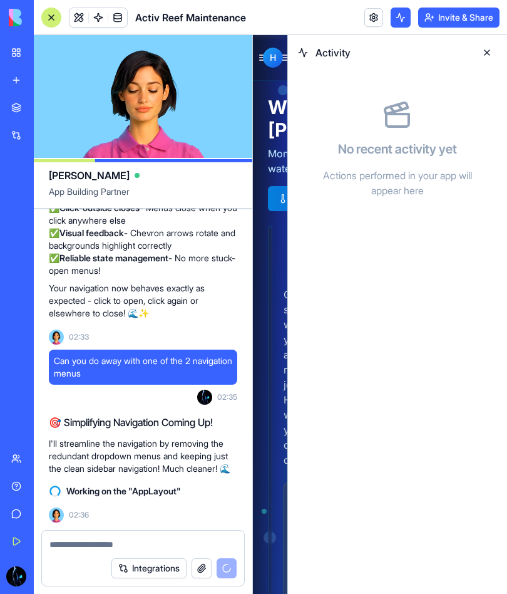
click at [373, 16] on link at bounding box center [374, 17] width 19 height 19
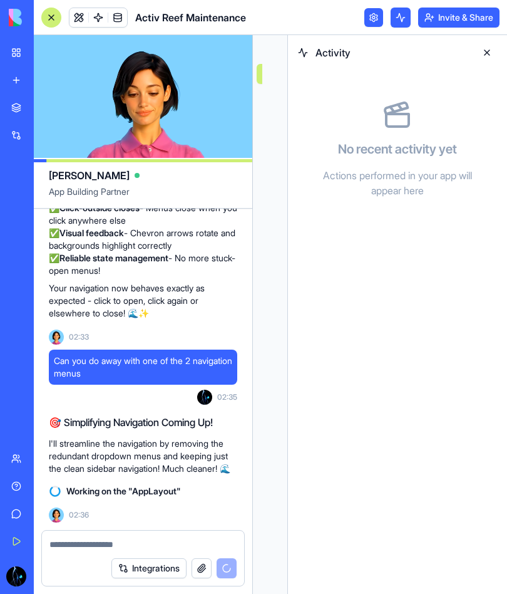
scroll to position [0, 163]
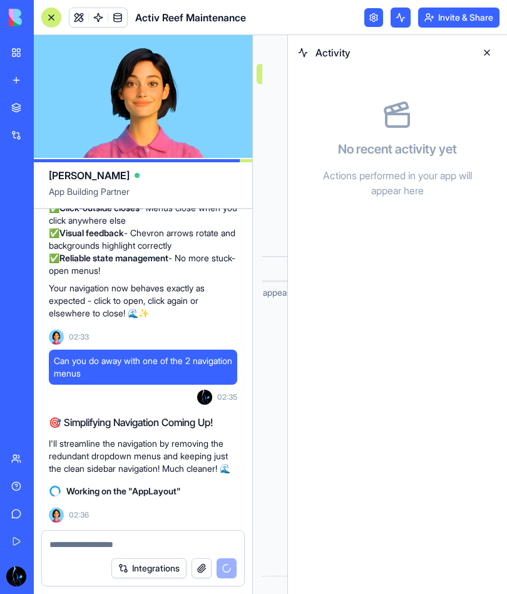
click at [401, 8] on button at bounding box center [401, 18] width 20 height 20
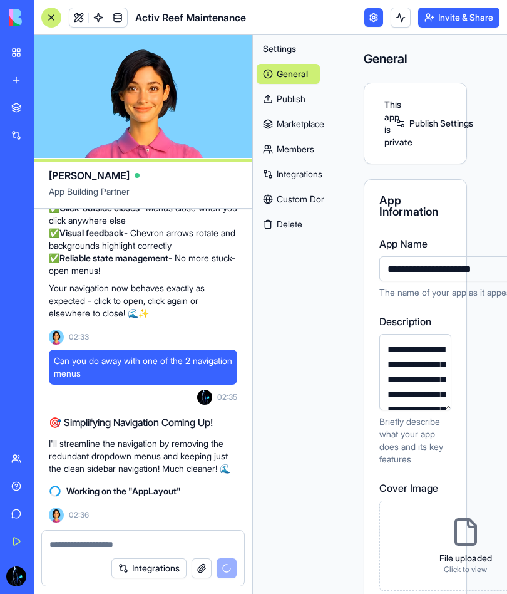
scroll to position [0, 0]
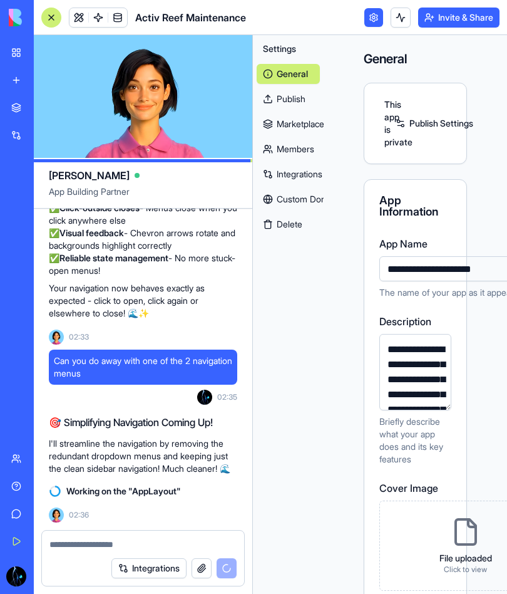
click at [455, 15] on button "Invite & Share" at bounding box center [458, 18] width 81 height 20
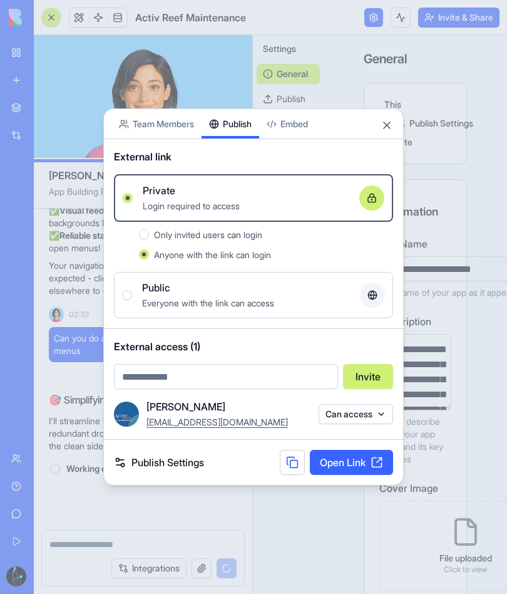
scroll to position [9552, 0]
click at [346, 408] on button "Can access" at bounding box center [356, 414] width 75 height 20
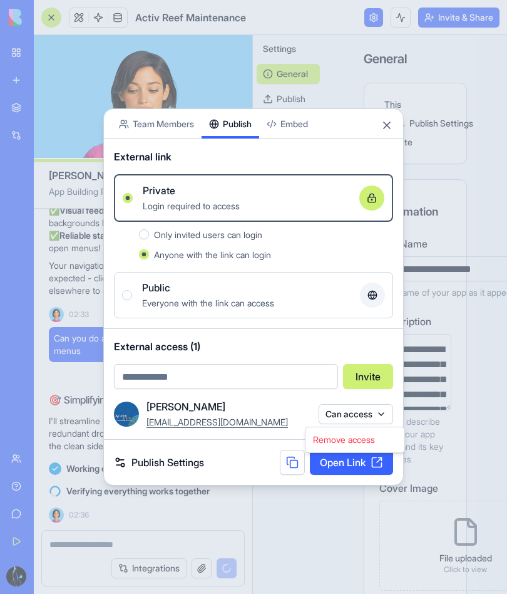
click at [363, 413] on div at bounding box center [253, 297] width 507 height 594
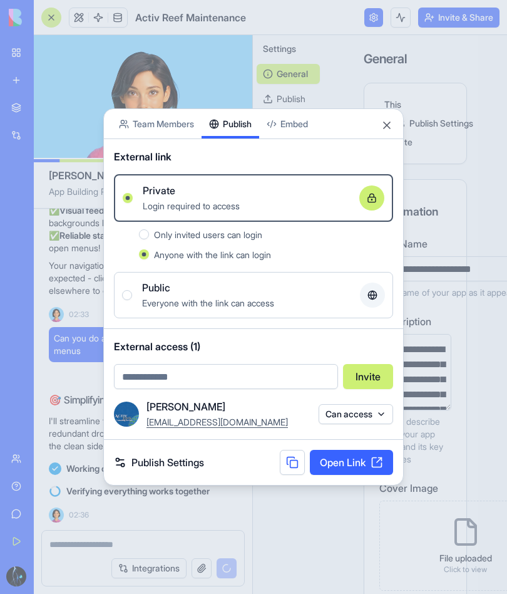
click at [302, 123] on body "BETA My Workspace New app Marketplace Integrations Recent Activ Reef Maintenanc…" at bounding box center [253, 297] width 507 height 594
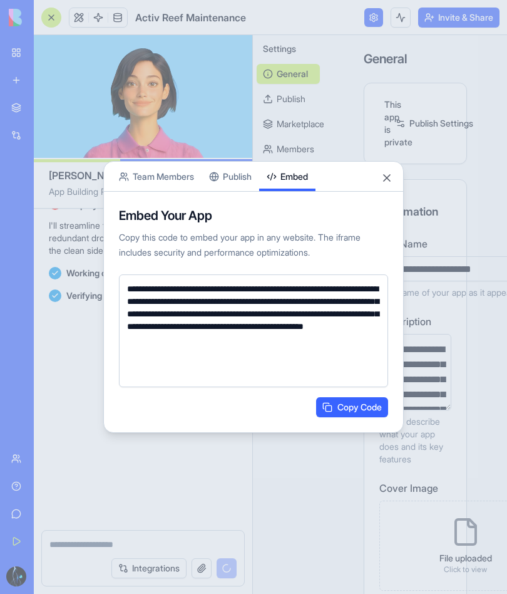
scroll to position [9747, 0]
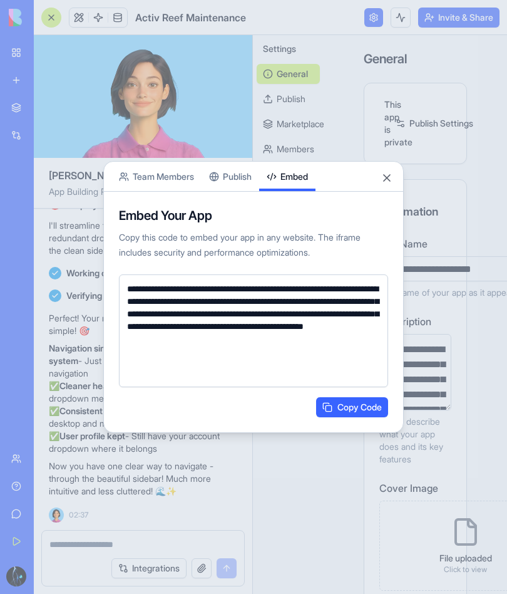
click at [390, 178] on button "Close" at bounding box center [387, 178] width 13 height 13
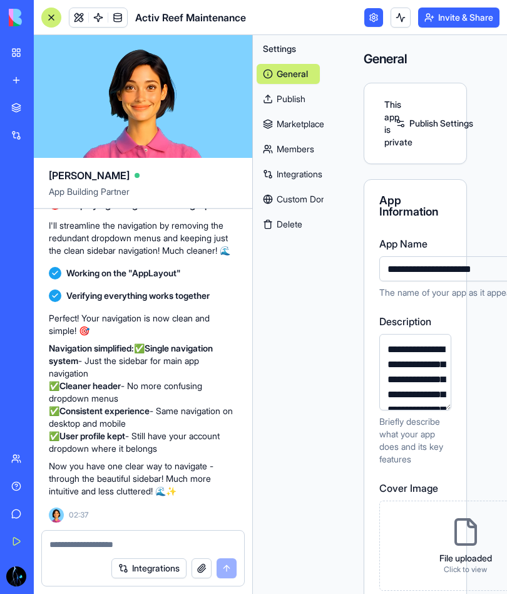
click at [381, 16] on link at bounding box center [374, 17] width 19 height 19
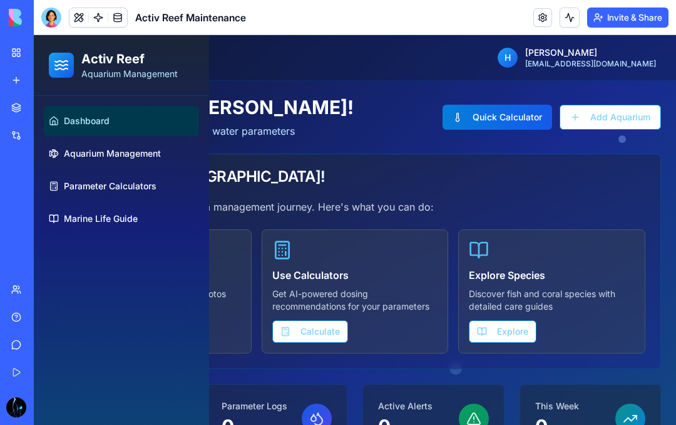
click at [58, 19] on div at bounding box center [51, 18] width 20 height 20
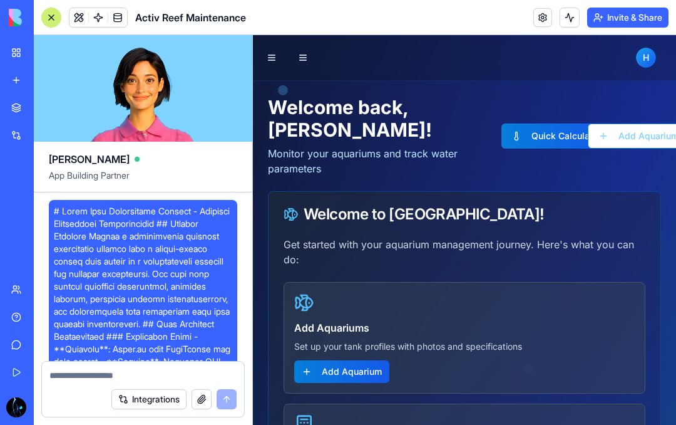
scroll to position [9912, 0]
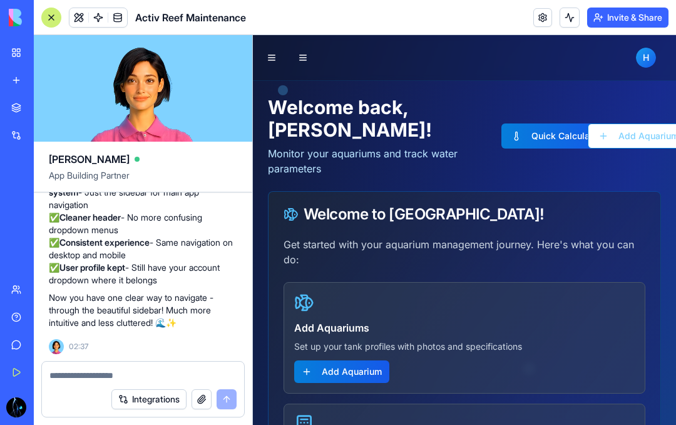
click at [93, 370] on textarea at bounding box center [142, 375] width 187 height 13
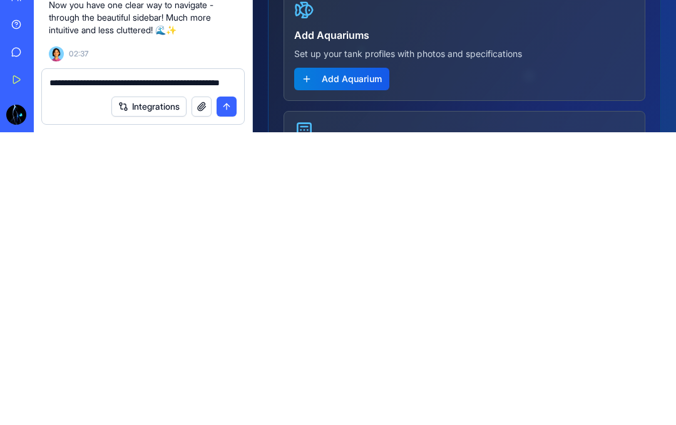
scroll to position [0, 0]
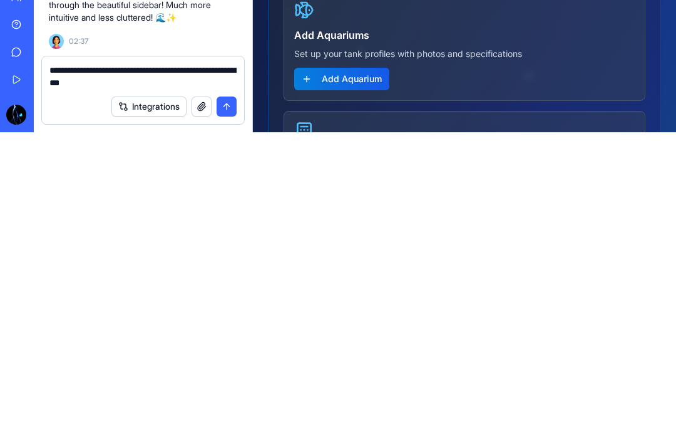
type textarea "**********"
click at [235, 389] on button "submit" at bounding box center [227, 399] width 20 height 20
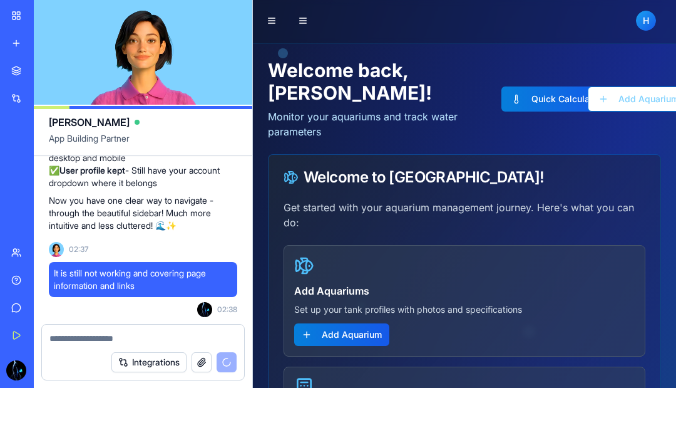
scroll to position [9839, 0]
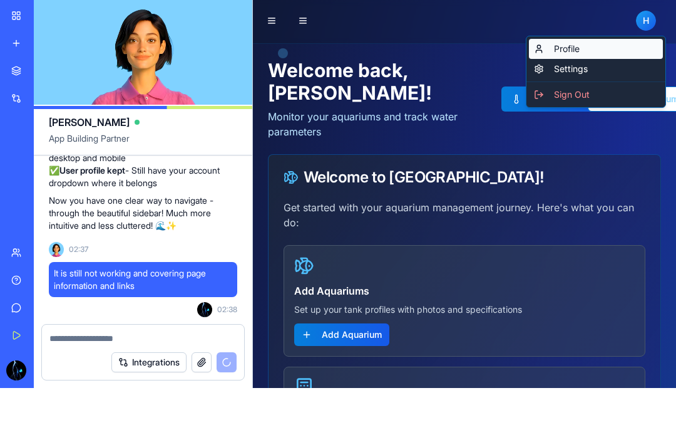
click at [507, 44] on link "Profile" at bounding box center [596, 49] width 134 height 20
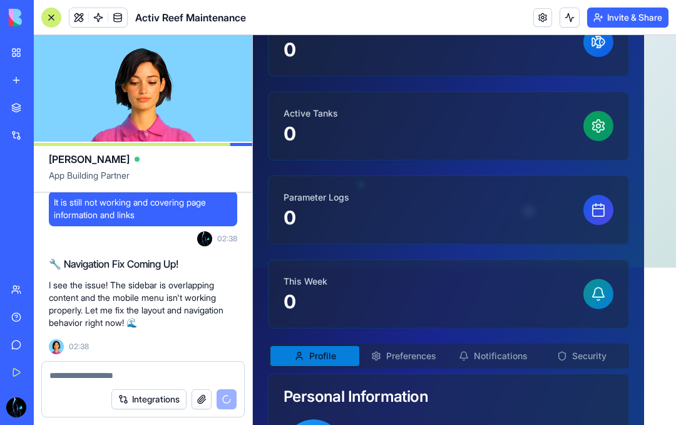
scroll to position [10102, 0]
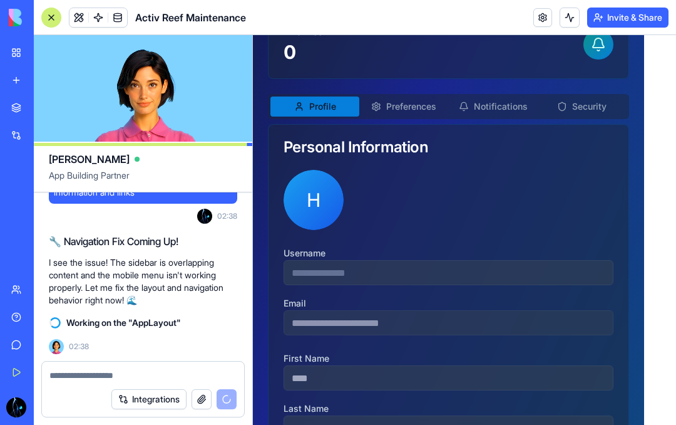
click at [408, 103] on div "**********" at bounding box center [448, 72] width 361 height 767
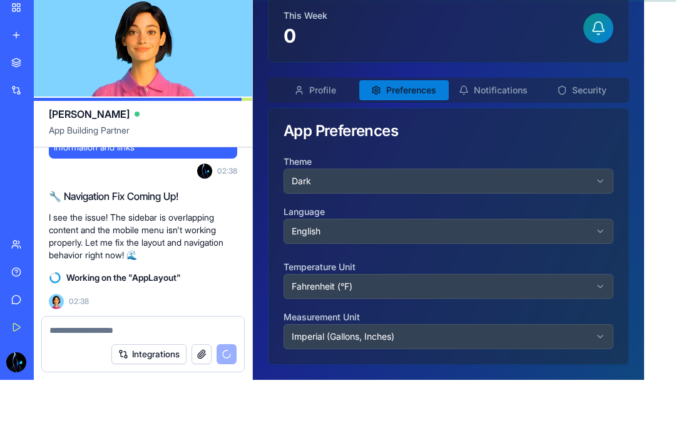
scroll to position [0, 0]
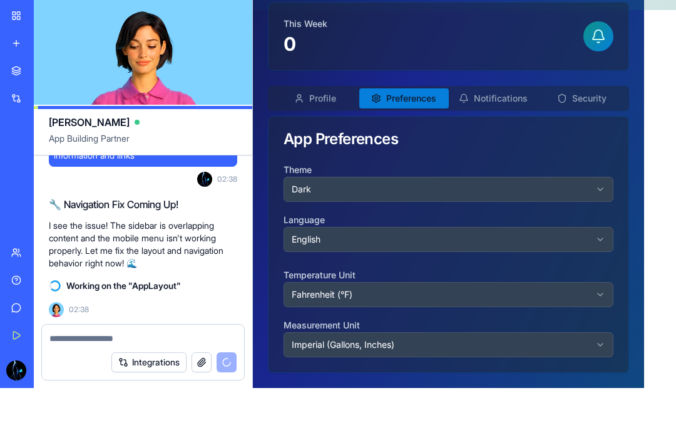
click at [449, 190] on button "Dark" at bounding box center [449, 189] width 330 height 25
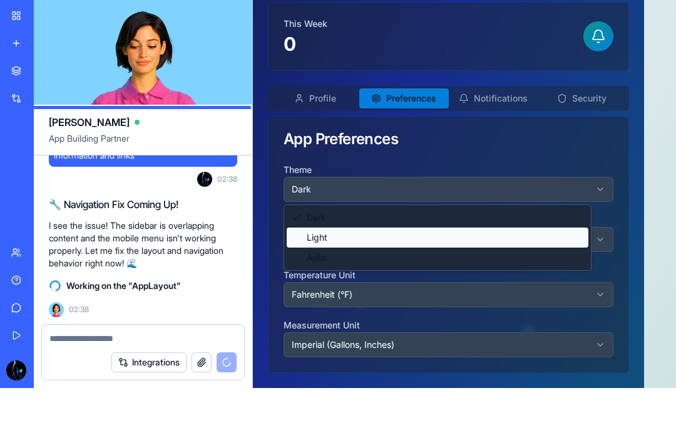
click at [415, 237] on div "Light" at bounding box center [438, 237] width 302 height 20
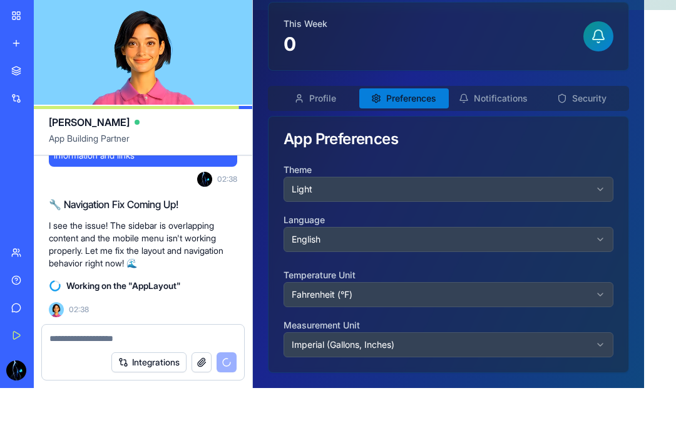
click at [418, 238] on button "English" at bounding box center [449, 239] width 330 height 25
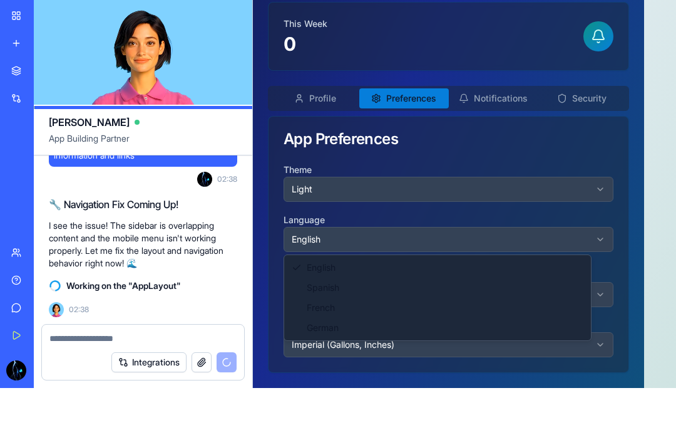
click at [423, 232] on html "[PERSON_NAME] [EMAIL_ADDRESS][DOMAIN_NAME] [PERSON_NAME] Phur [EMAIL_ADDRESS][D…" at bounding box center [464, 3] width 423 height 767
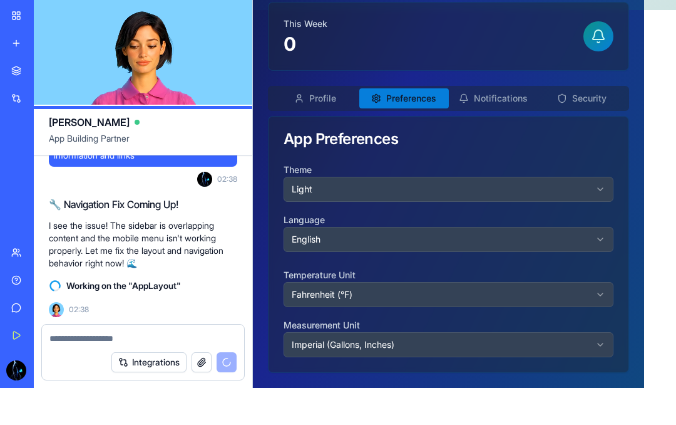
click at [426, 295] on button "Fahrenheit (°F)" at bounding box center [449, 294] width 330 height 25
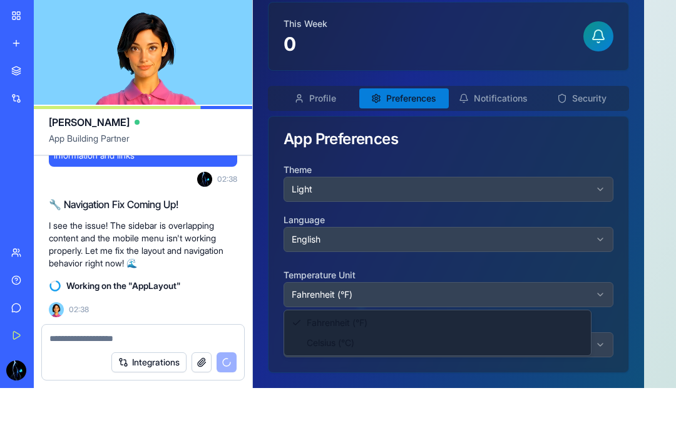
click at [425, 301] on html "[PERSON_NAME] [EMAIL_ADDRESS][DOMAIN_NAME] [PERSON_NAME] Phur [EMAIL_ADDRESS][D…" at bounding box center [464, 3] width 423 height 767
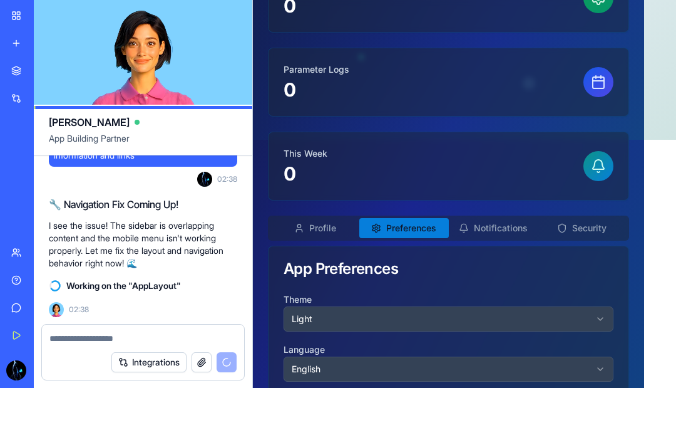
scroll to position [242, 0]
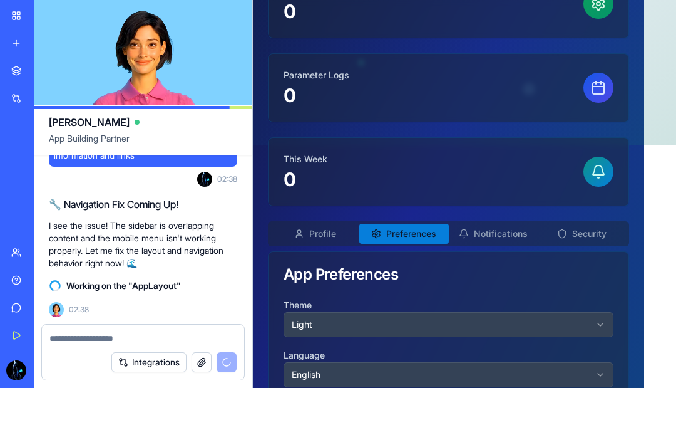
click at [485, 232] on button "Notifications" at bounding box center [493, 234] width 89 height 20
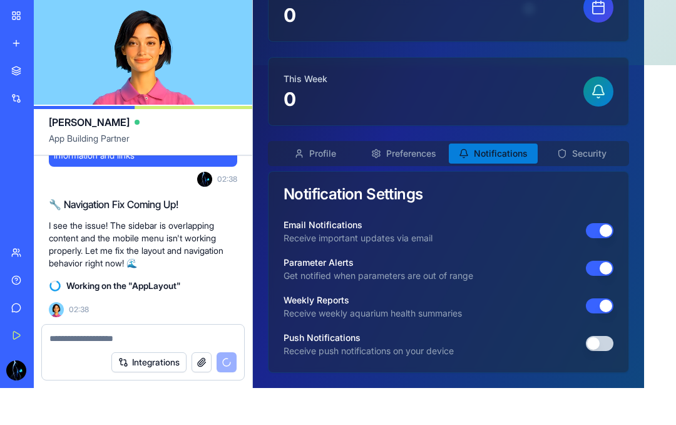
scroll to position [358, 0]
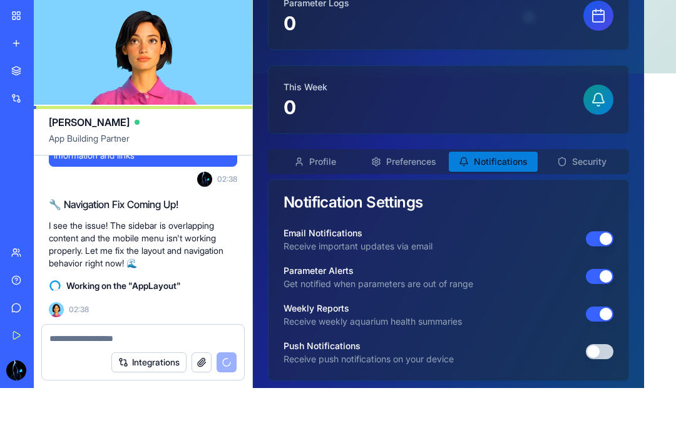
click at [507, 158] on div "[PERSON_NAME] Phur [EMAIL_ADDRESS][DOMAIN_NAME] Free Plan Edit Profile Total Aq…" at bounding box center [448, 62] width 361 height 636
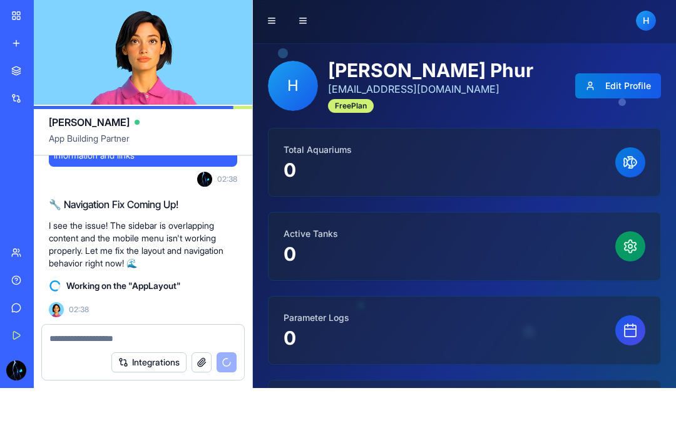
scroll to position [0, 0]
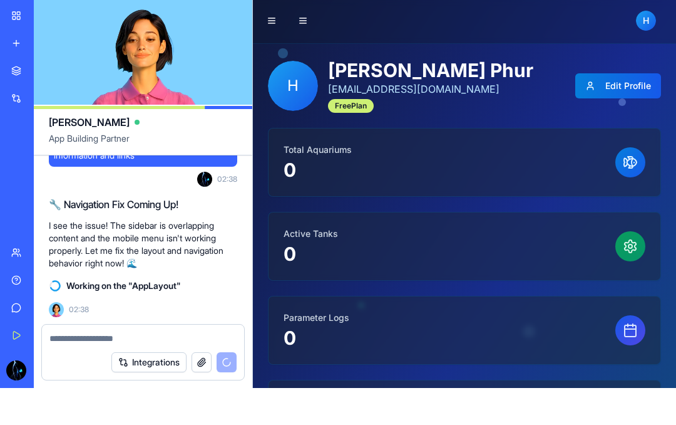
click at [365, 96] on p "[EMAIL_ADDRESS][DOMAIN_NAME]" at bounding box center [430, 88] width 205 height 15
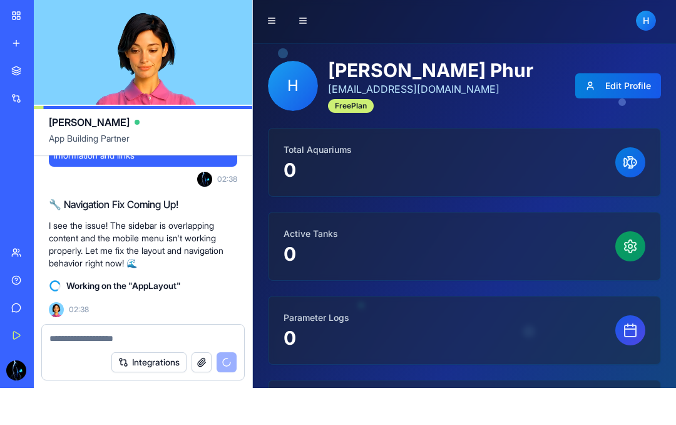
click at [364, 106] on div "Free Plan" at bounding box center [351, 106] width 46 height 14
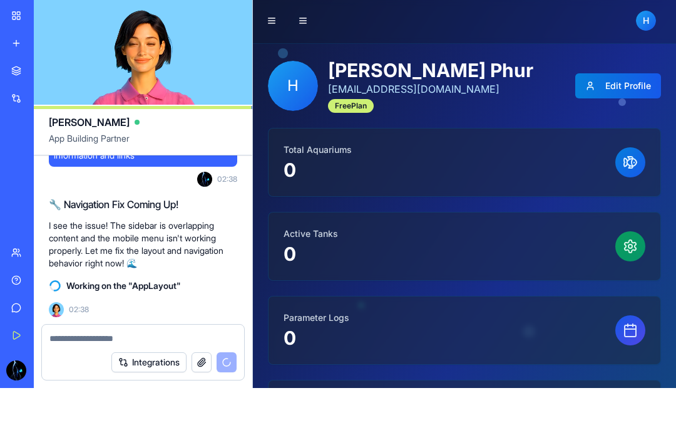
click at [507, 90] on button "Edit Profile" at bounding box center [619, 85] width 86 height 25
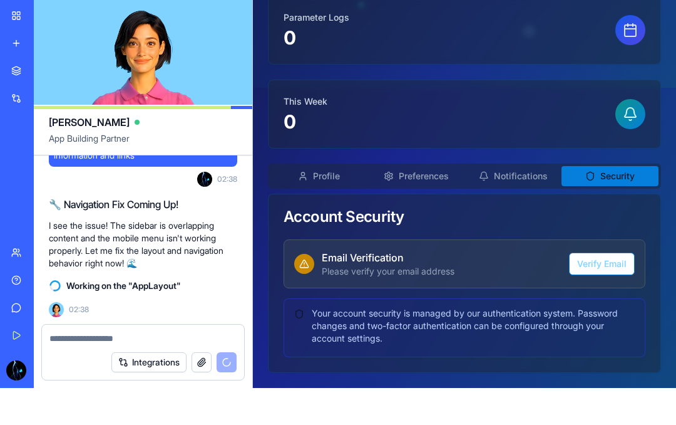
scroll to position [300, 0]
click at [332, 178] on button "Profile" at bounding box center [319, 176] width 97 height 20
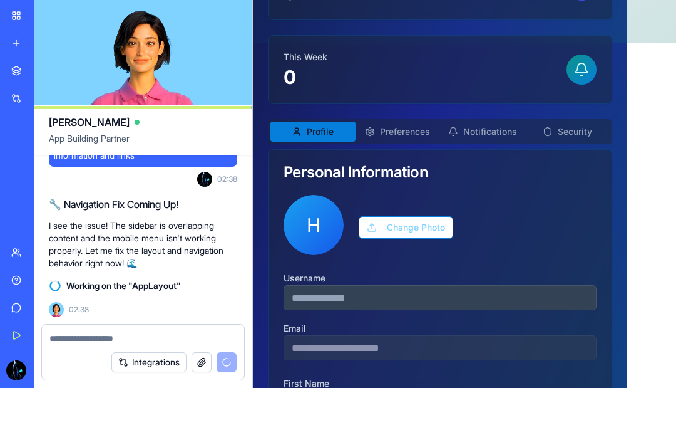
scroll to position [342, 0]
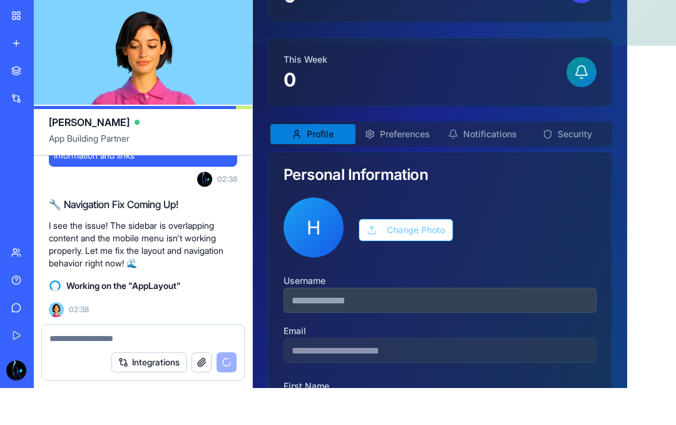
click at [406, 133] on button "Preferences" at bounding box center [398, 134] width 85 height 20
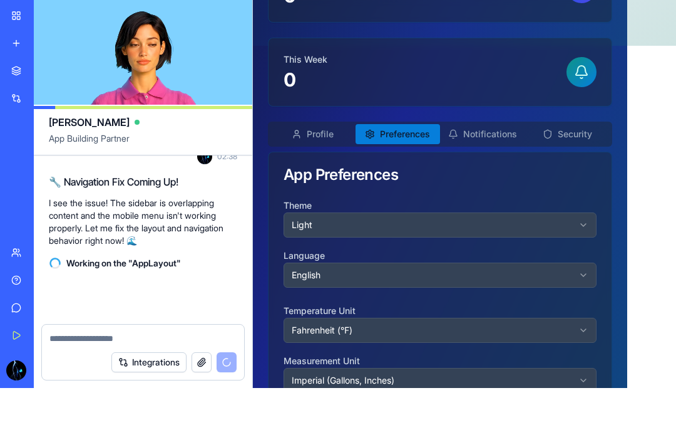
scroll to position [10125, 0]
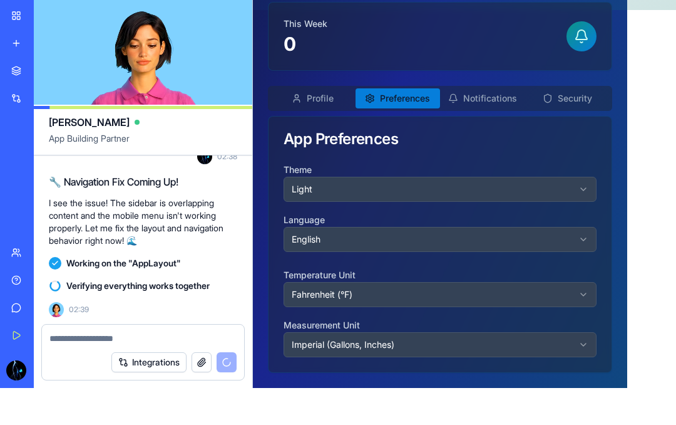
click at [494, 100] on div "[PERSON_NAME] Phur [EMAIL_ADDRESS][DOMAIN_NAME] Free Plan Cancel Total Aquarium…" at bounding box center [440, 26] width 344 height 691
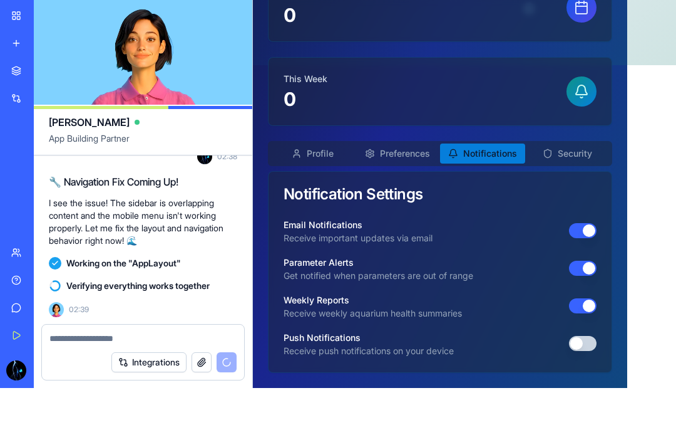
click at [419, 141] on div "Profile Preferences Notifications Security" at bounding box center [440, 153] width 344 height 25
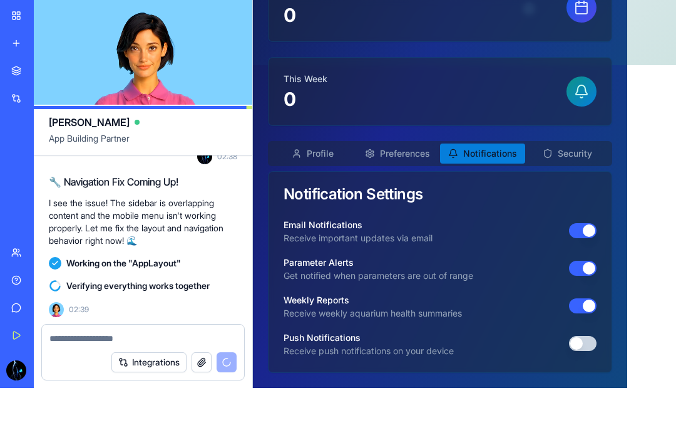
click at [419, 149] on button "Preferences" at bounding box center [398, 153] width 85 height 20
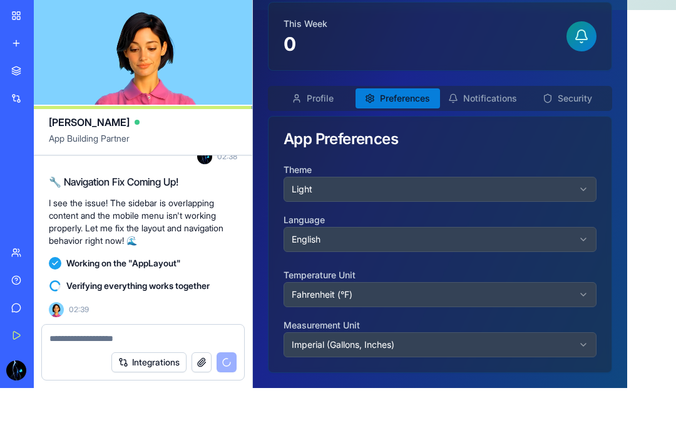
click at [507, 101] on div "[PERSON_NAME] Phur [EMAIL_ADDRESS][DOMAIN_NAME] Free Plan Cancel Total Aquarium…" at bounding box center [440, 26] width 344 height 691
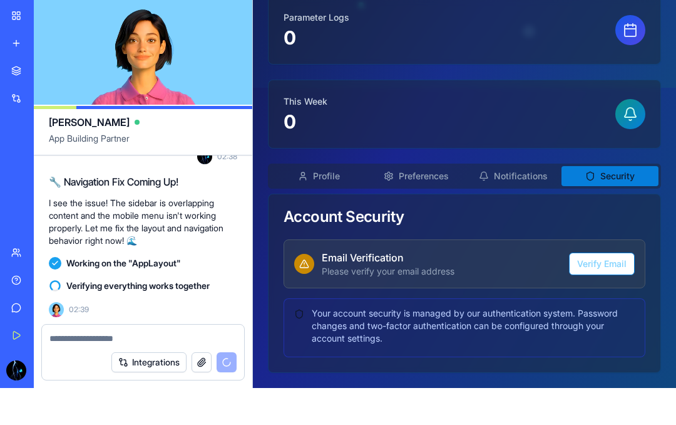
scroll to position [300, 0]
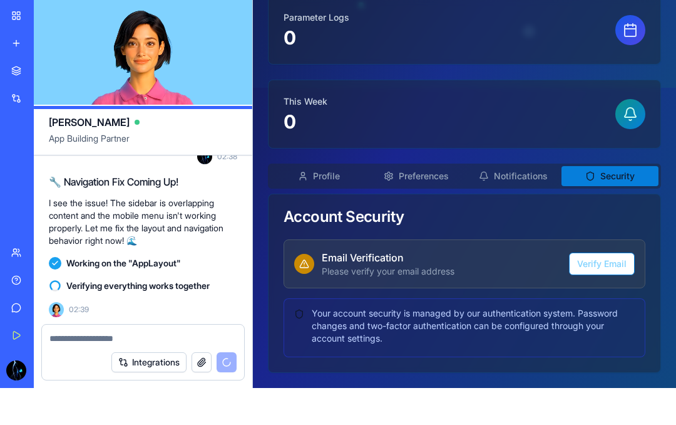
click at [337, 175] on button "Profile" at bounding box center [319, 176] width 97 height 20
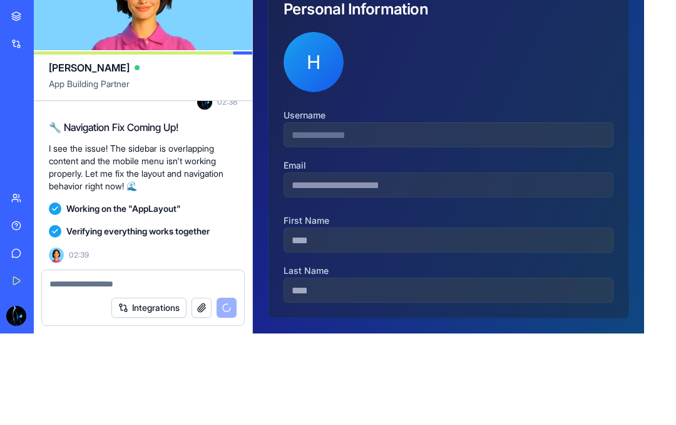
scroll to position [0, 0]
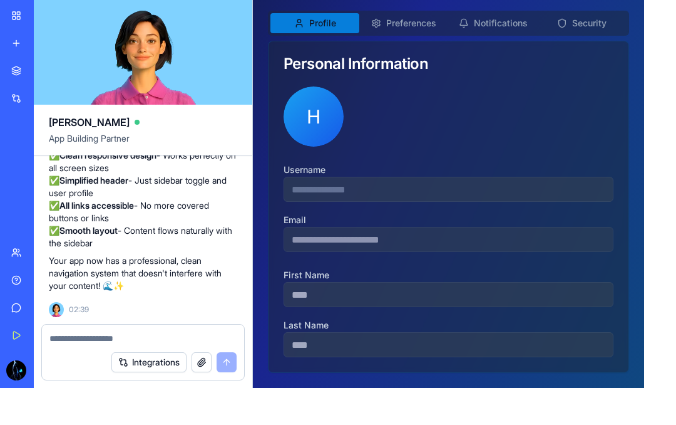
click at [114, 369] on textarea at bounding box center [142, 375] width 187 height 13
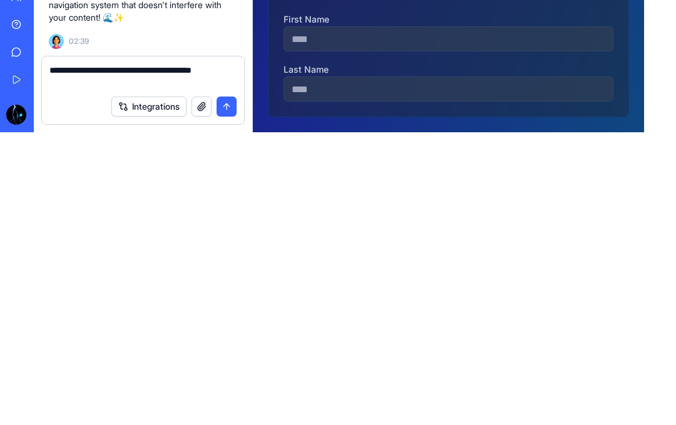
type textarea "**********"
click at [235, 389] on button "submit" at bounding box center [227, 399] width 20 height 20
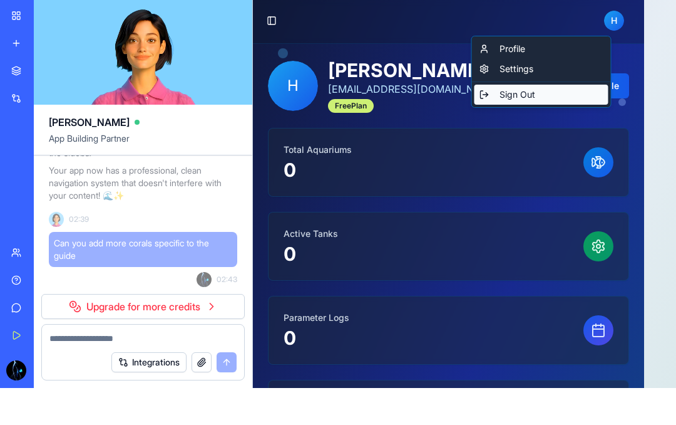
click at [507, 91] on div "Sign Out" at bounding box center [542, 95] width 134 height 20
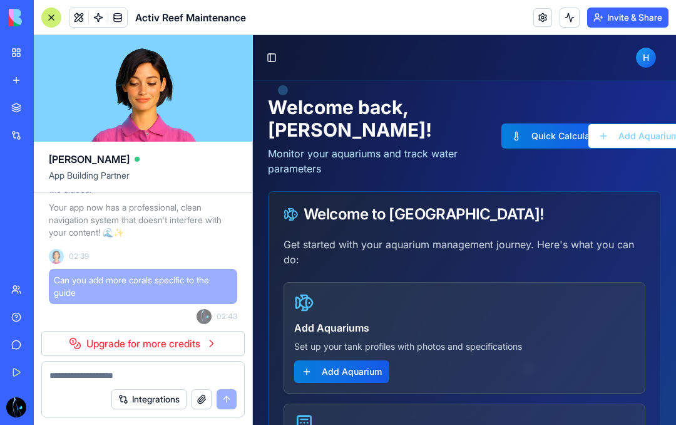
click at [507, 44] on header "Toggle Sidebar [PERSON_NAME] [EMAIL_ADDRESS][DOMAIN_NAME]" at bounding box center [464, 58] width 423 height 46
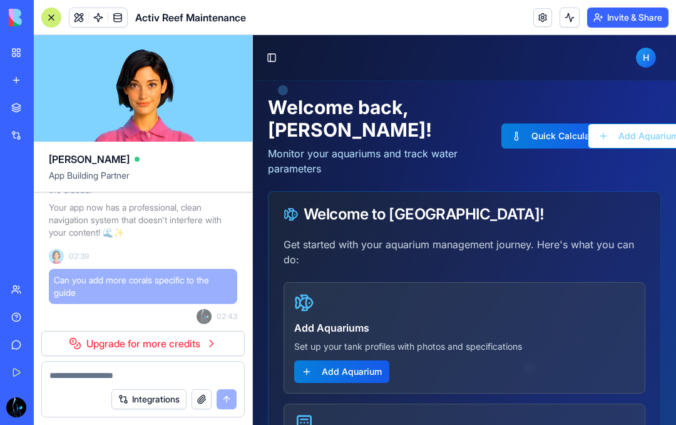
click at [507, 59] on span "H" at bounding box center [646, 58] width 20 height 20
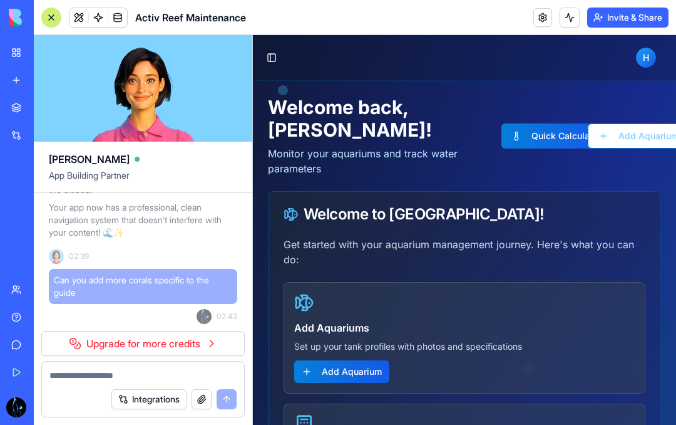
click at [507, 60] on span "H" at bounding box center [646, 58] width 20 height 20
click at [277, 50] on button "Toggle Sidebar" at bounding box center [272, 58] width 18 height 18
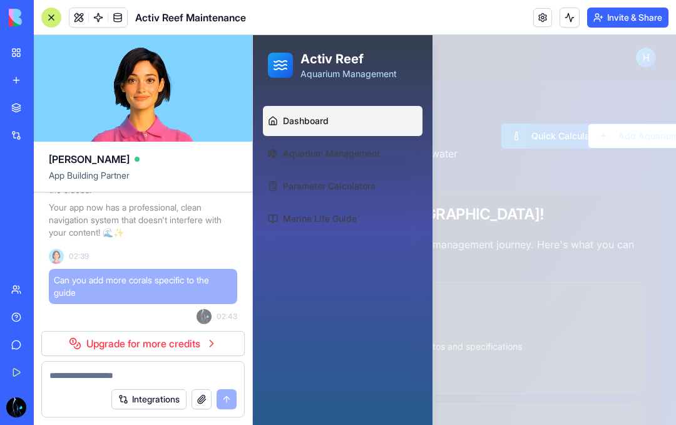
click at [470, 150] on div at bounding box center [464, 230] width 423 height 390
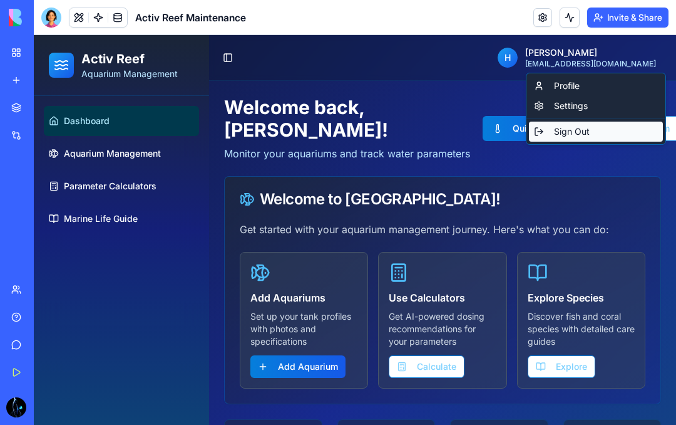
click at [584, 127] on div "Sign Out" at bounding box center [596, 132] width 134 height 20
click at [581, 135] on div "Sign Out" at bounding box center [596, 132] width 134 height 20
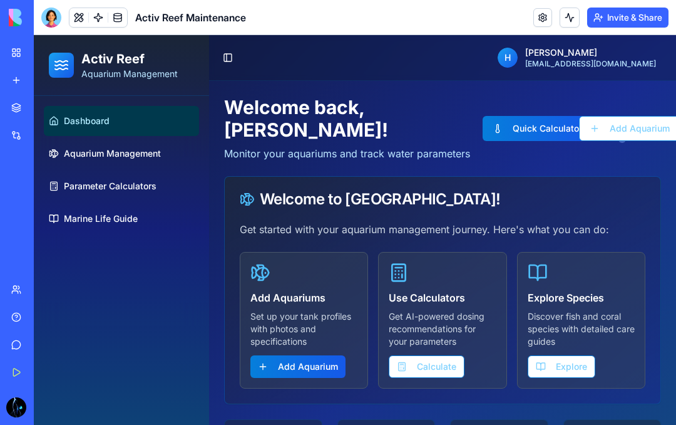
click at [143, 182] on span "Parameter Calculators" at bounding box center [110, 186] width 93 height 13
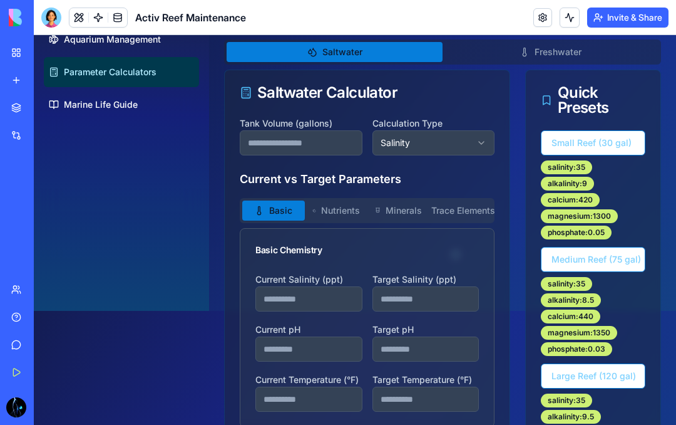
scroll to position [115, 0]
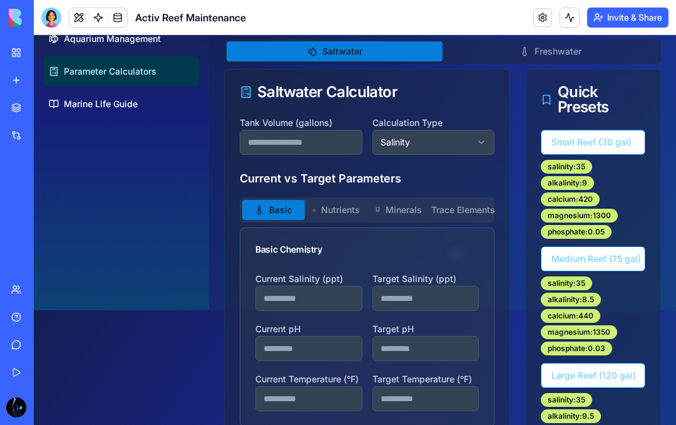
click at [468, 139] on button "Salinity" at bounding box center [434, 142] width 123 height 25
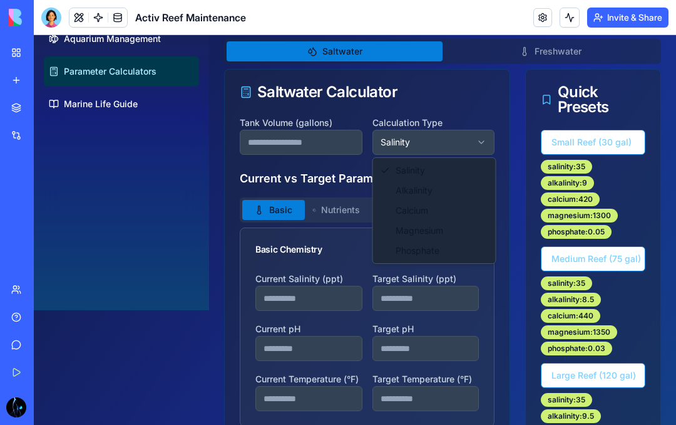
click at [463, 143] on html "Activ Reef Aquarium Management Dashboard Aquarium Management Parameter Calculat…" at bounding box center [355, 395] width 643 height 950
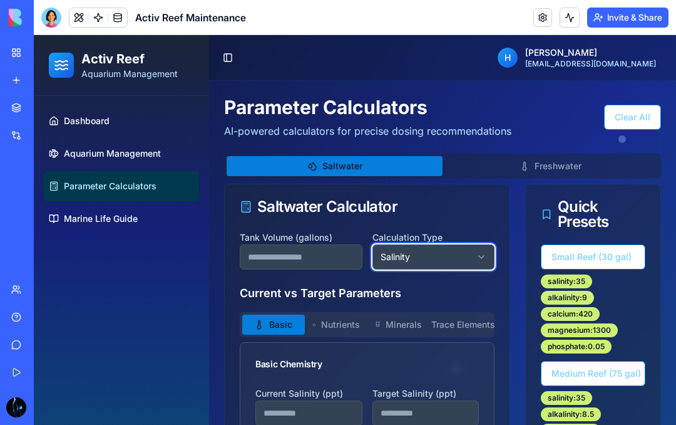
scroll to position [0, 0]
